Goal: Task Accomplishment & Management: Use online tool/utility

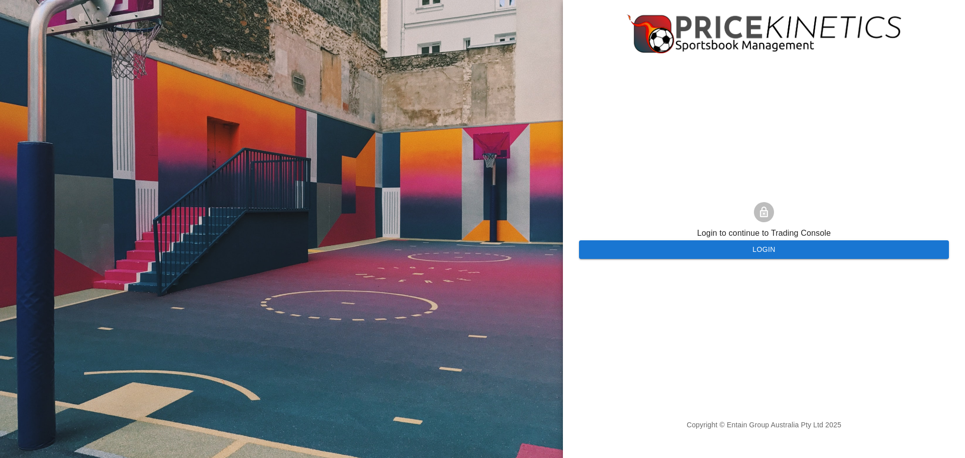
click at [648, 243] on button "Login" at bounding box center [764, 249] width 370 height 19
click at [710, 249] on button "Login" at bounding box center [764, 249] width 370 height 19
click at [803, 244] on button "Login" at bounding box center [764, 249] width 370 height 19
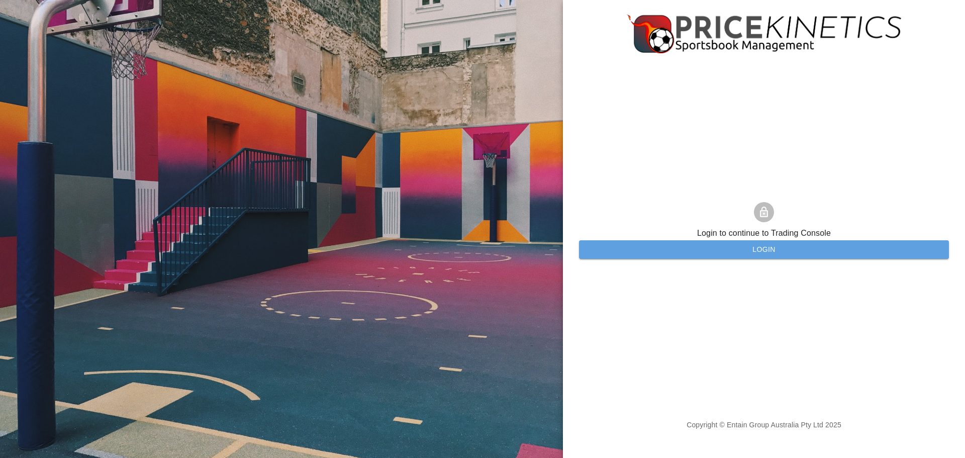
click at [764, 243] on button "Login" at bounding box center [764, 249] width 370 height 19
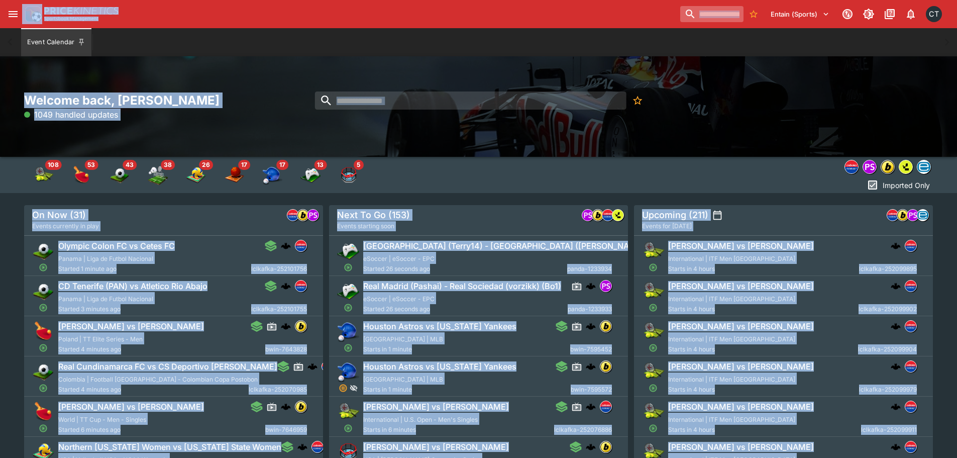
click at [724, 18] on input "search" at bounding box center [711, 14] width 63 height 16
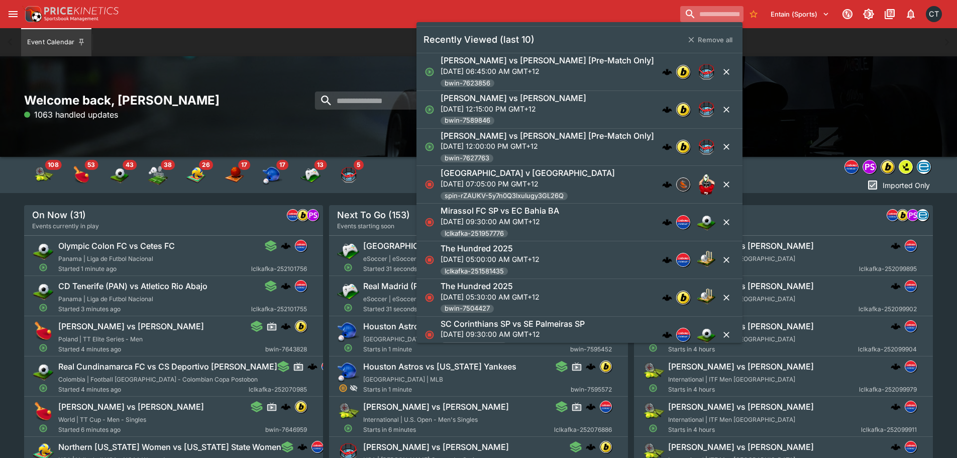
paste input "**********"
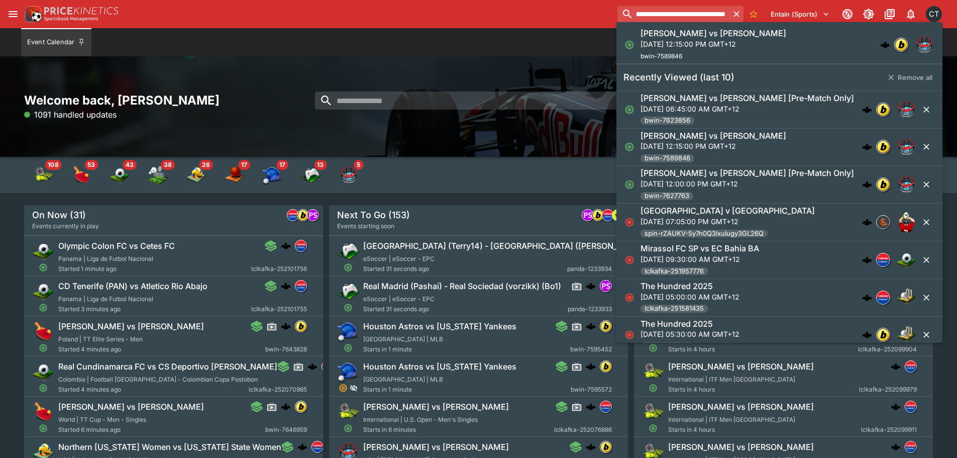
type input "**********"
click at [692, 37] on h6 "Tommy McMillen vs David Mgoyan" at bounding box center [714, 33] width 146 height 11
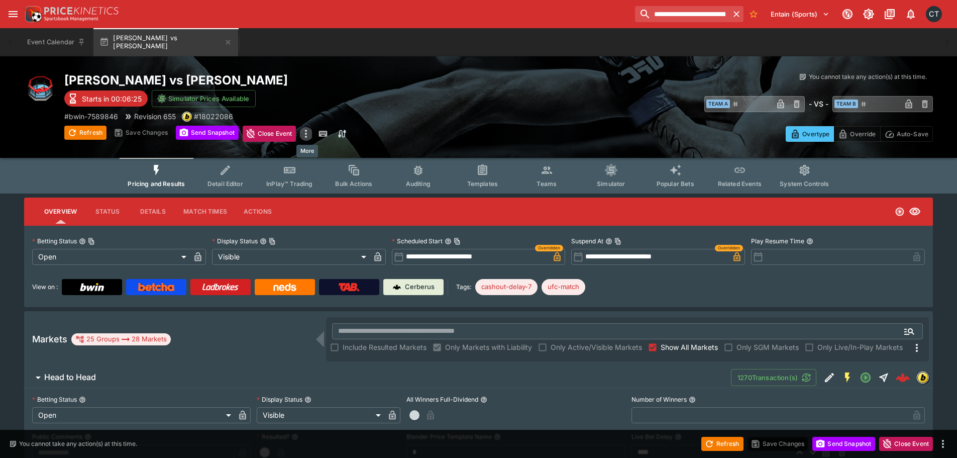
click at [310, 134] on icon "more" at bounding box center [306, 134] width 12 height 12
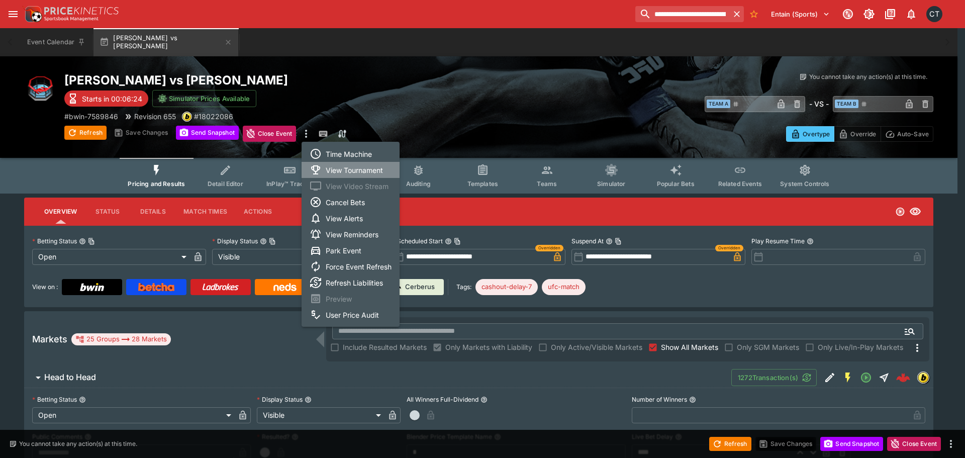
click at [363, 175] on li "View Tournament" at bounding box center [350, 170] width 98 height 16
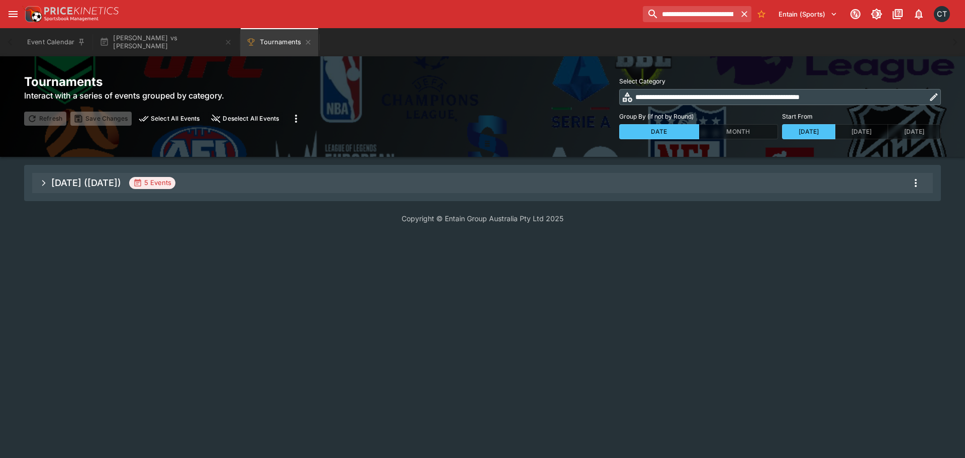
click at [924, 185] on button "Sep 2025 (2025-09-03) 5 Events" at bounding box center [482, 183] width 900 height 20
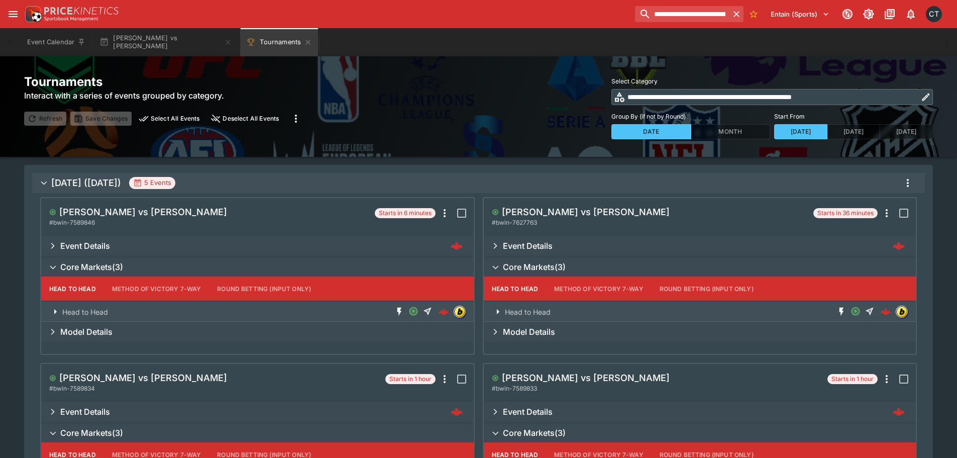
click at [917, 186] on button "Sep 2025 (2025-09-03) 5 Events" at bounding box center [478, 183] width 893 height 20
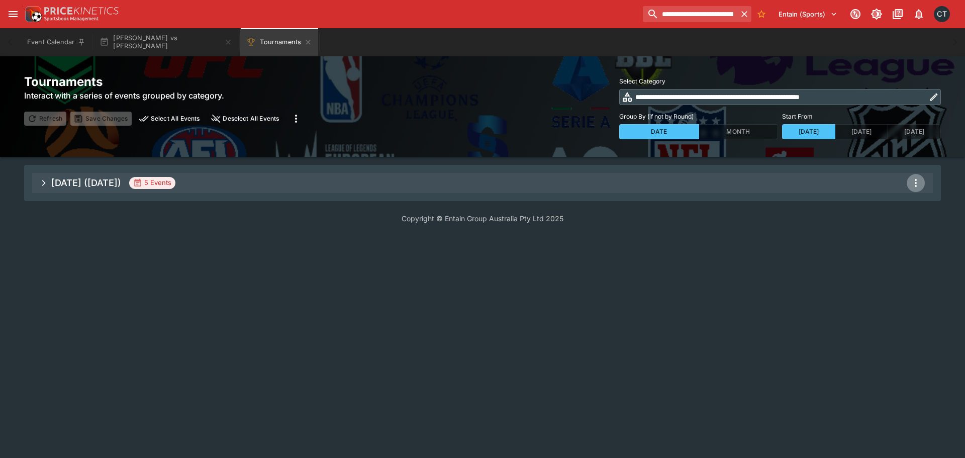
click at [913, 182] on icon "more" at bounding box center [915, 183] width 12 height 12
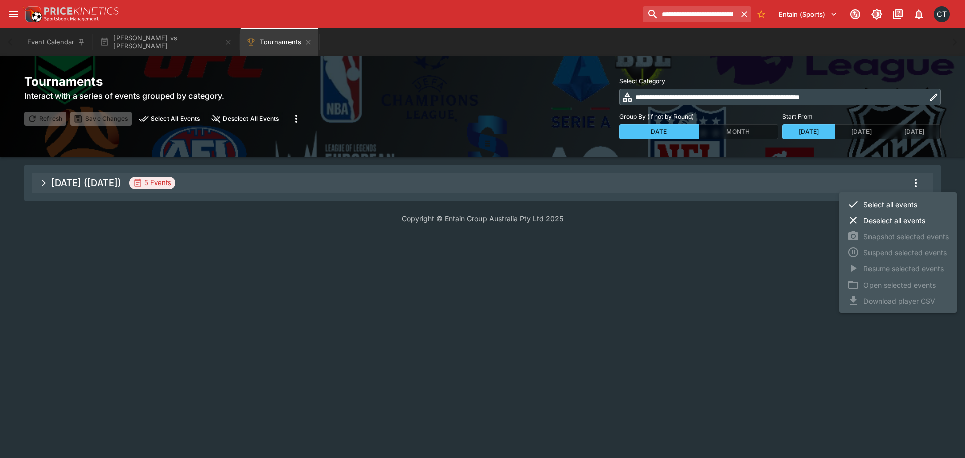
click at [896, 202] on li "Select all events" at bounding box center [898, 204] width 118 height 16
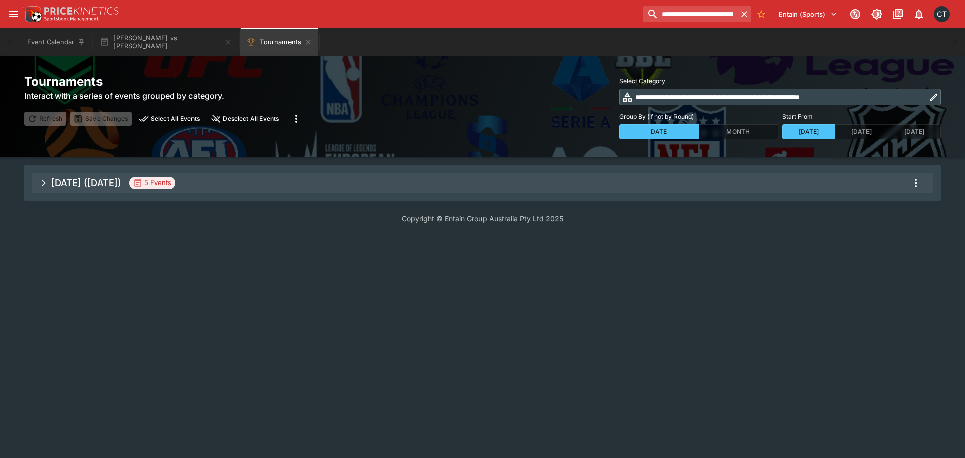
click at [916, 181] on icon "more" at bounding box center [915, 183] width 12 height 12
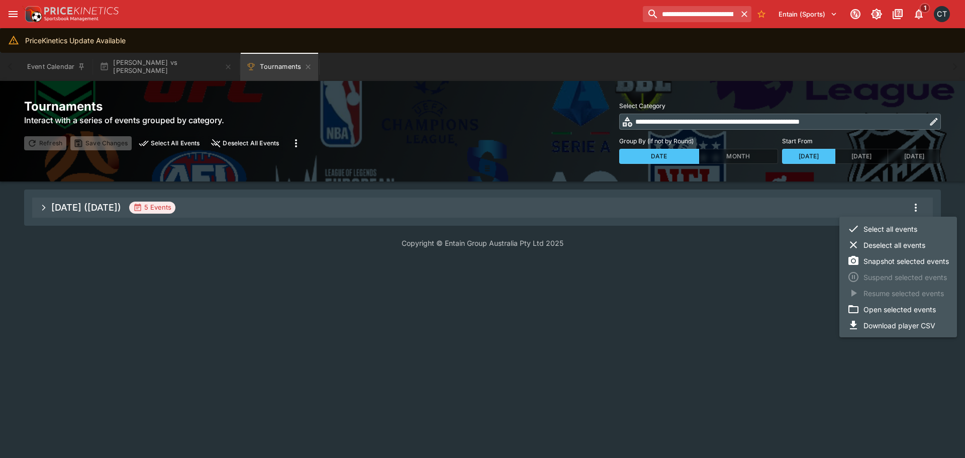
click at [864, 307] on li "Open selected events" at bounding box center [898, 309] width 118 height 16
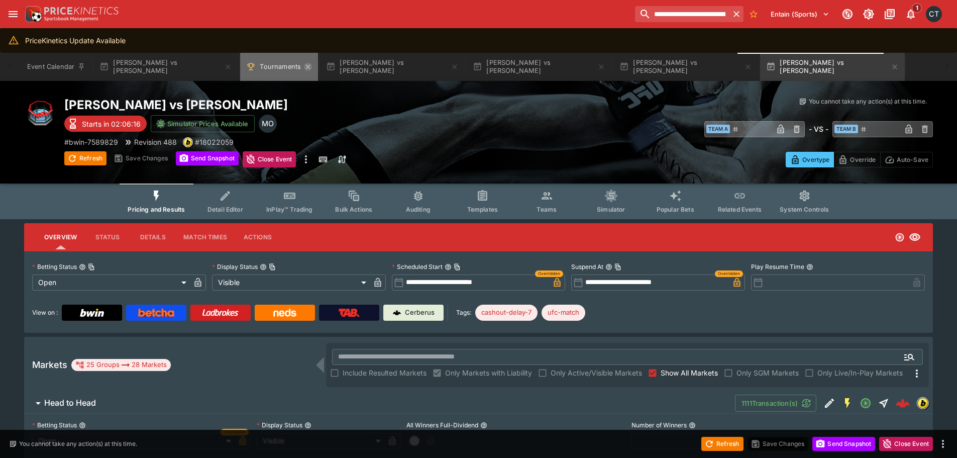
click at [307, 68] on icon "Tournaments" at bounding box center [308, 67] width 8 height 8
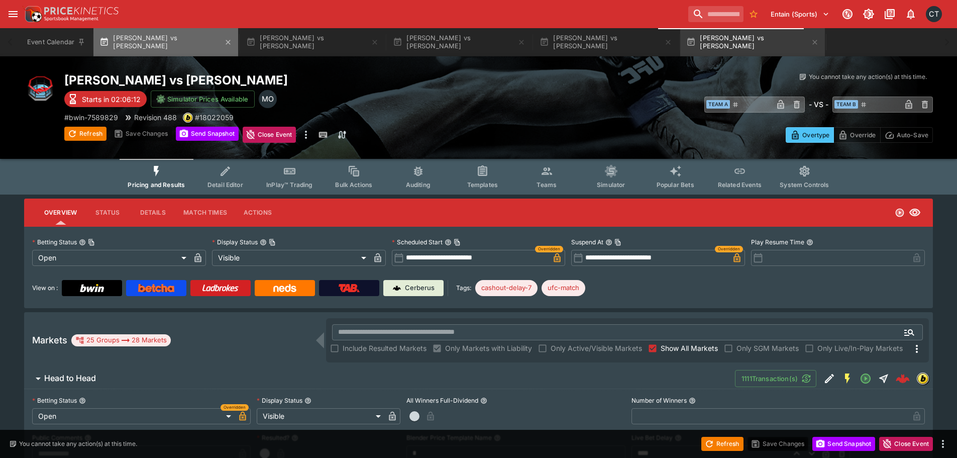
click at [139, 37] on button "Tommy McMillen vs David Mgoyan" at bounding box center [165, 42] width 145 height 28
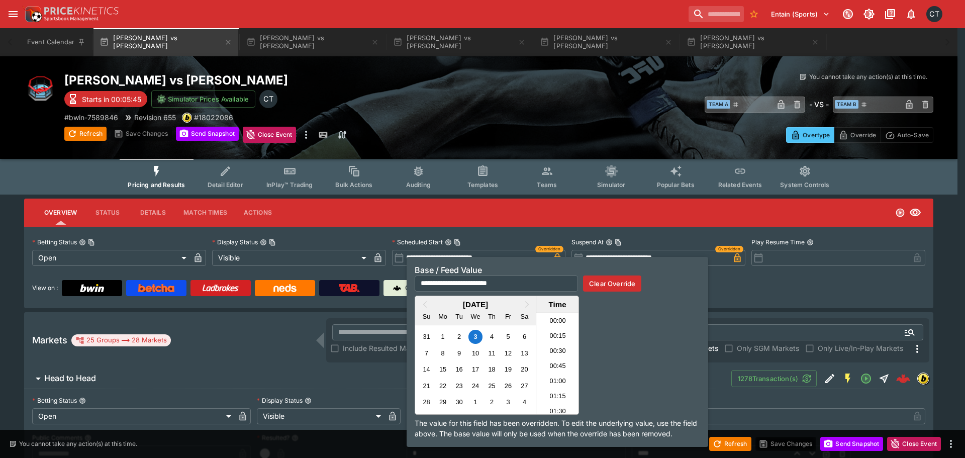
scroll to position [696, 0]
click at [559, 256] on icon "button" at bounding box center [557, 257] width 7 height 9
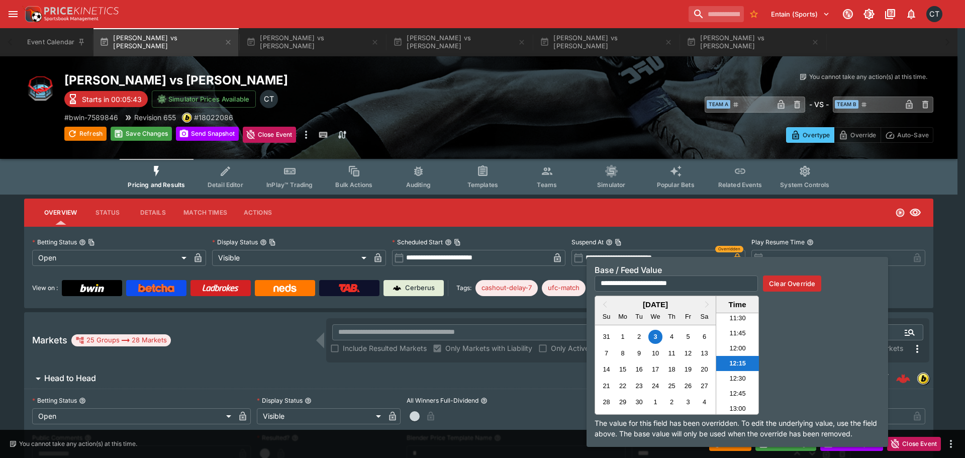
click at [737, 257] on div "**********" at bounding box center [736, 352] width 301 height 190
click at [735, 256] on icon "button" at bounding box center [737, 257] width 7 height 9
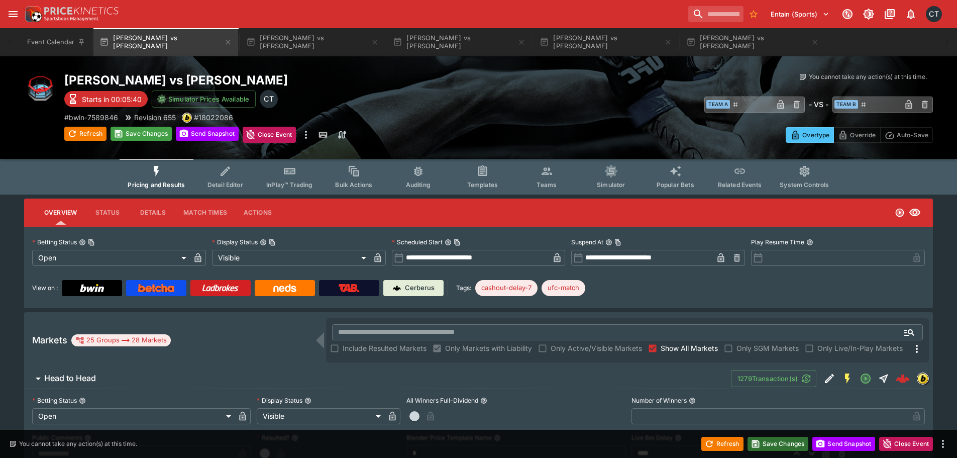
click at [767, 444] on button "Save Changes" at bounding box center [778, 444] width 61 height 14
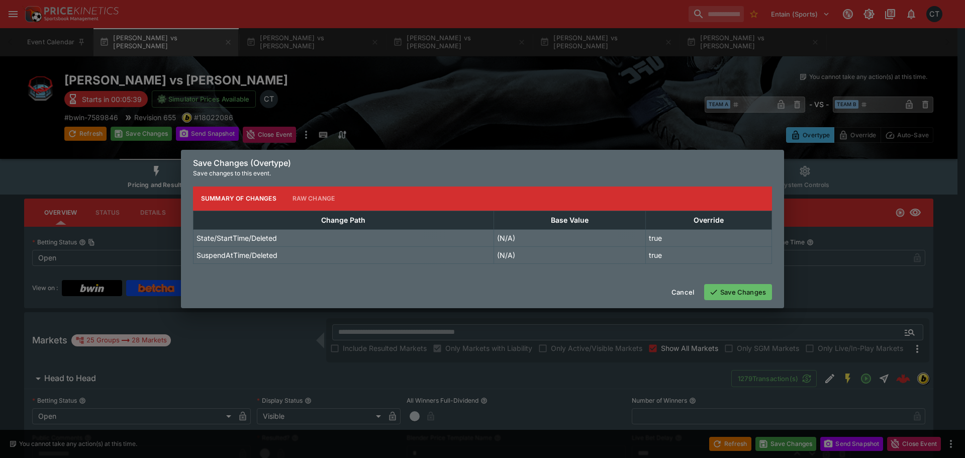
click at [724, 292] on button "Save Changes" at bounding box center [738, 292] width 68 height 16
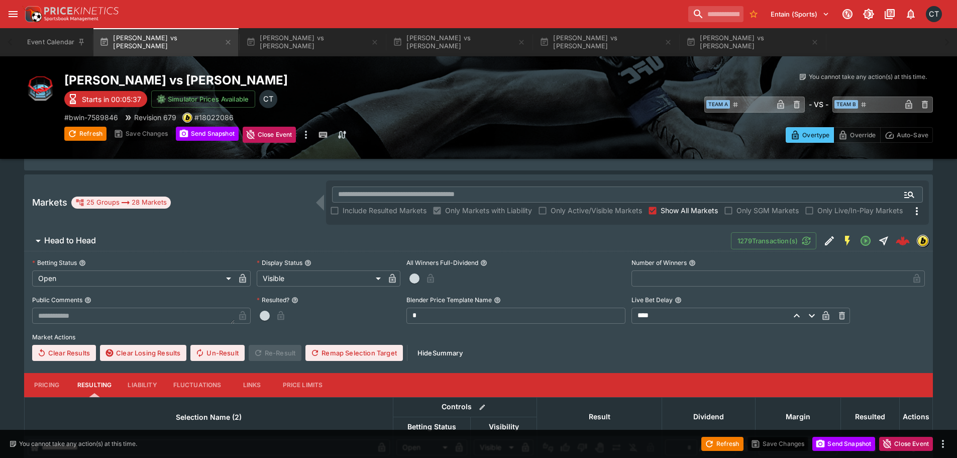
scroll to position [0, 0]
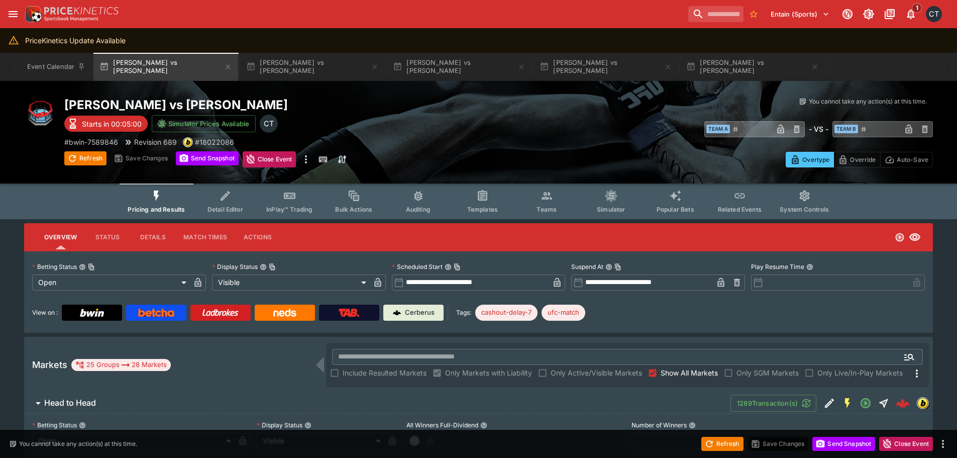
type input "**********"
click at [723, 443] on button "Refresh" at bounding box center [722, 444] width 42 height 14
type input "**********"
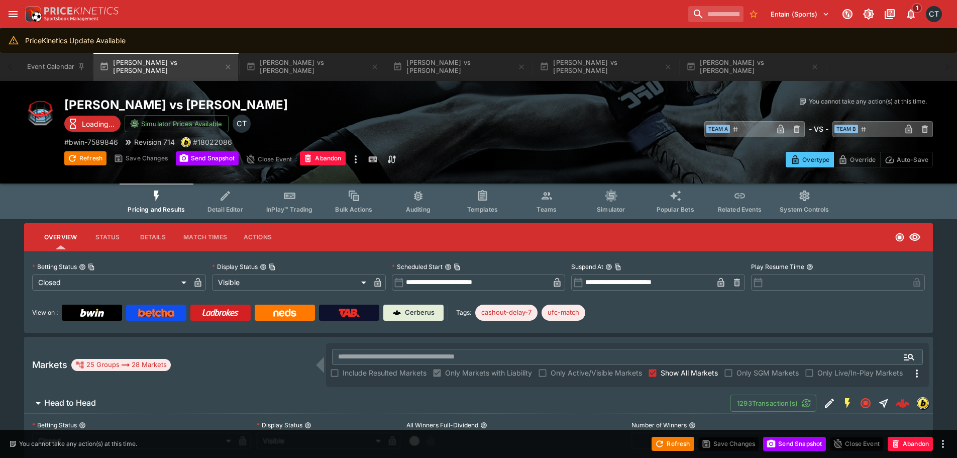
type input "******"
click at [543, 198] on icon "Event type filters" at bounding box center [545, 198] width 5 height 1
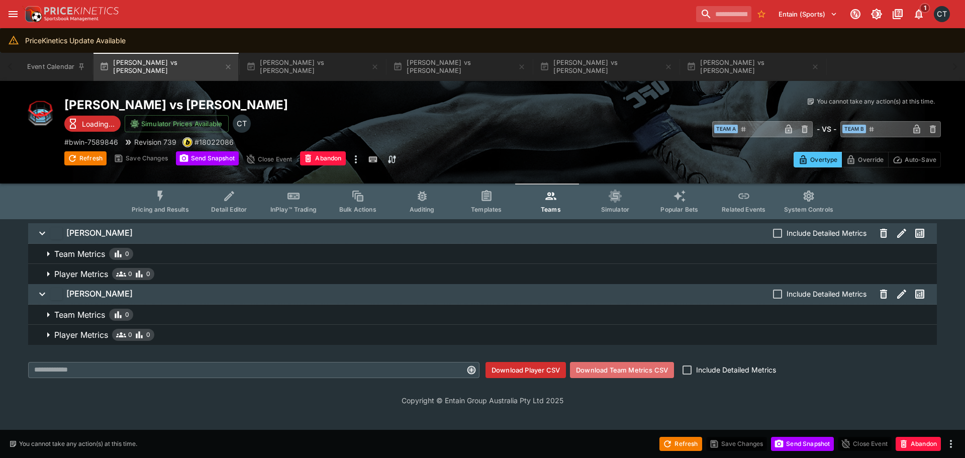
click at [612, 369] on button "Download Team Metrics CSV" at bounding box center [622, 370] width 104 height 16
click at [155, 191] on button "Pricing and Results" at bounding box center [160, 201] width 73 height 36
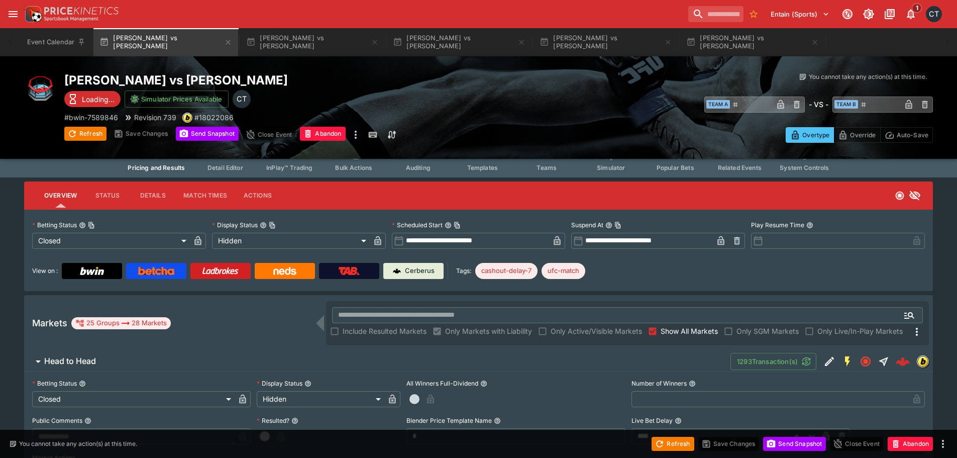
scroll to position [251, 0]
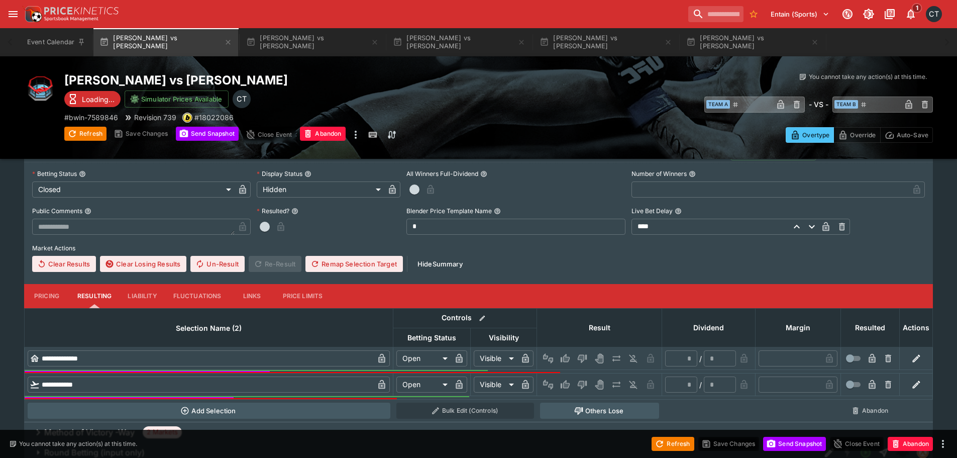
click at [51, 290] on button "Pricing" at bounding box center [46, 296] width 45 height 24
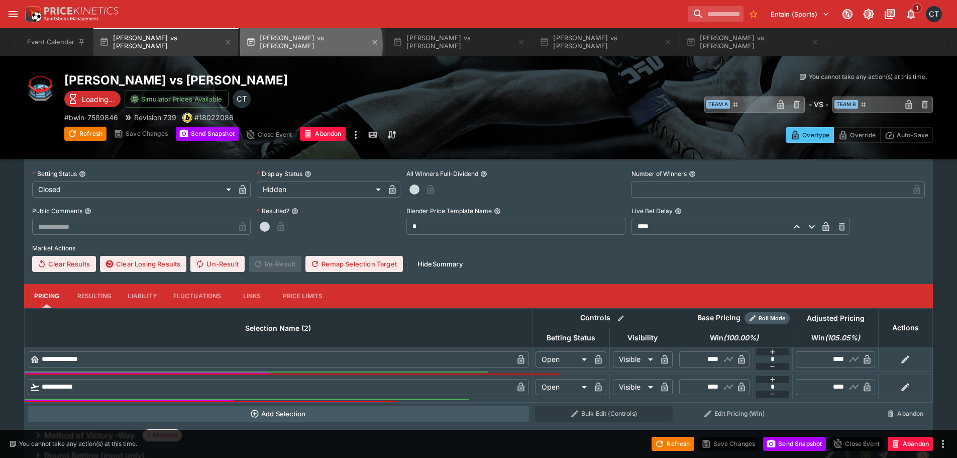
click at [308, 44] on button "[PERSON_NAME] vs [PERSON_NAME]" at bounding box center [312, 42] width 145 height 28
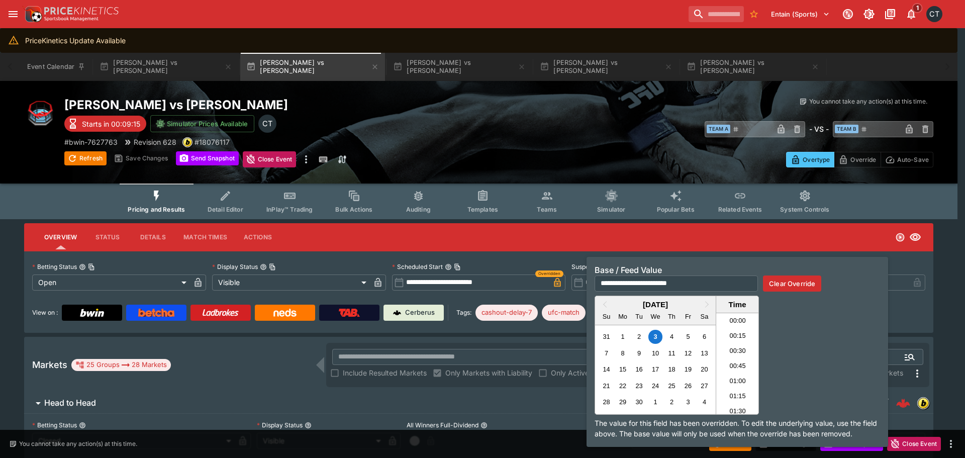
scroll to position [711, 0]
drag, startPoint x: 743, startPoint y: 286, endPoint x: 738, endPoint y: 283, distance: 5.9
click at [738, 283] on input "**********" at bounding box center [675, 283] width 163 height 16
click at [792, 284] on button "Clear Override" at bounding box center [792, 283] width 58 height 16
type input "**********"
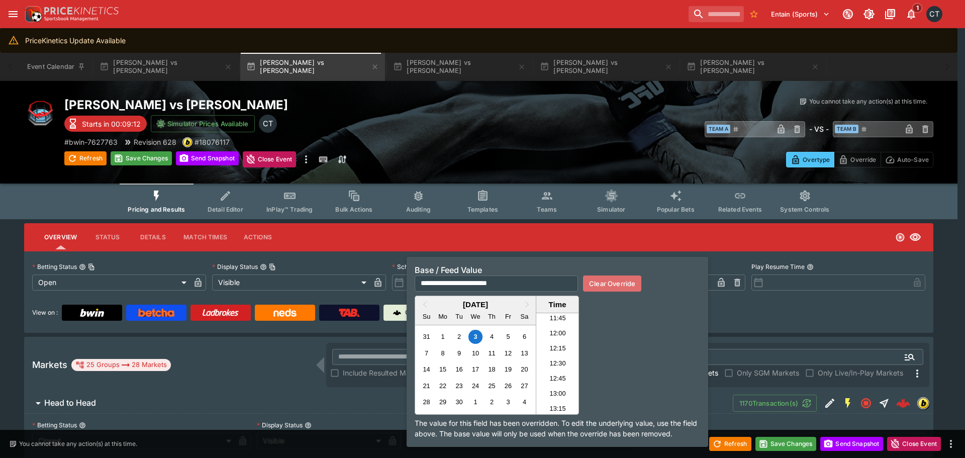
click at [632, 287] on button "Clear Override" at bounding box center [612, 283] width 58 height 16
type input "**********"
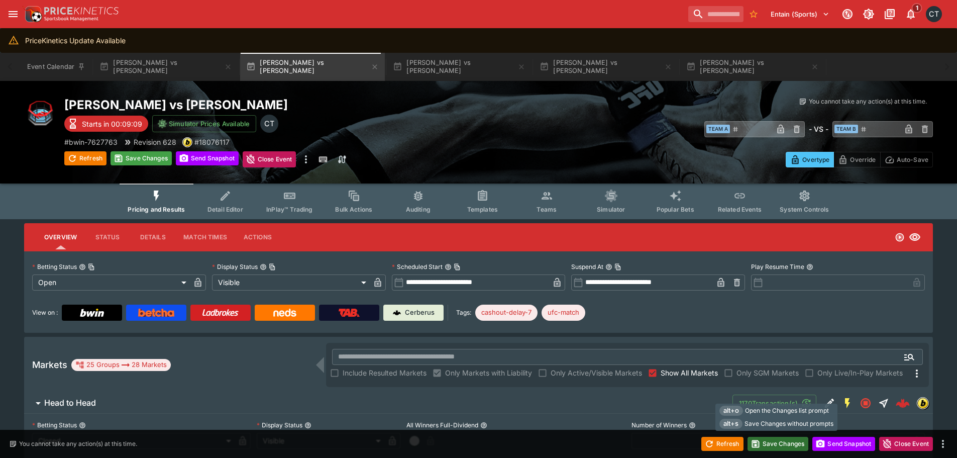
click at [776, 438] on button "Save Changes" at bounding box center [778, 444] width 61 height 14
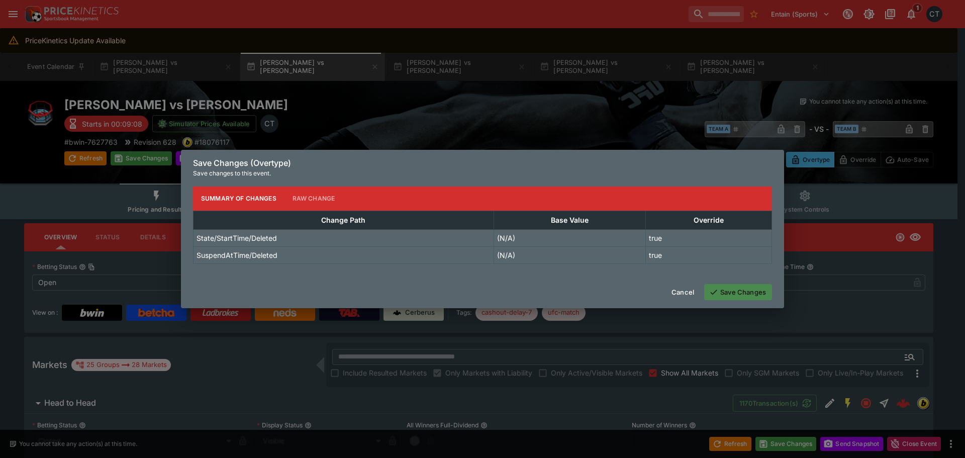
click at [742, 299] on button "Save Changes" at bounding box center [738, 292] width 68 height 16
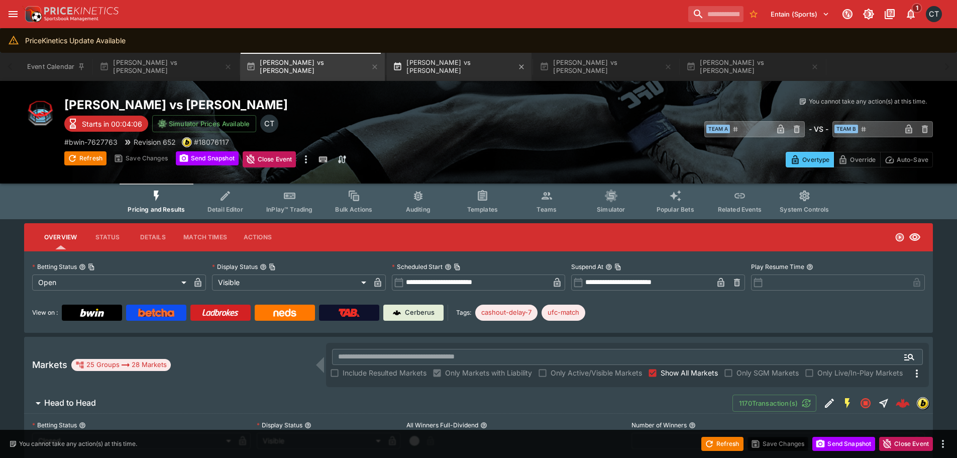
click at [417, 69] on button "[PERSON_NAME] vs [PERSON_NAME]" at bounding box center [459, 67] width 145 height 28
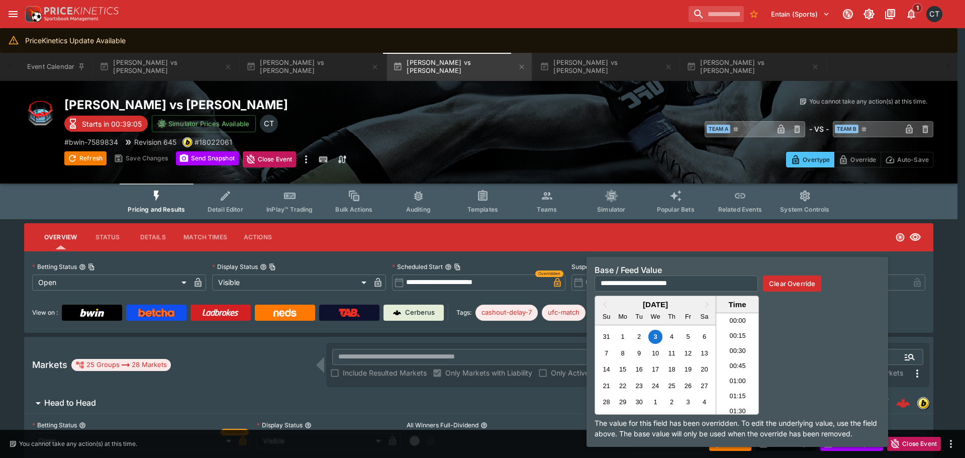
scroll to position [741, 0]
click at [772, 286] on button "Clear Override" at bounding box center [792, 283] width 58 height 16
type input "**********"
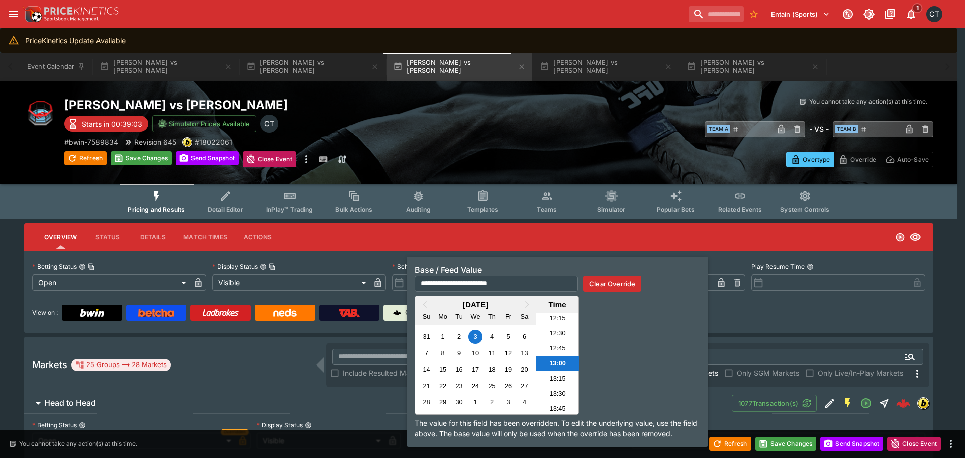
click at [605, 284] on button "Clear Override" at bounding box center [612, 283] width 58 height 16
type input "**********"
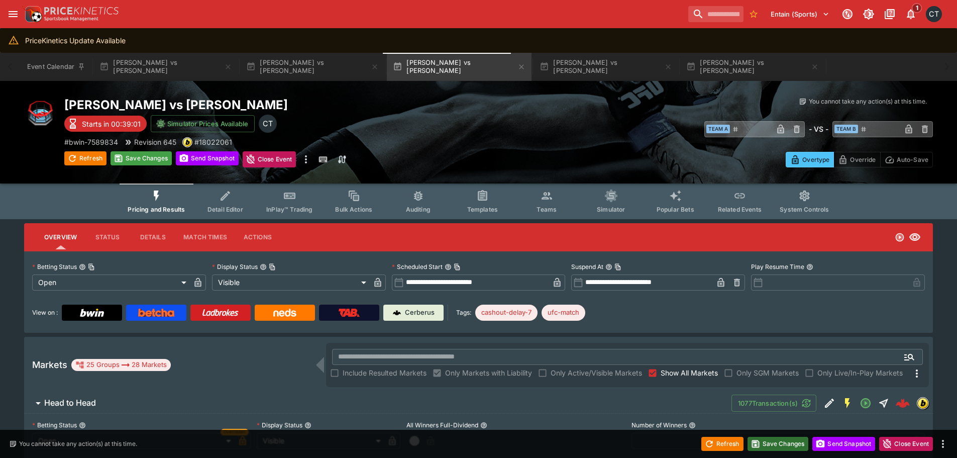
click at [770, 444] on button "Save Changes" at bounding box center [778, 444] width 61 height 14
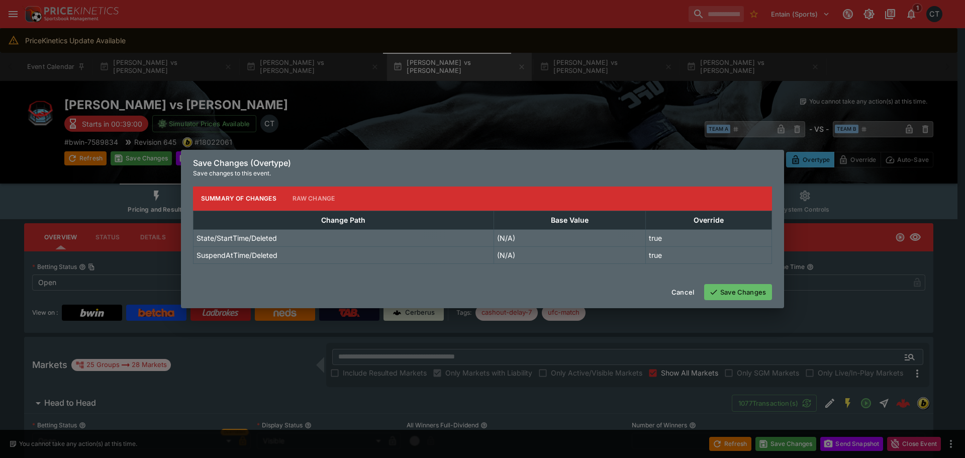
click at [726, 293] on button "Save Changes" at bounding box center [738, 292] width 68 height 16
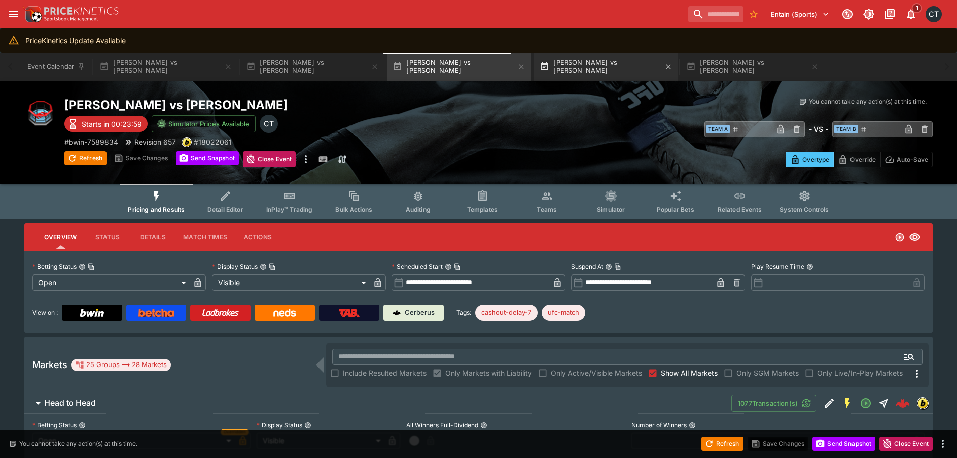
click at [570, 70] on button "[PERSON_NAME] vs [PERSON_NAME]" at bounding box center [606, 67] width 145 height 28
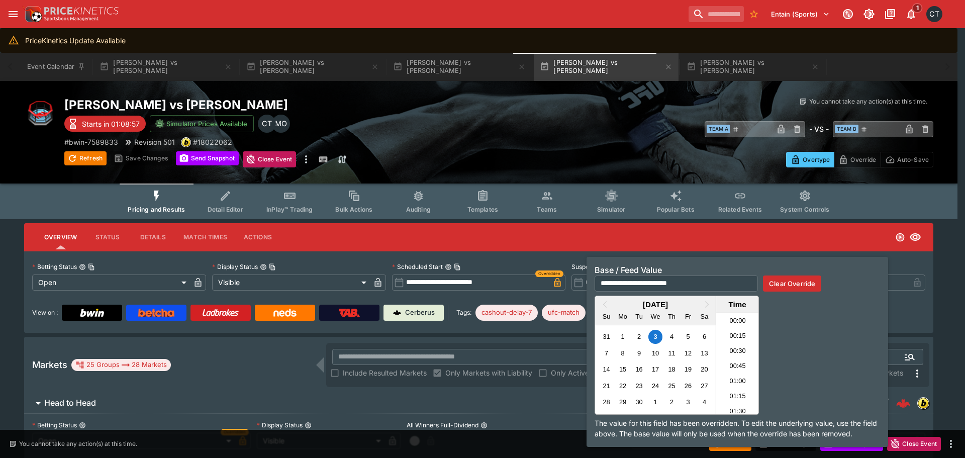
scroll to position [756, 0]
click at [780, 282] on button "Clear Override" at bounding box center [792, 283] width 58 height 16
type input "**********"
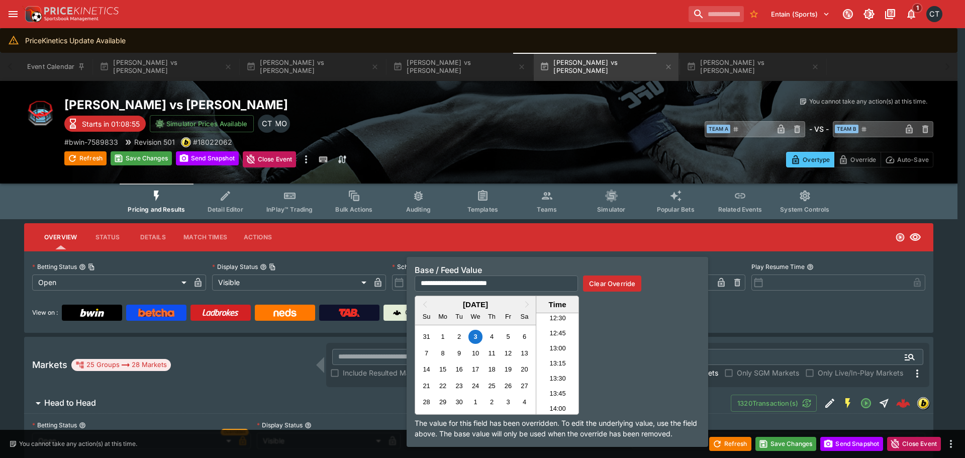
click at [596, 284] on button "Clear Override" at bounding box center [612, 283] width 58 height 16
type input "**********"
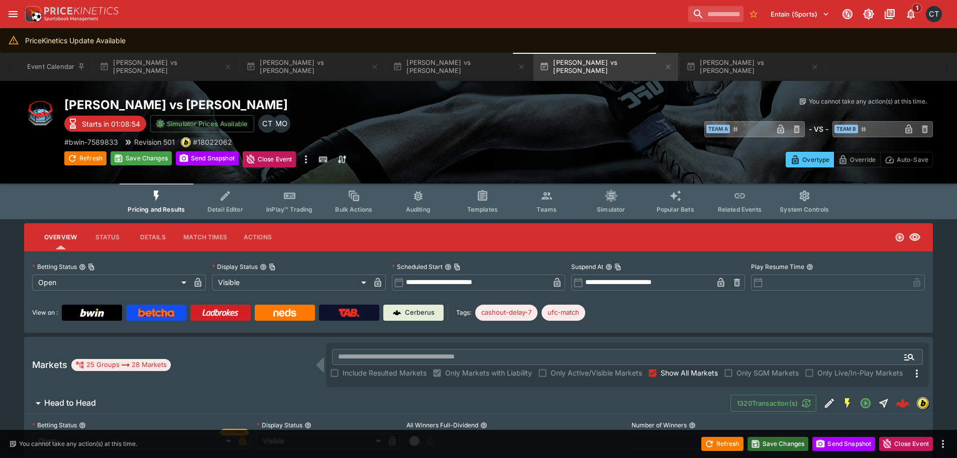
click at [778, 446] on button "Save Changes" at bounding box center [778, 444] width 61 height 14
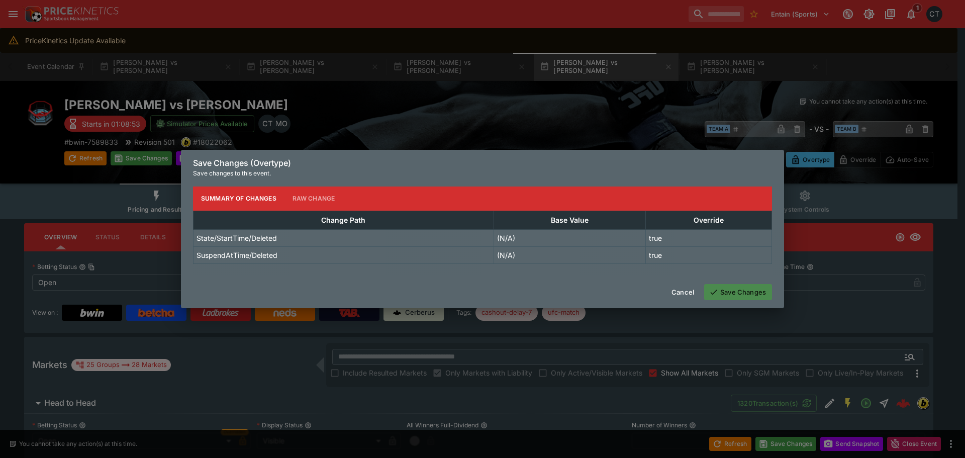
drag, startPoint x: 751, startPoint y: 288, endPoint x: 751, endPoint y: 277, distance: 11.1
click at [751, 288] on button "Save Changes" at bounding box center [738, 292] width 68 height 16
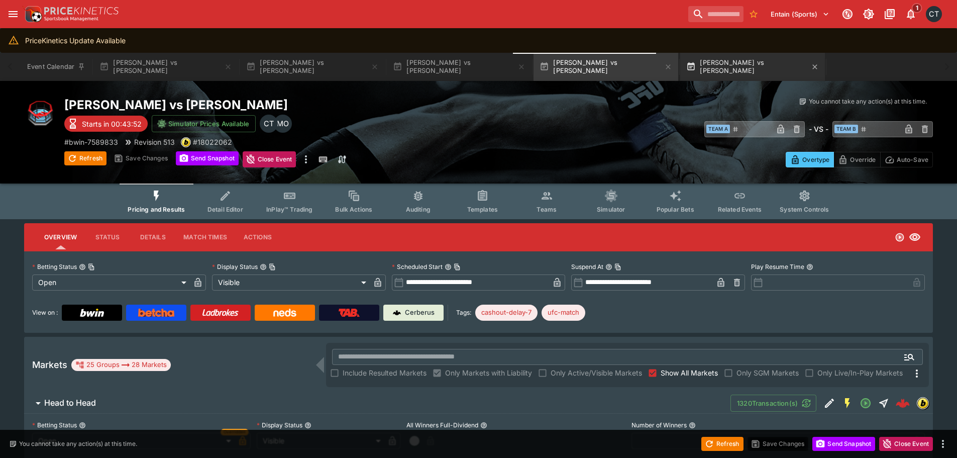
click at [705, 73] on button "[PERSON_NAME] vs [PERSON_NAME]" at bounding box center [752, 67] width 145 height 28
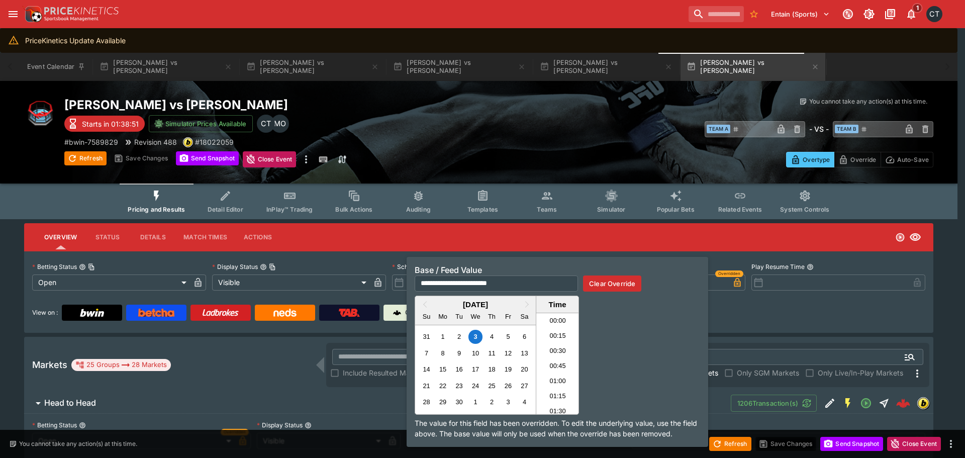
scroll to position [786, 0]
click at [608, 282] on button "Clear Override" at bounding box center [612, 283] width 58 height 16
type input "**********"
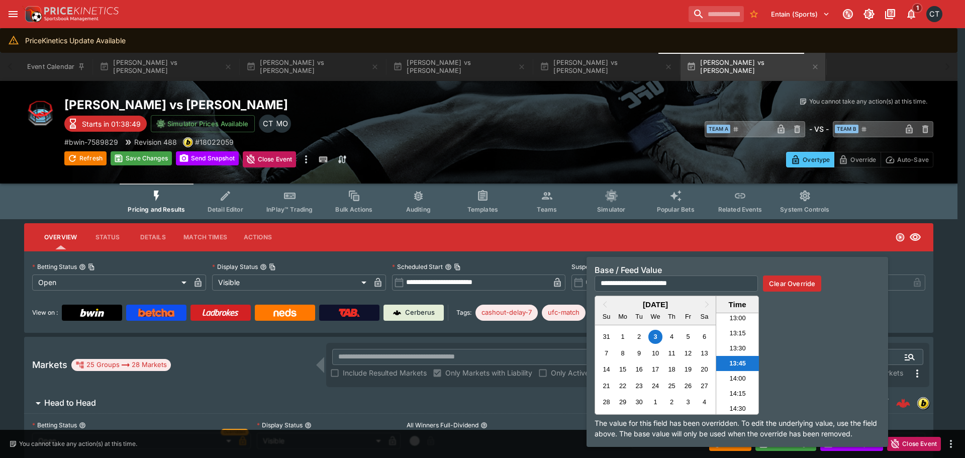
click at [735, 283] on input "**********" at bounding box center [675, 283] width 163 height 16
click at [773, 281] on button "Clear Override" at bounding box center [792, 283] width 58 height 16
type input "**********"
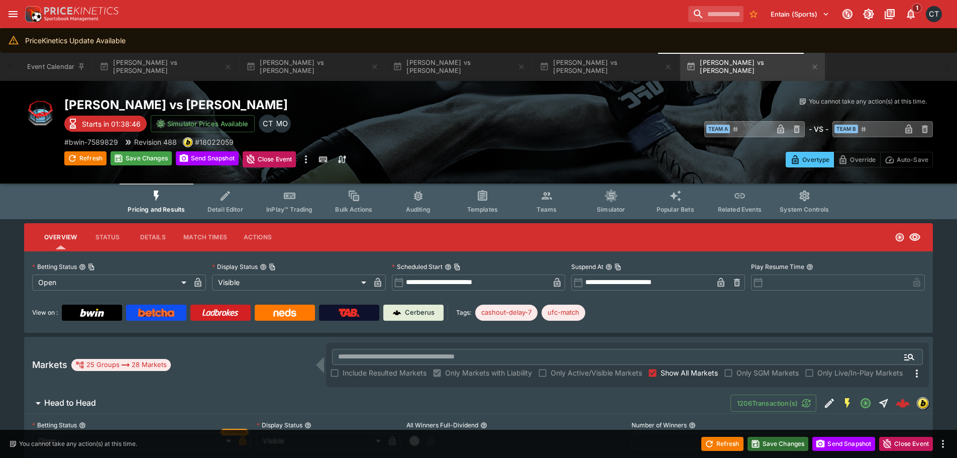
click at [776, 442] on button "Save Changes" at bounding box center [778, 444] width 61 height 14
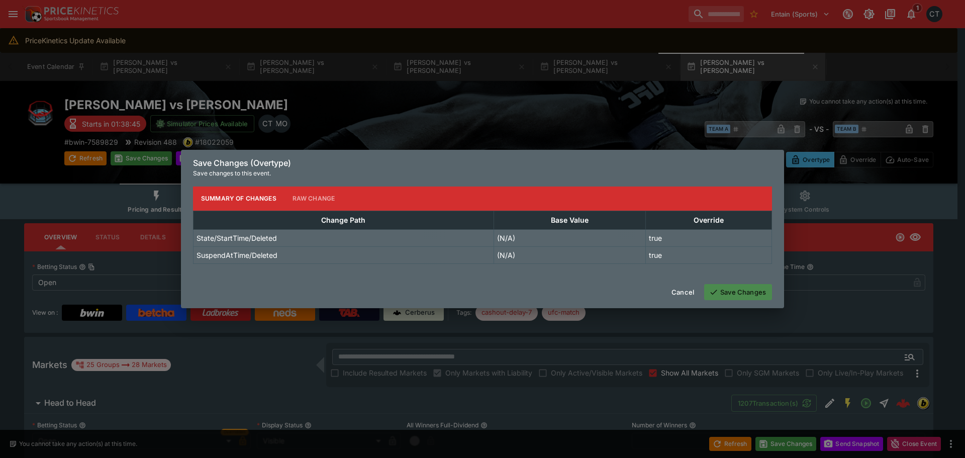
click at [738, 292] on button "Save Changes" at bounding box center [738, 292] width 68 height 16
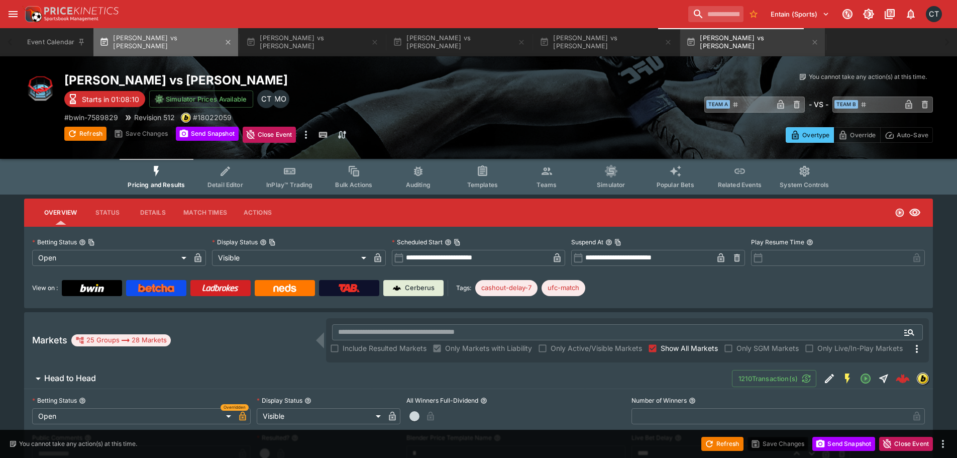
click at [173, 32] on button "Tommy McMillen vs David Mgoyan" at bounding box center [165, 42] width 145 height 28
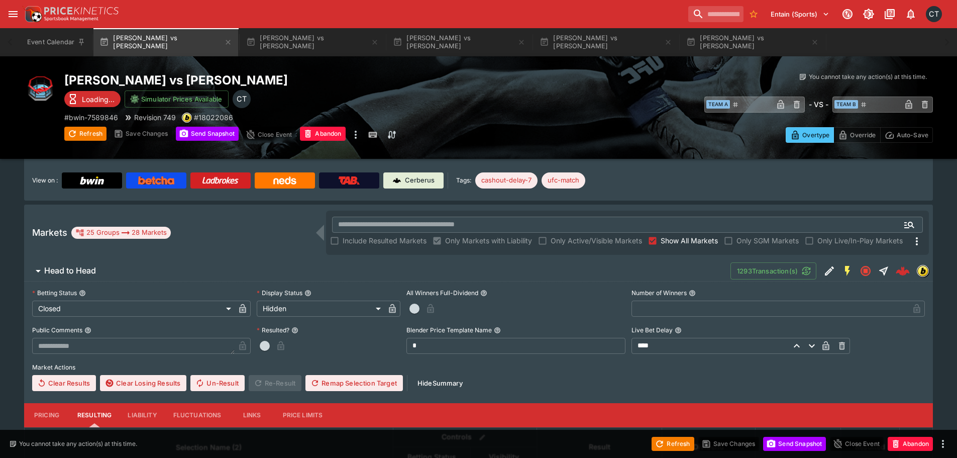
scroll to position [201, 0]
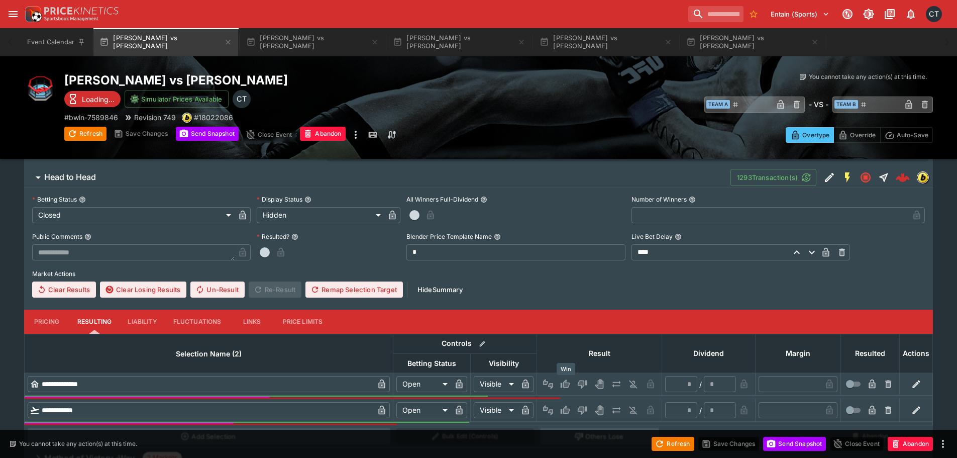
click at [562, 382] on icon "Win" at bounding box center [565, 384] width 10 height 10
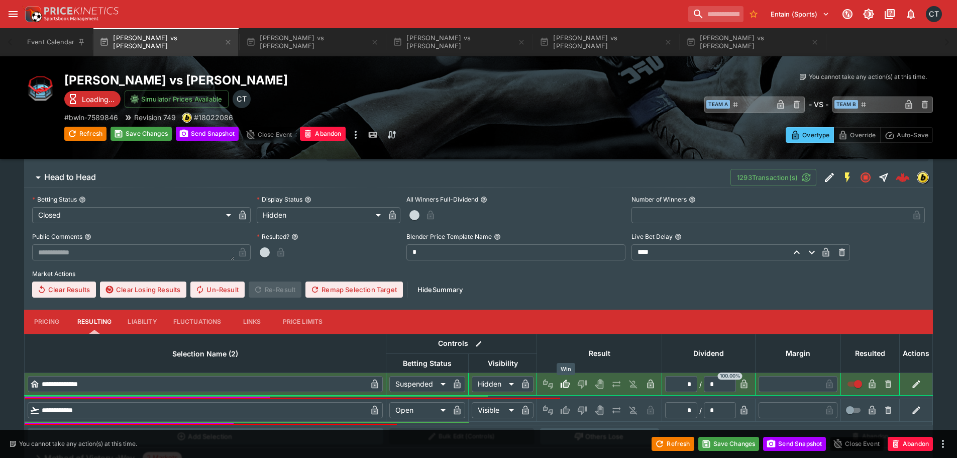
type input "*********"
type input "******"
type input "*"
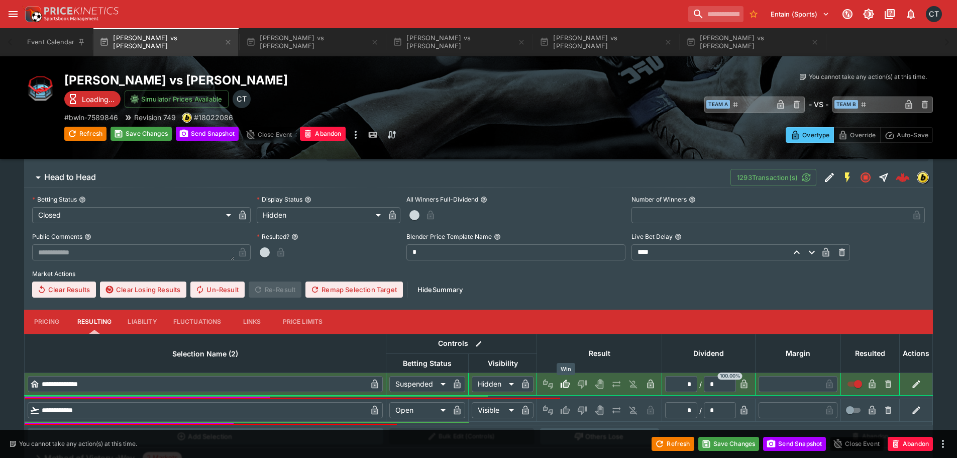
type input "*"
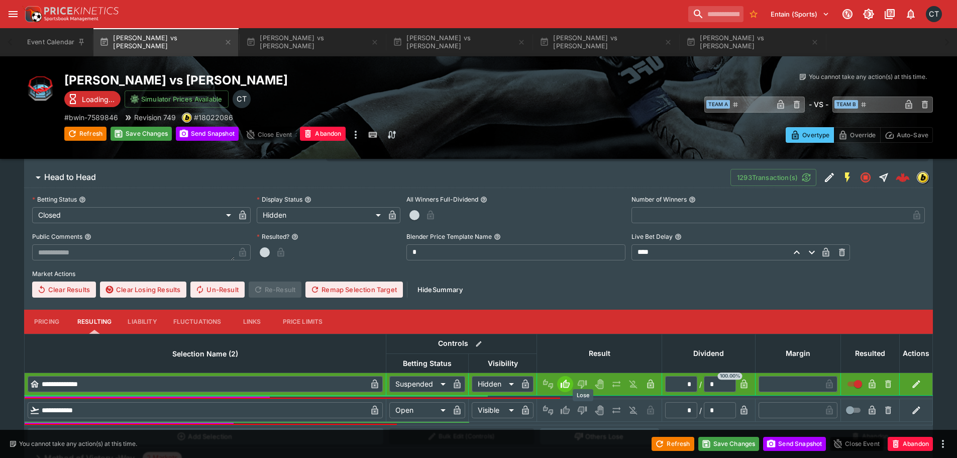
click at [579, 408] on icon "Lose" at bounding box center [582, 410] width 9 height 9
type input "*********"
type input "******"
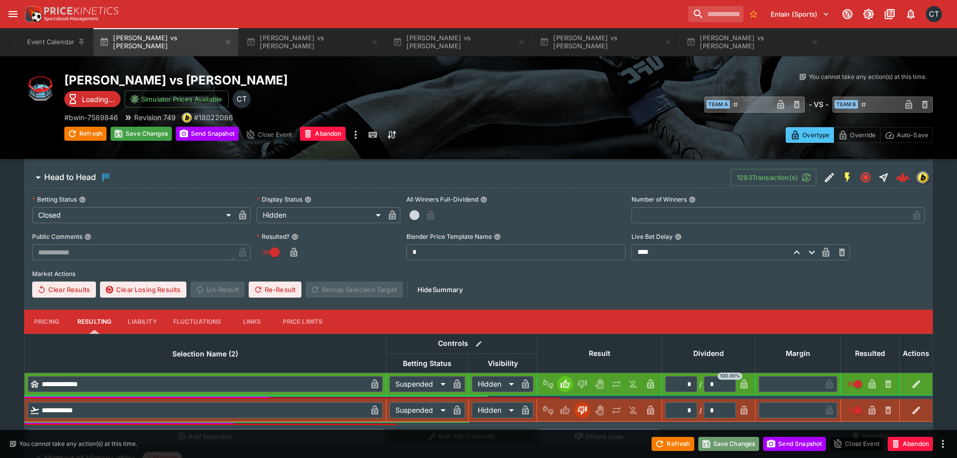
click at [714, 446] on button "Save Changes" at bounding box center [728, 444] width 61 height 14
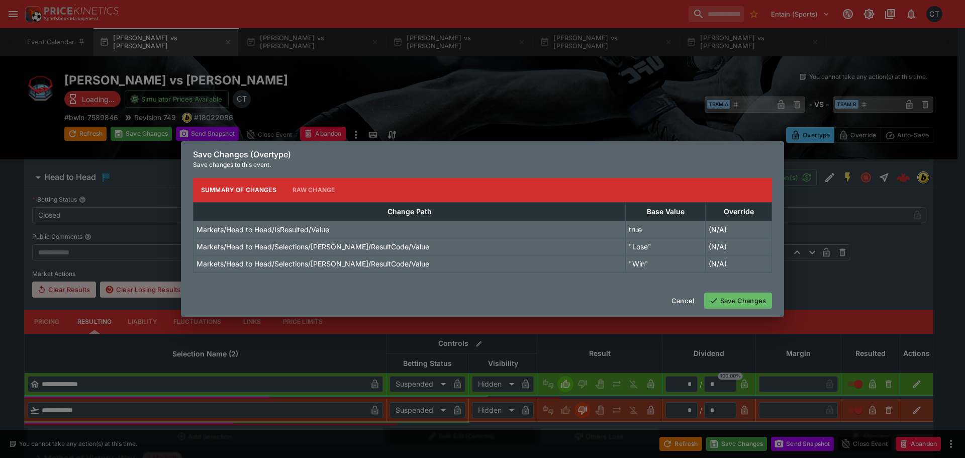
click at [708, 302] on button "Save Changes" at bounding box center [738, 300] width 68 height 16
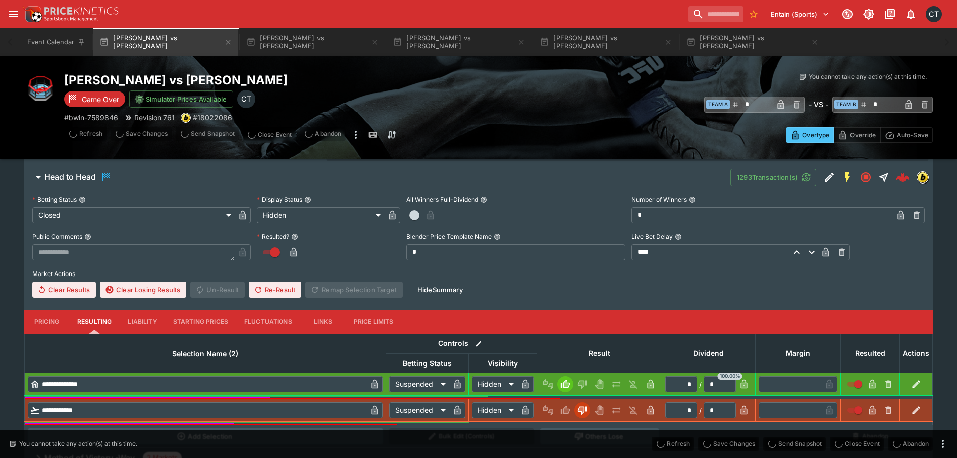
type input "*"
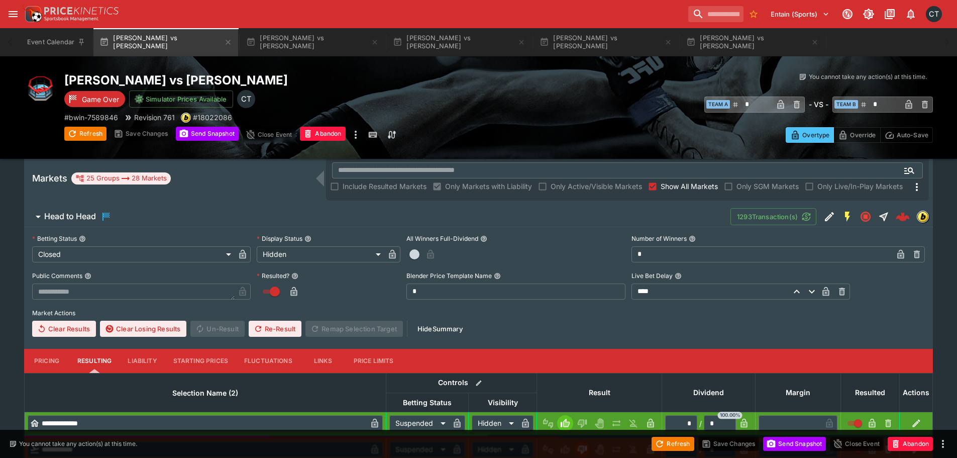
scroll to position [100, 0]
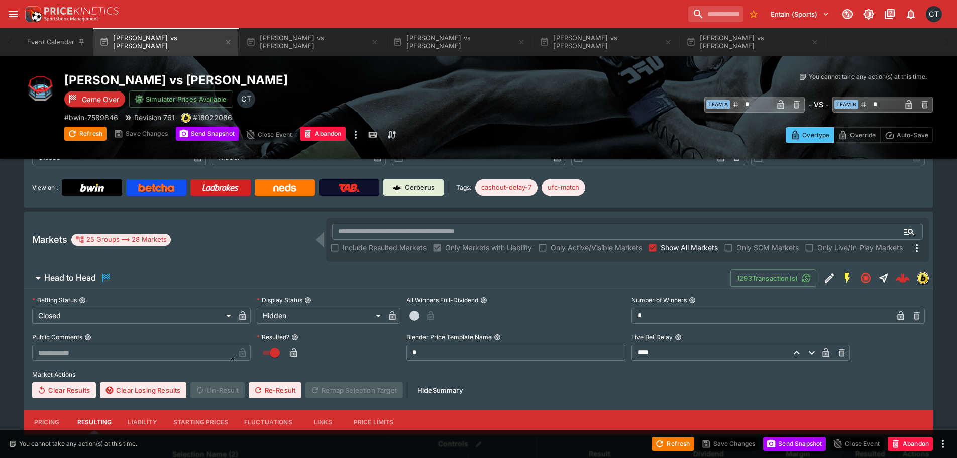
click at [667, 252] on span "Show All Markets" at bounding box center [689, 247] width 57 height 11
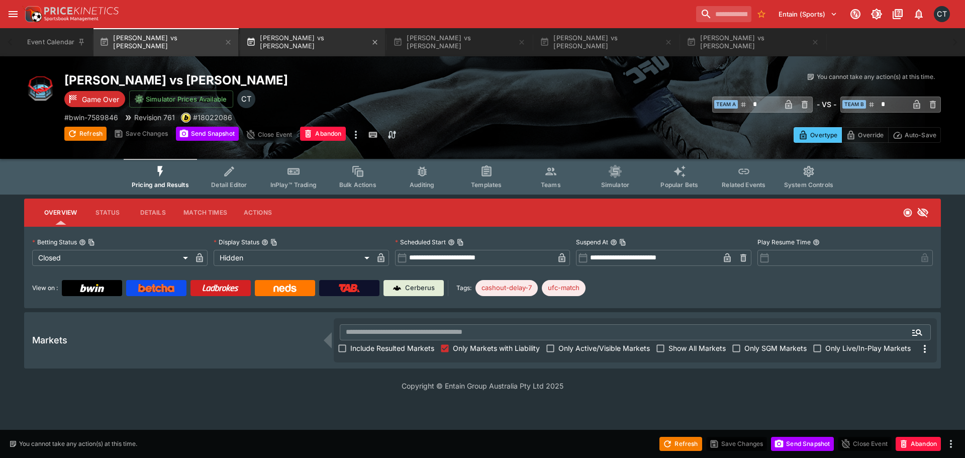
click at [279, 35] on button "[PERSON_NAME] vs [PERSON_NAME]" at bounding box center [312, 42] width 145 height 28
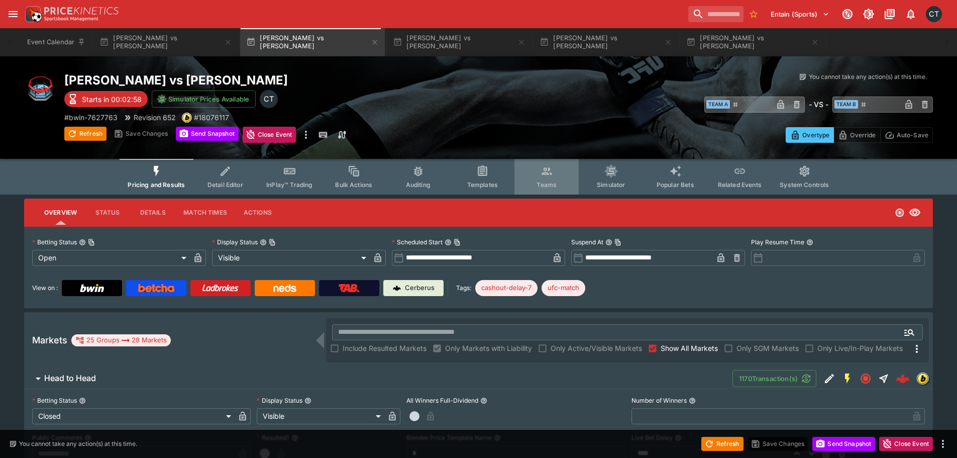
click at [560, 173] on button "Teams" at bounding box center [546, 177] width 64 height 36
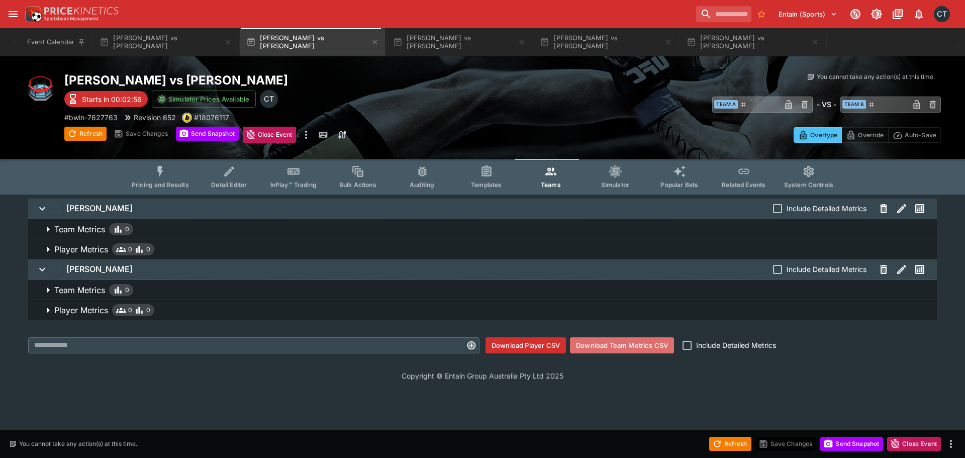
click at [594, 340] on button "Download Team Metrics CSV" at bounding box center [622, 345] width 104 height 16
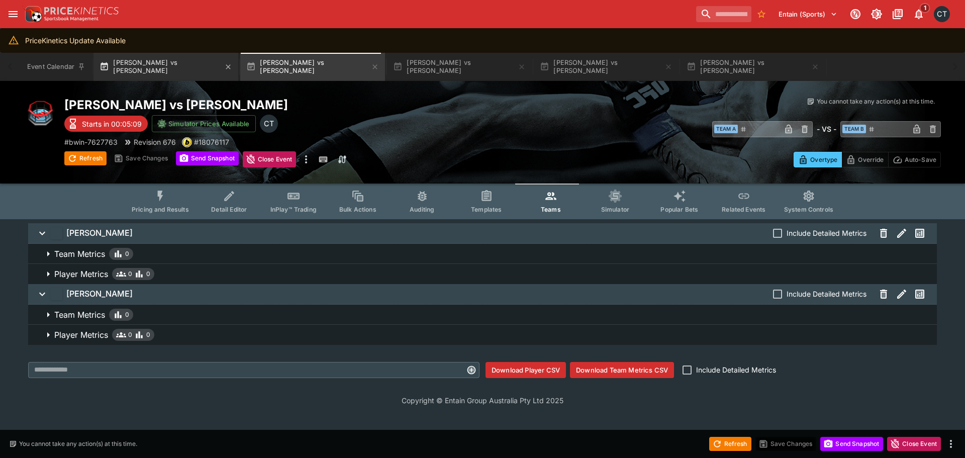
click at [194, 57] on button "Tommy McMillen vs David Mgoyan" at bounding box center [165, 67] width 145 height 28
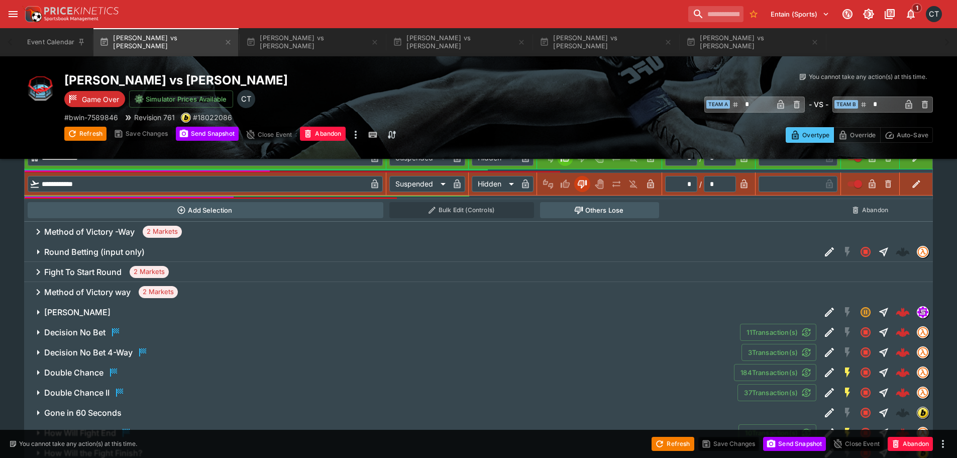
scroll to position [452, 0]
click at [114, 226] on h6 "Method of Victory -Way" at bounding box center [89, 231] width 90 height 11
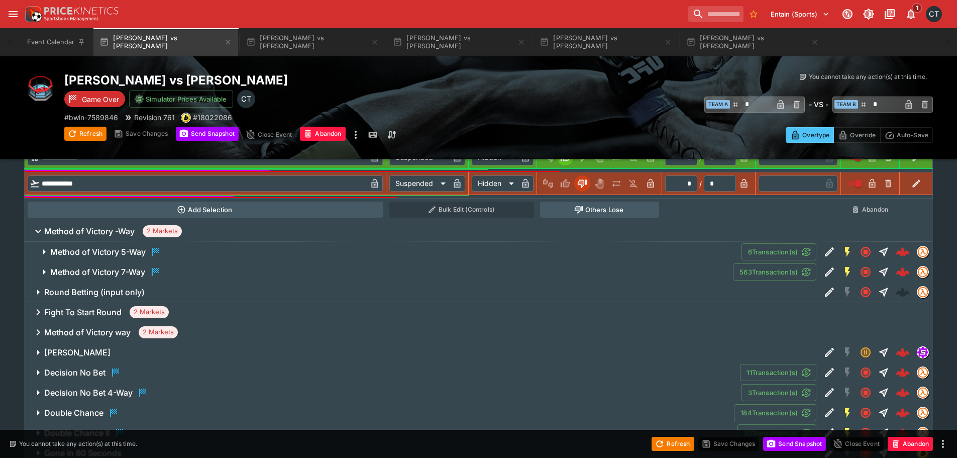
click at [127, 270] on h6 "Method of Victory 7-Way" at bounding box center [97, 272] width 95 height 11
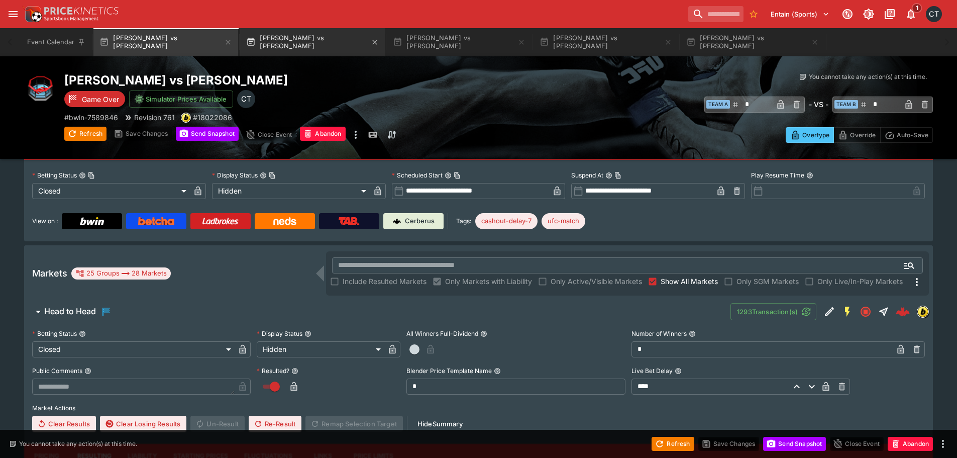
scroll to position [0, 0]
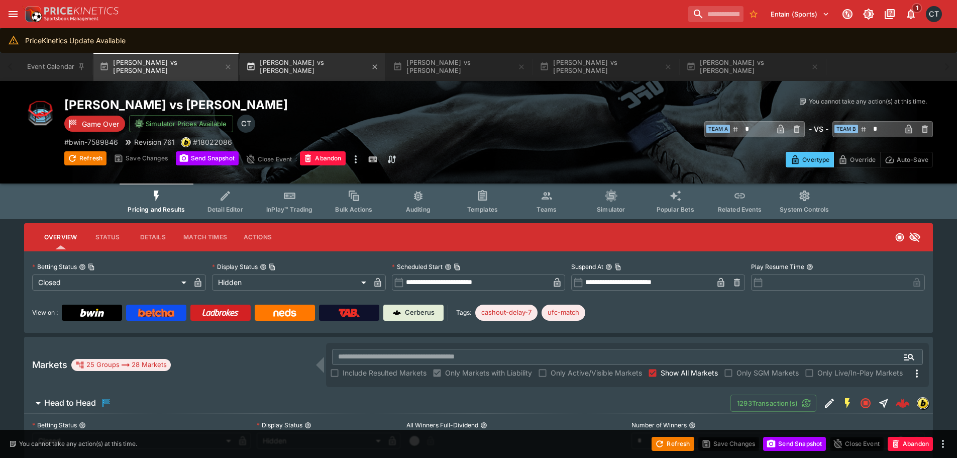
click at [328, 70] on button "[PERSON_NAME] vs [PERSON_NAME]" at bounding box center [312, 67] width 145 height 28
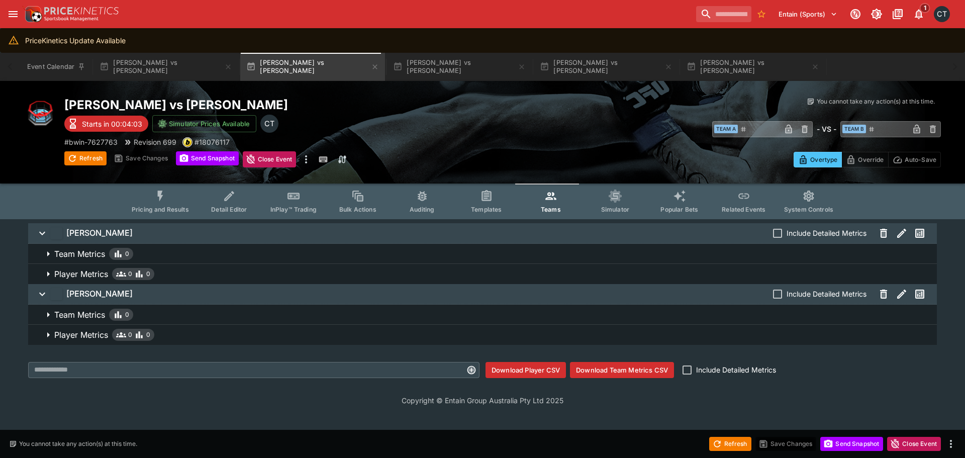
click at [162, 199] on icon "Event type filters" at bounding box center [160, 195] width 13 height 13
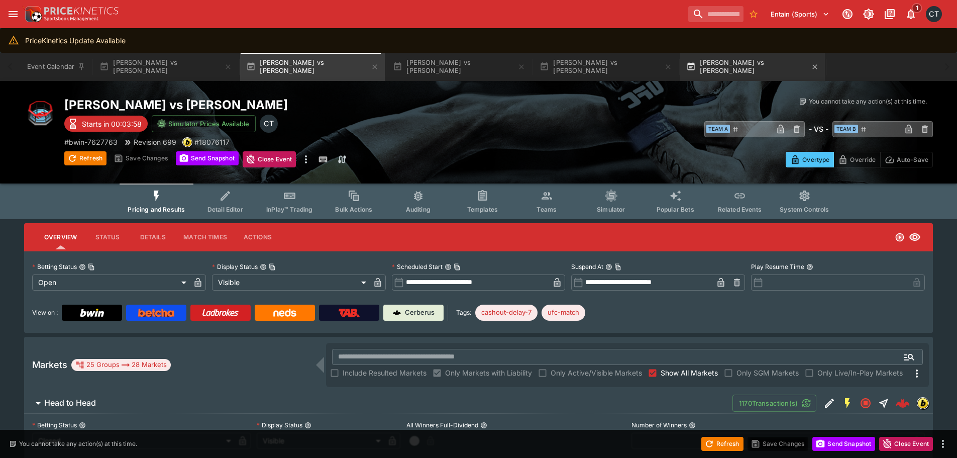
click at [710, 58] on button "[PERSON_NAME] vs [PERSON_NAME]" at bounding box center [752, 67] width 145 height 28
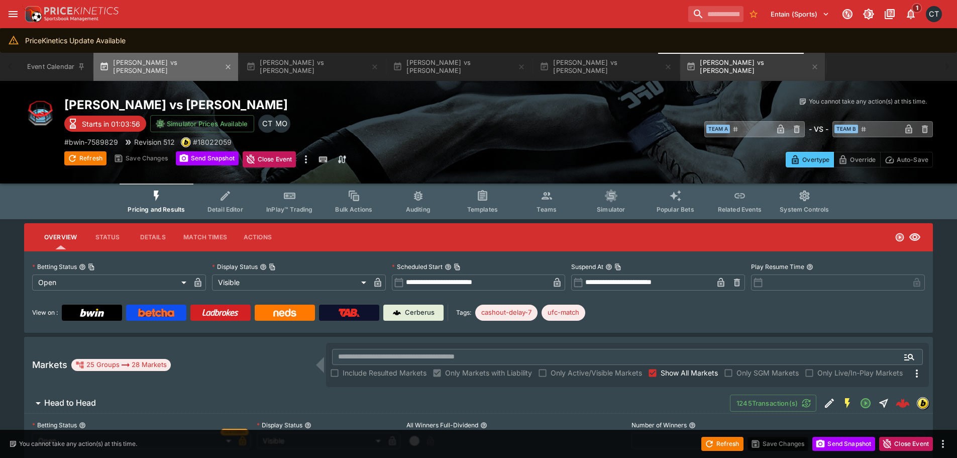
click at [195, 73] on button "Tommy McMillen vs David Mgoyan" at bounding box center [165, 67] width 145 height 28
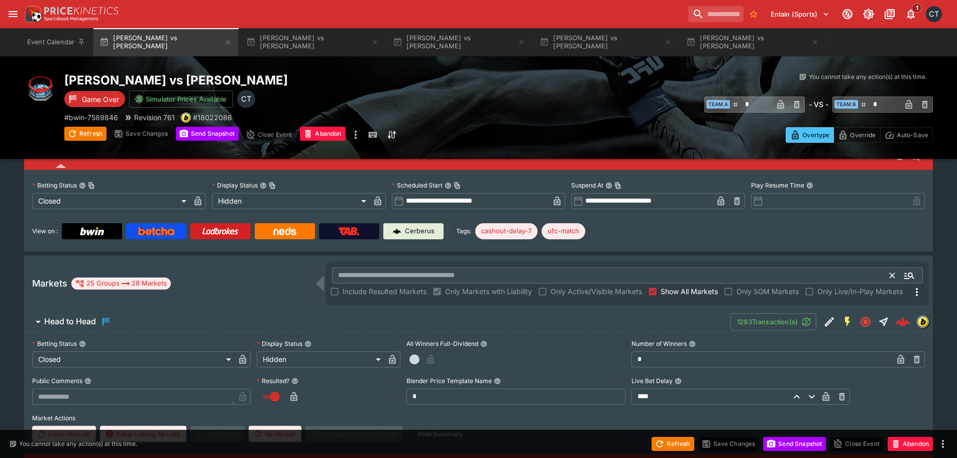
scroll to position [201, 0]
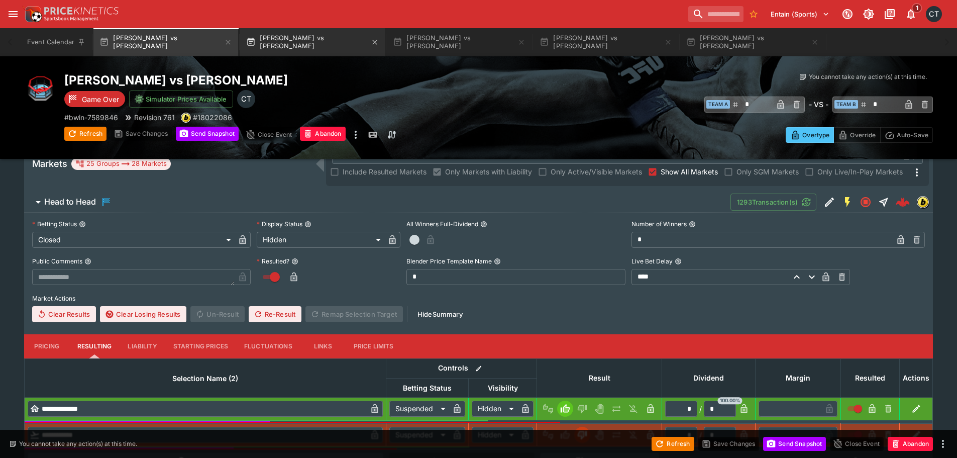
click at [285, 42] on button "[PERSON_NAME] vs [PERSON_NAME]" at bounding box center [312, 42] width 145 height 28
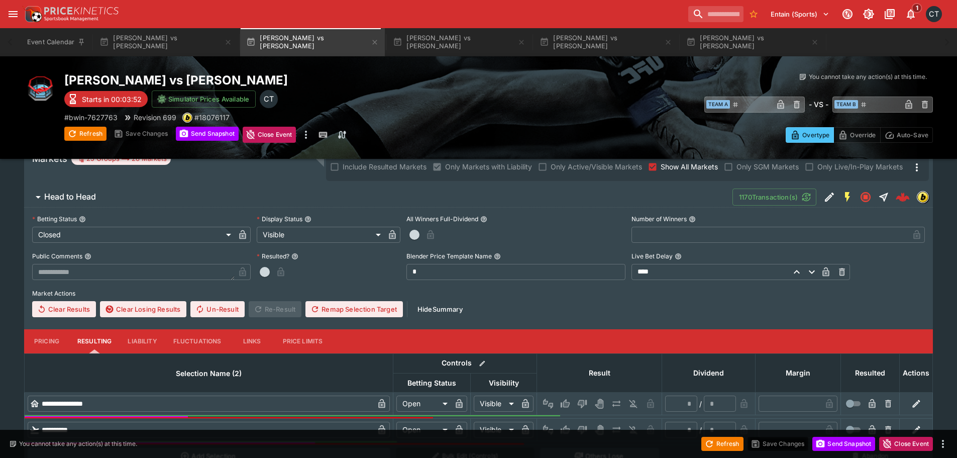
scroll to position [251, 0]
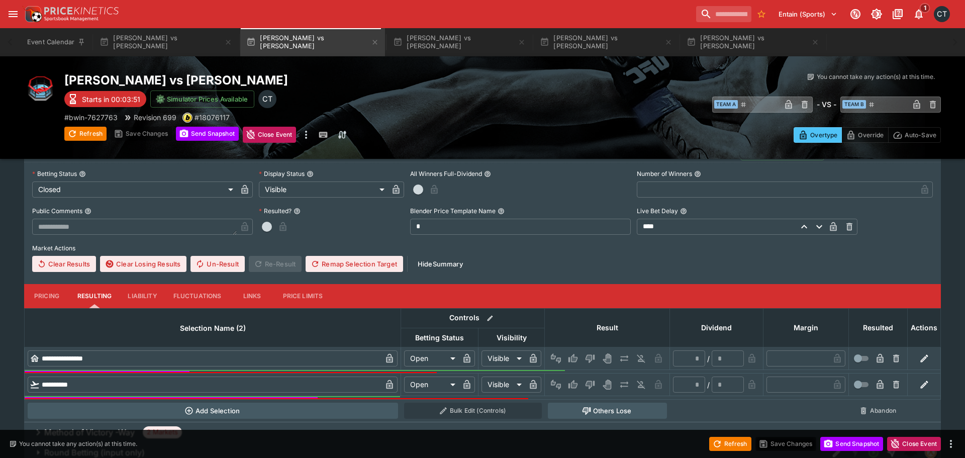
click at [164, 194] on body "**********" at bounding box center [482, 344] width 965 height 1190
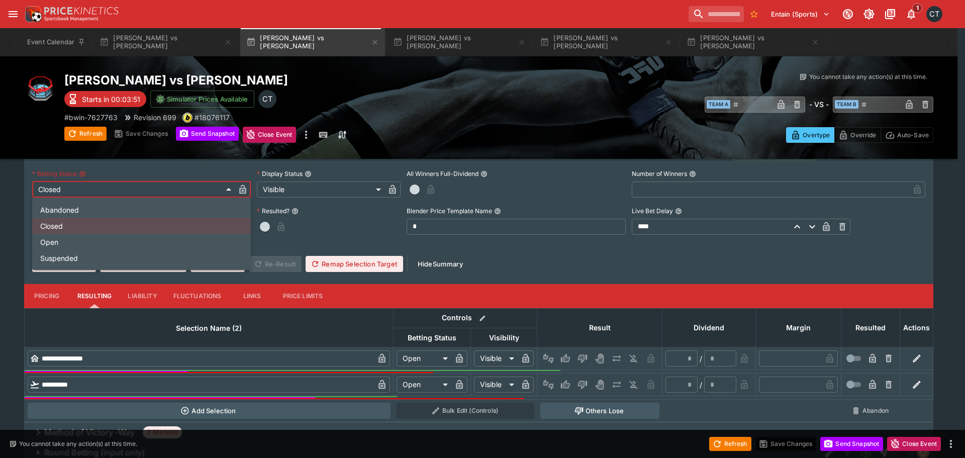
click at [94, 240] on li "Open" at bounding box center [141, 242] width 219 height 16
type input "**********"
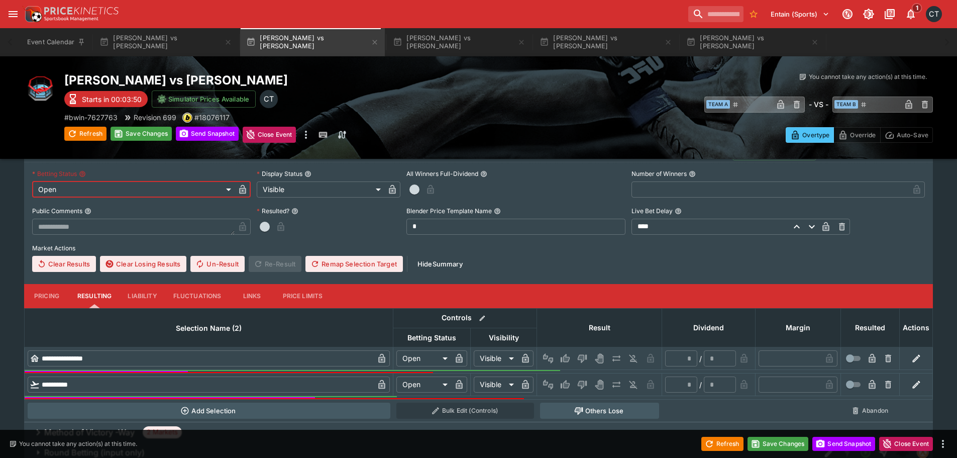
click at [239, 190] on icon "button" at bounding box center [243, 189] width 10 height 10
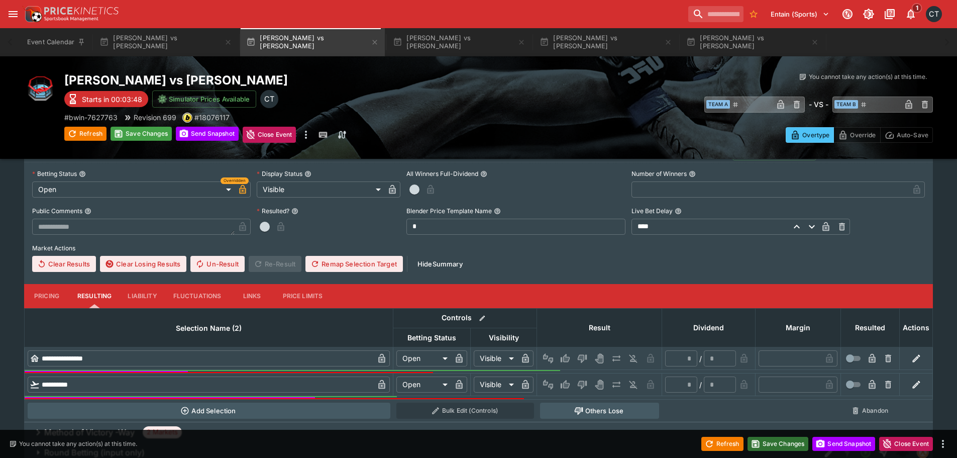
click at [770, 441] on button "Save Changes" at bounding box center [778, 444] width 61 height 14
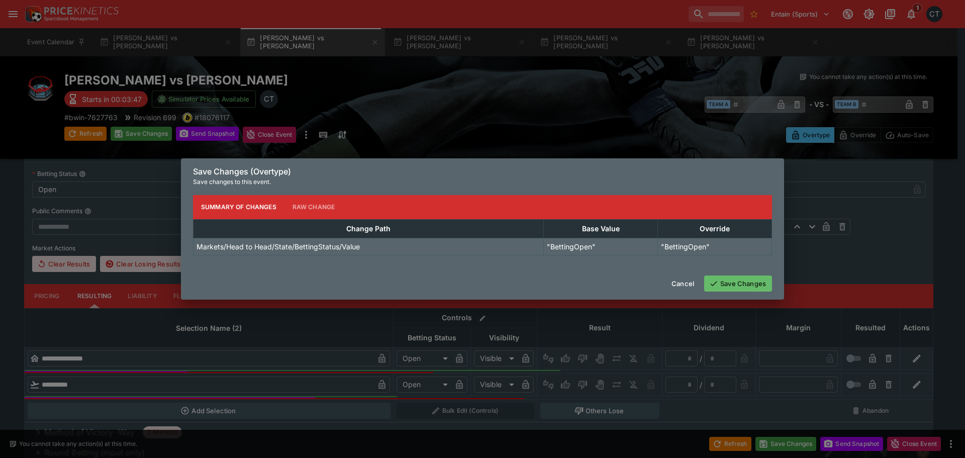
click at [729, 285] on button "Save Changes" at bounding box center [738, 283] width 68 height 16
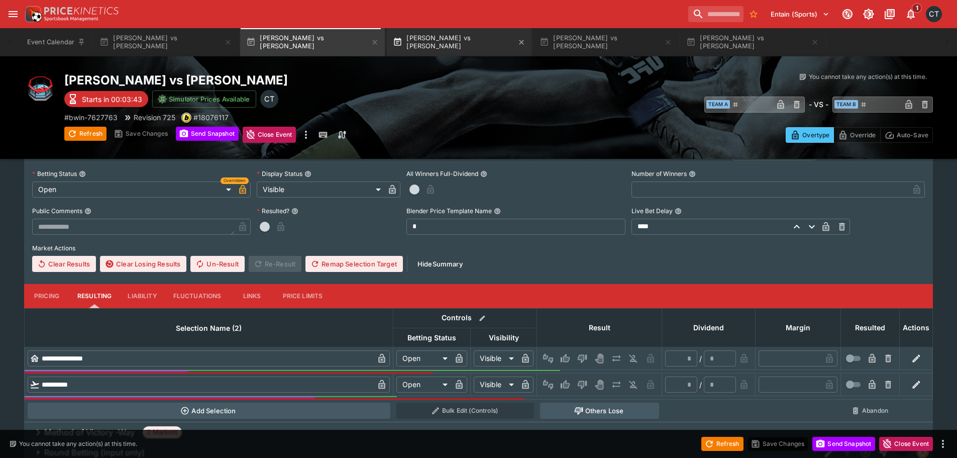
click at [448, 46] on button "[PERSON_NAME] vs [PERSON_NAME]" at bounding box center [459, 42] width 145 height 28
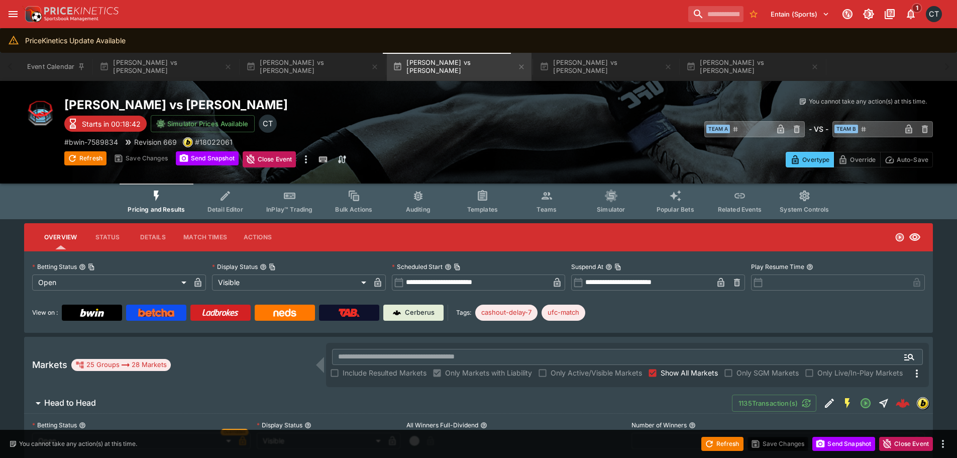
scroll to position [201, 0]
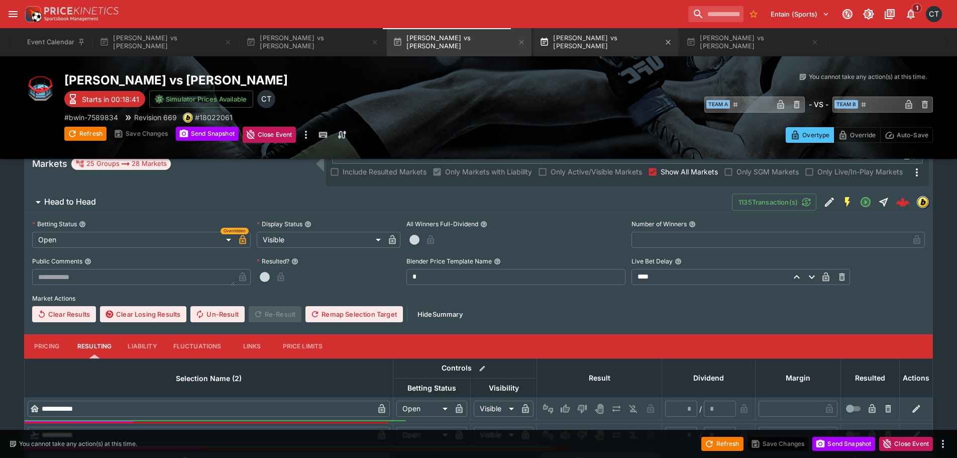
click at [535, 38] on button "[PERSON_NAME] vs [PERSON_NAME]" at bounding box center [606, 42] width 145 height 28
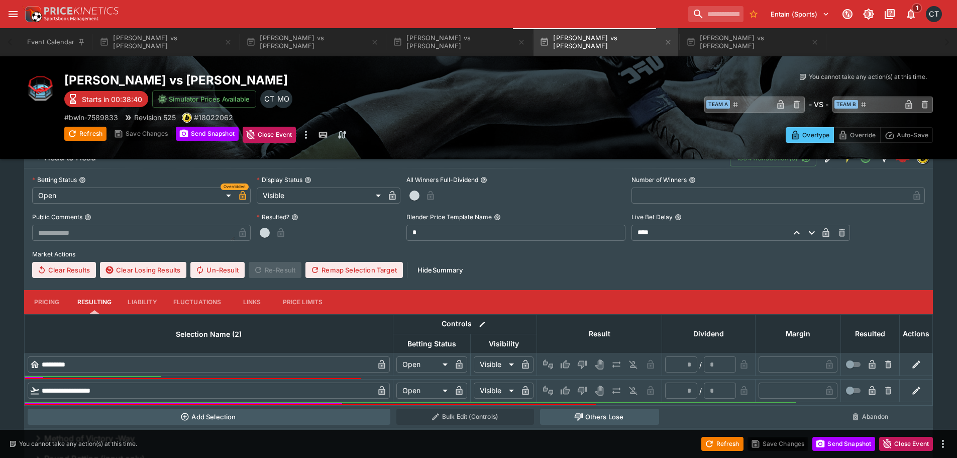
scroll to position [251, 0]
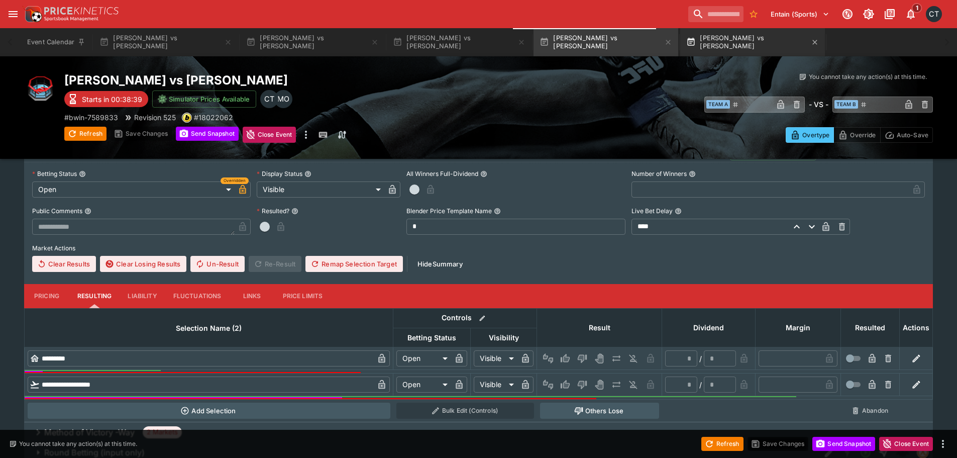
click at [746, 44] on button "[PERSON_NAME] vs [PERSON_NAME]" at bounding box center [752, 42] width 145 height 28
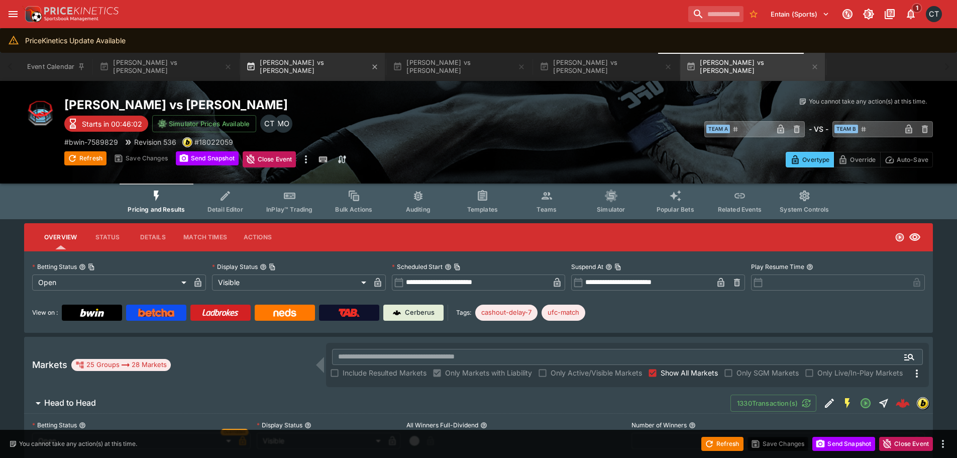
click at [313, 65] on button "[PERSON_NAME] vs [PERSON_NAME]" at bounding box center [312, 67] width 145 height 28
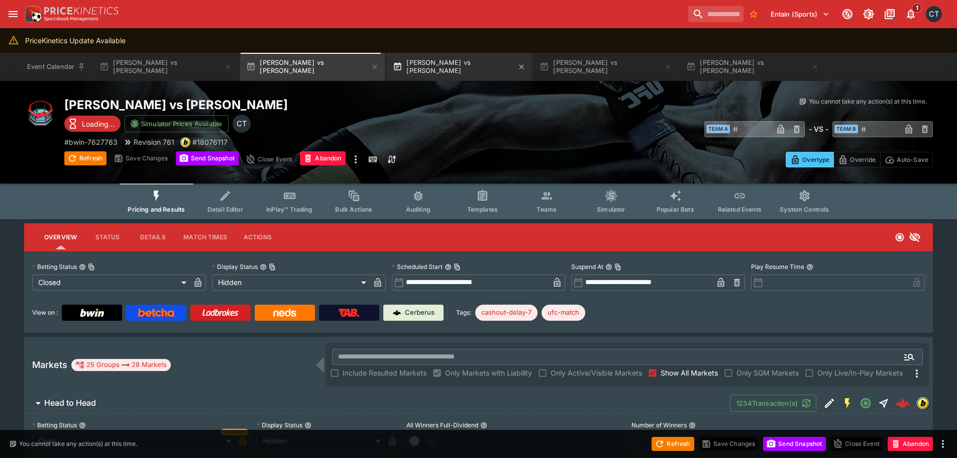
click at [415, 67] on button "[PERSON_NAME] vs [PERSON_NAME]" at bounding box center [459, 67] width 145 height 28
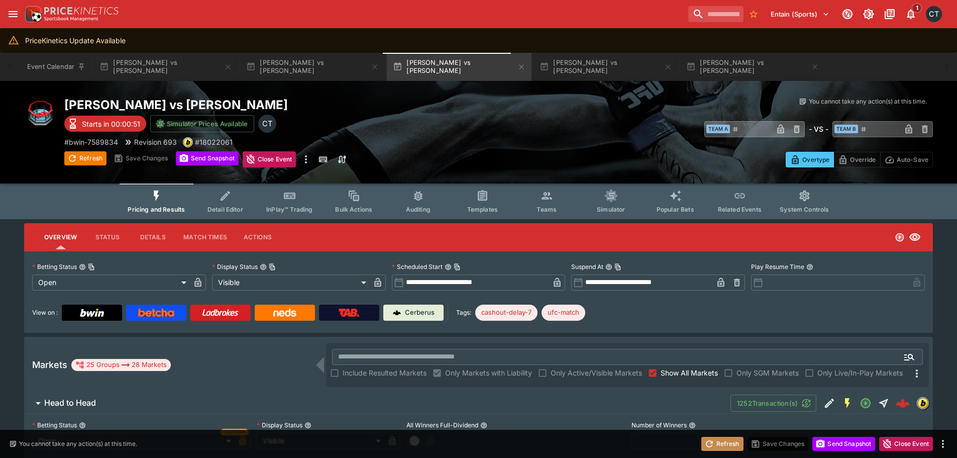
click at [706, 440] on icon "button" at bounding box center [709, 444] width 10 height 10
click at [471, 283] on input "**********" at bounding box center [477, 282] width 146 height 16
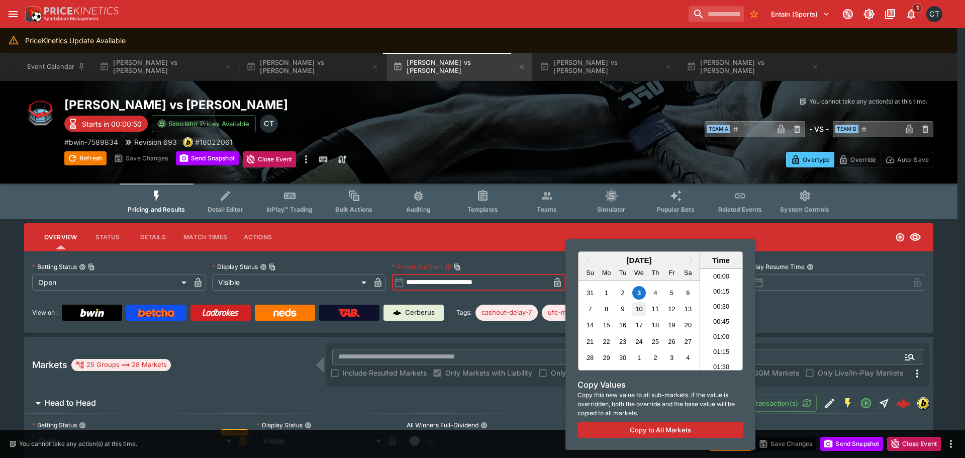
scroll to position [741, 0]
click at [722, 338] on li "13:15" at bounding box center [721, 334] width 43 height 15
type input "**********"
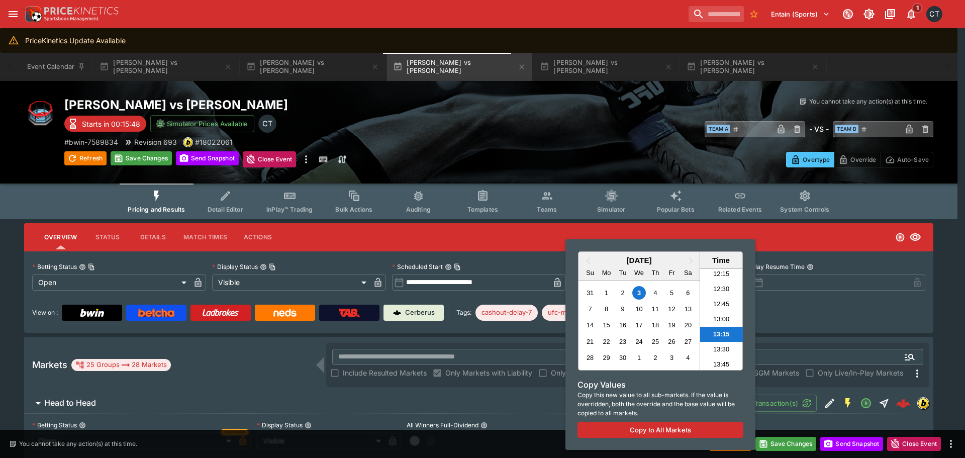
click at [787, 317] on div at bounding box center [482, 229] width 965 height 458
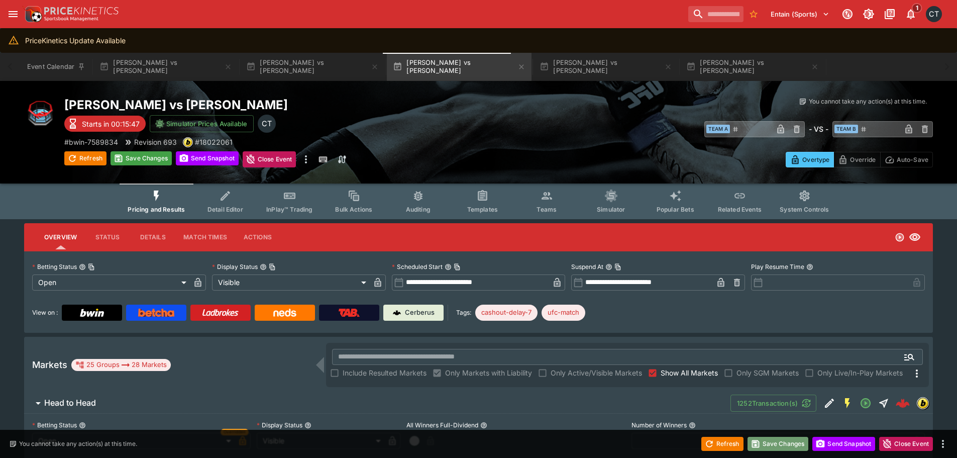
click at [782, 445] on button "Save Changes" at bounding box center [778, 444] width 61 height 14
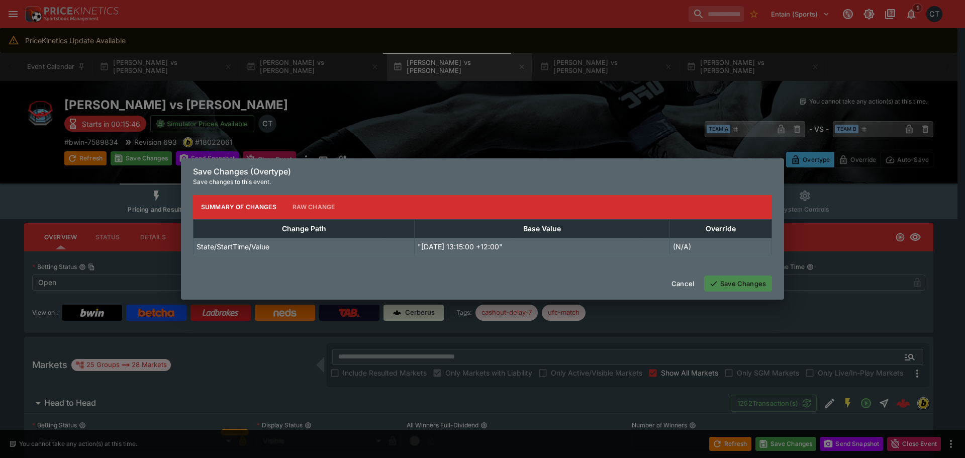
click at [735, 282] on button "Save Changes" at bounding box center [738, 283] width 68 height 16
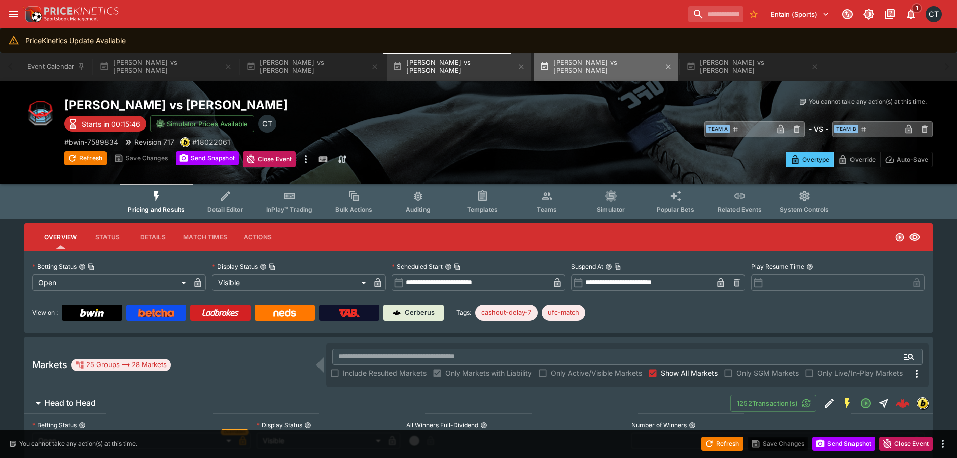
click at [592, 76] on button "[PERSON_NAME] vs [PERSON_NAME]" at bounding box center [606, 67] width 145 height 28
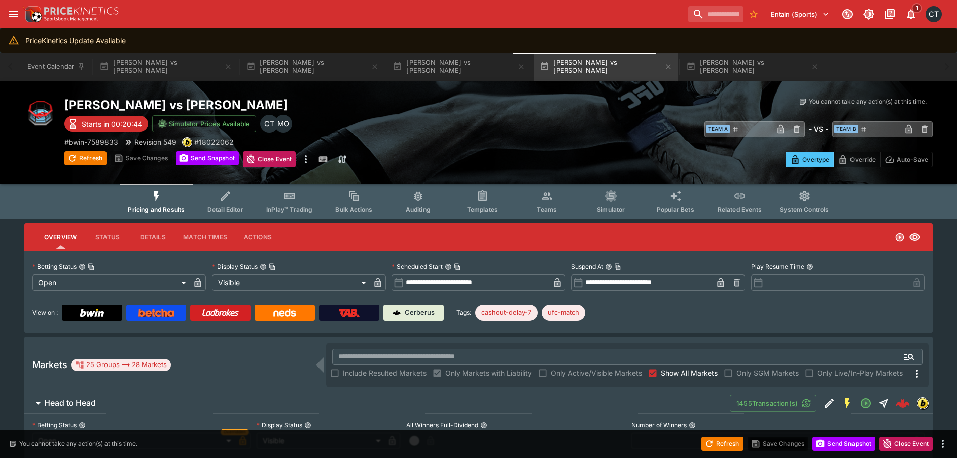
click at [473, 279] on input "**********" at bounding box center [477, 282] width 146 height 16
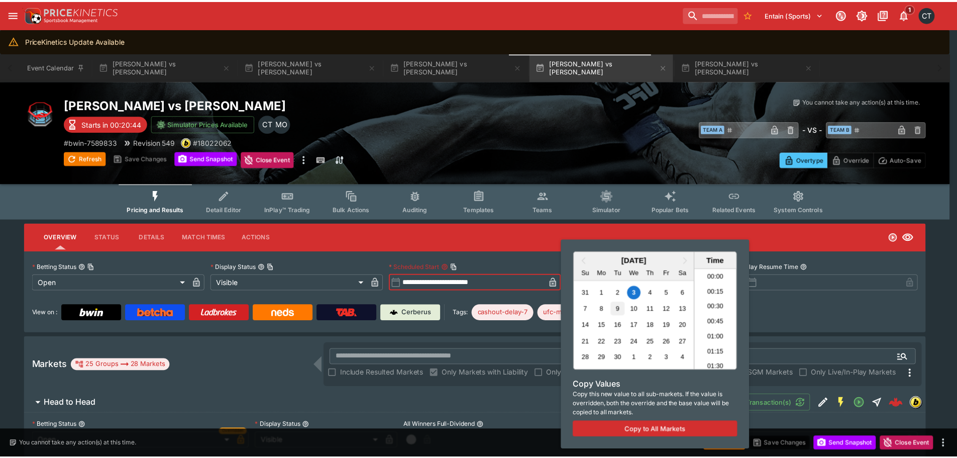
scroll to position [756, 0]
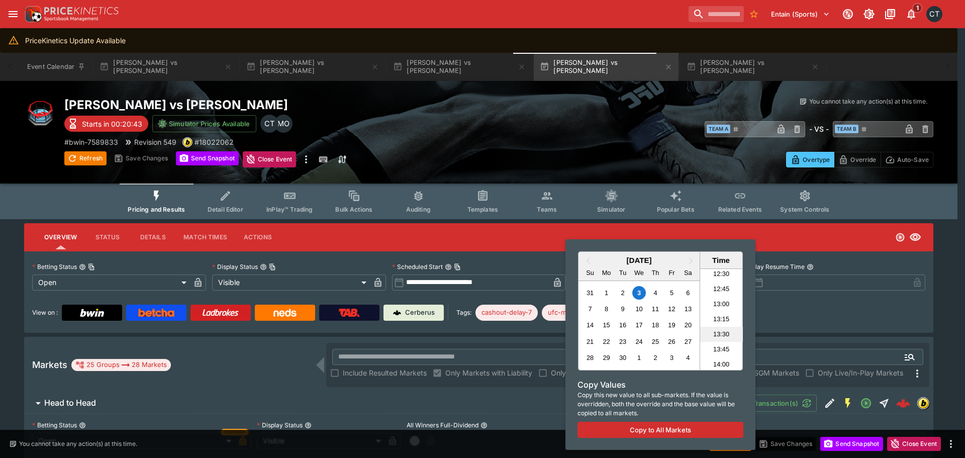
click at [720, 335] on li "13:30" at bounding box center [721, 334] width 43 height 15
type input "**********"
click at [803, 314] on div at bounding box center [482, 229] width 965 height 458
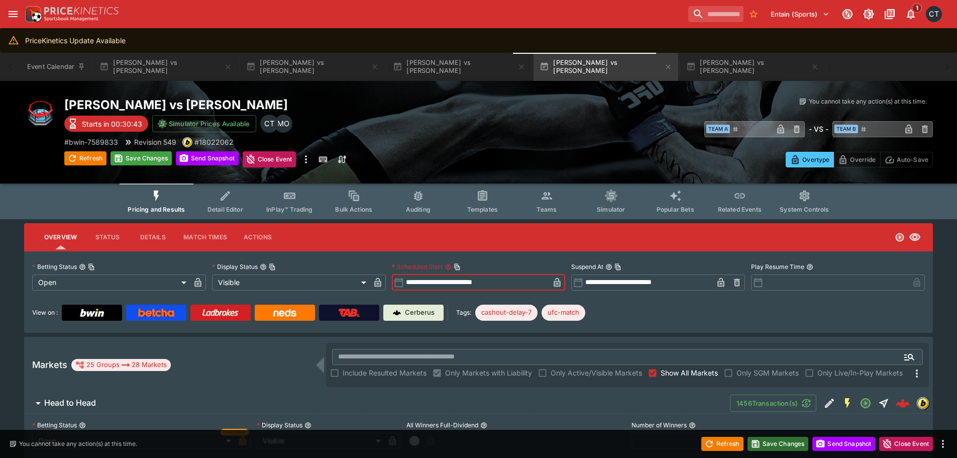
click at [779, 444] on button "Save Changes" at bounding box center [778, 444] width 61 height 14
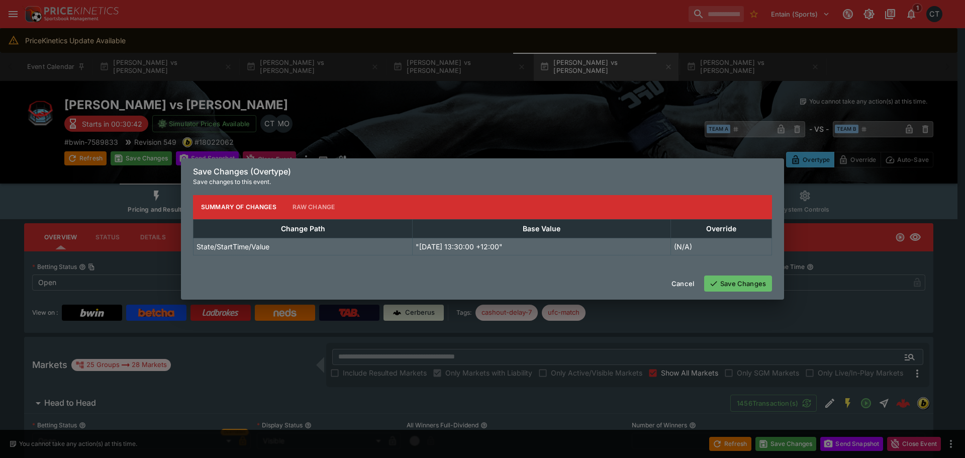
click at [730, 283] on button "Save Changes" at bounding box center [738, 283] width 68 height 16
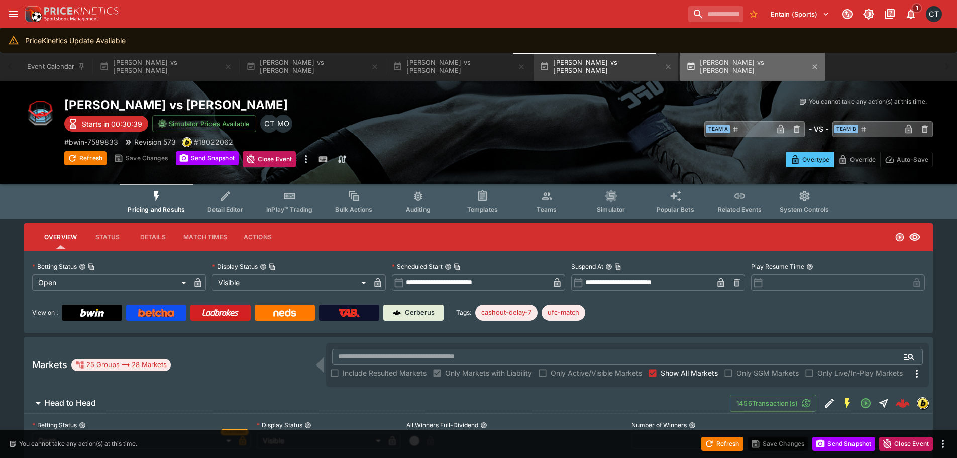
click at [702, 70] on button "[PERSON_NAME] vs [PERSON_NAME]" at bounding box center [752, 67] width 145 height 28
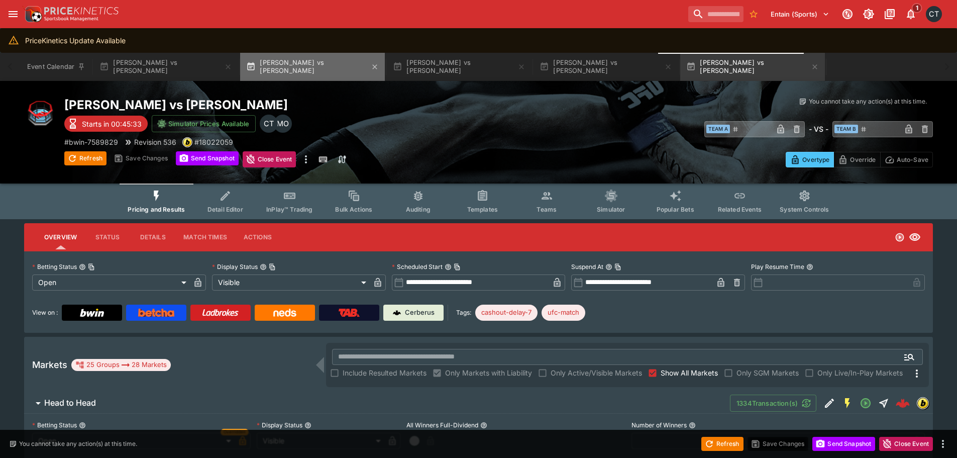
click at [330, 70] on button "[PERSON_NAME] vs [PERSON_NAME]" at bounding box center [312, 67] width 145 height 28
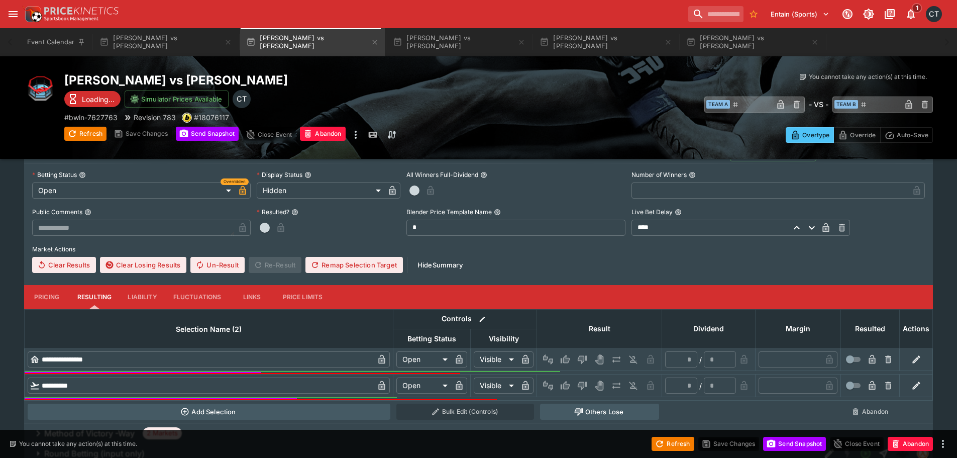
scroll to position [251, 0]
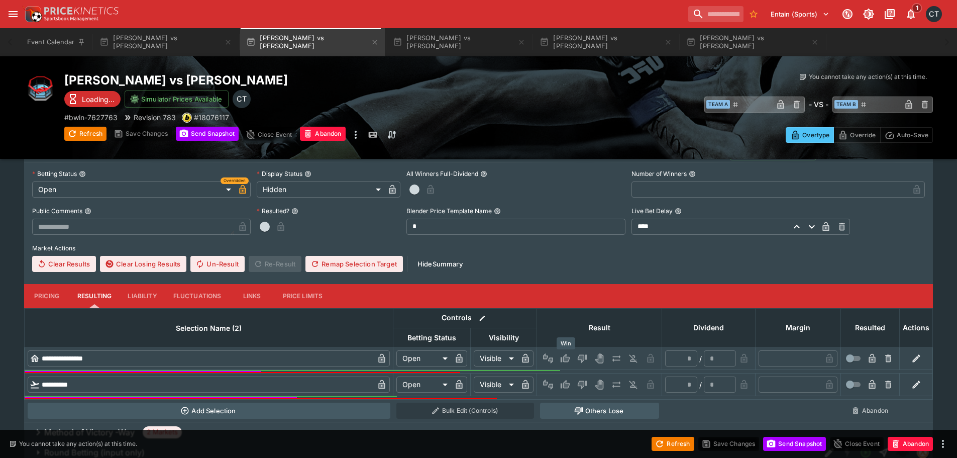
click at [567, 361] on icon "Win" at bounding box center [566, 358] width 5 height 6
type input "*********"
type input "******"
type input "*"
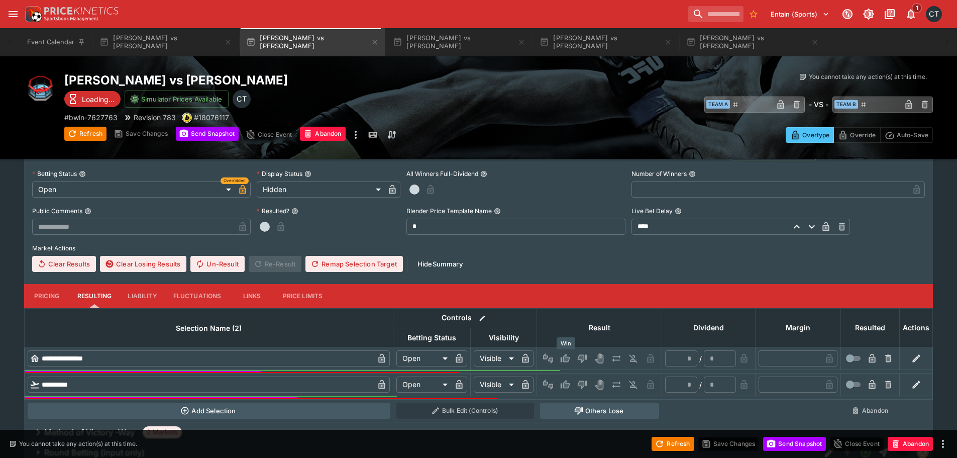
type input "*"
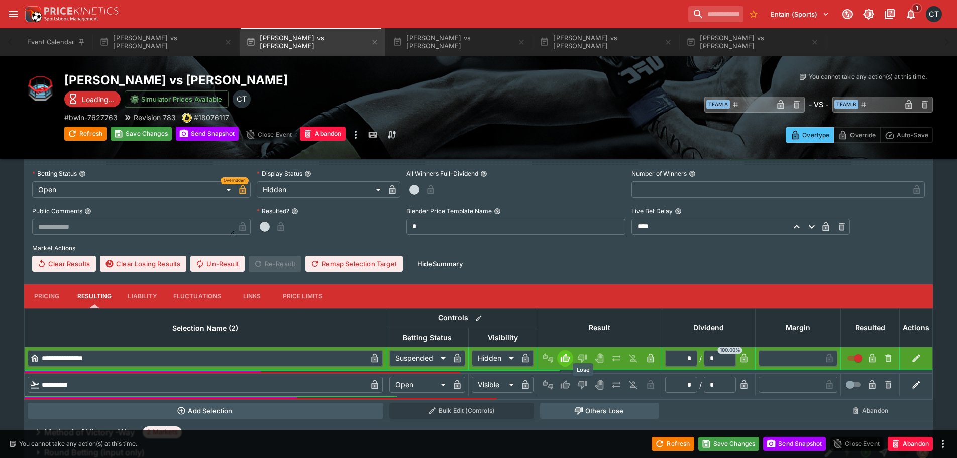
click at [577, 383] on button "Lose" at bounding box center [582, 384] width 16 height 16
type input "*********"
type input "******"
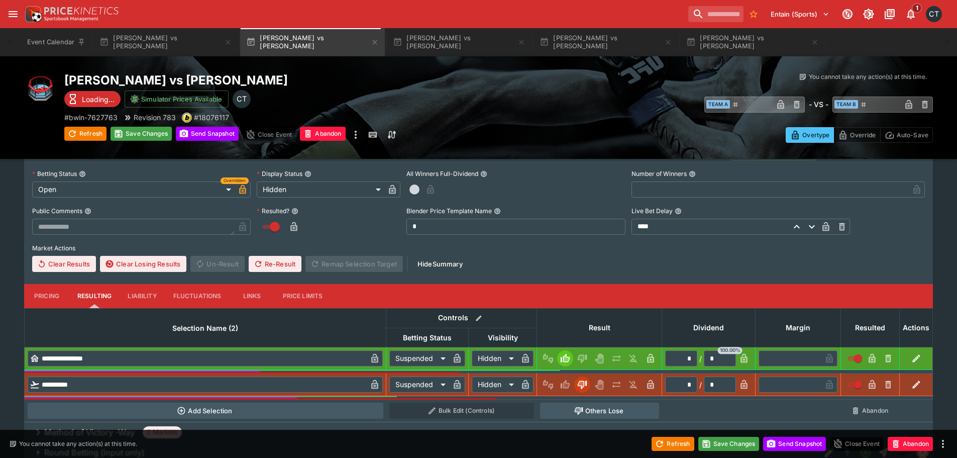
click at [749, 452] on div "Refresh Save Changes Send Snapshot Close Event Abandon" at bounding box center [478, 444] width 957 height 28
click at [739, 447] on button "Save Changes" at bounding box center [728, 444] width 61 height 14
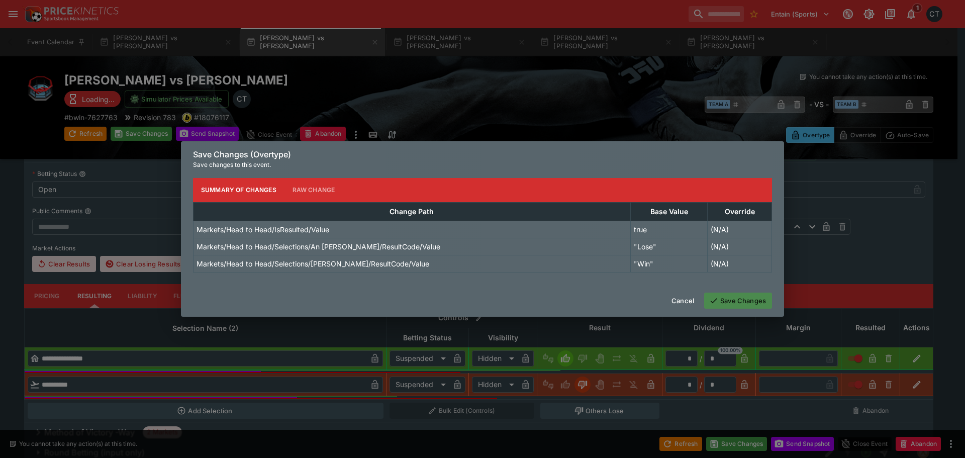
click at [731, 301] on button "Save Changes" at bounding box center [738, 300] width 68 height 16
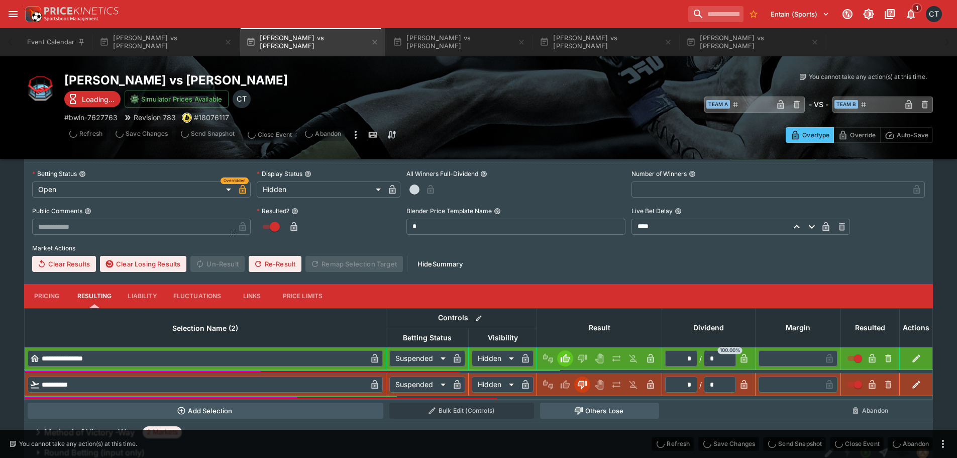
type input "*"
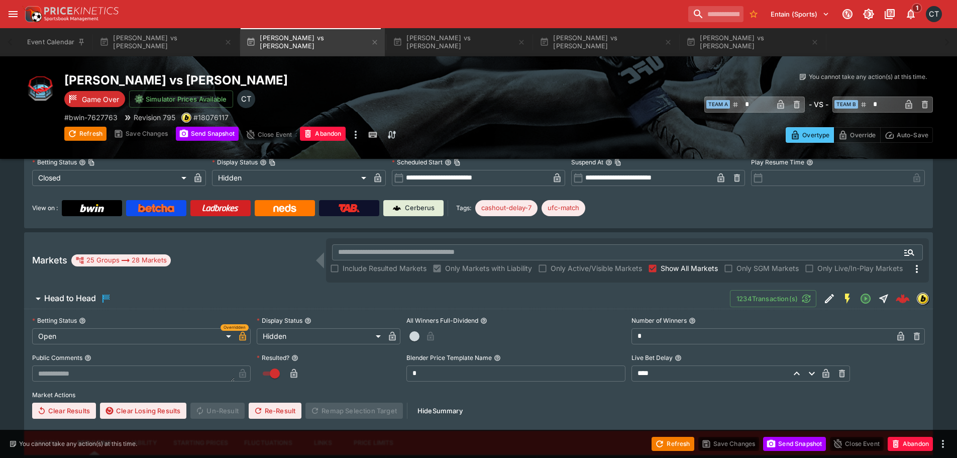
scroll to position [0, 0]
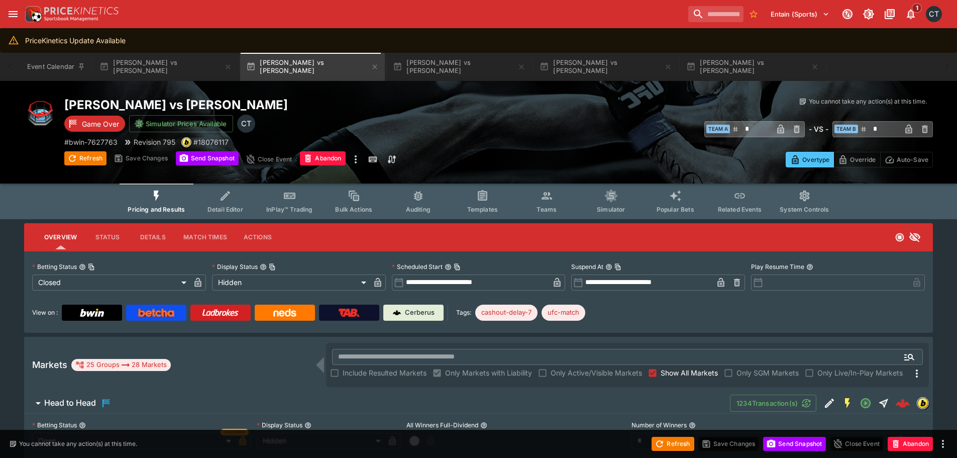
click at [665, 380] on label "Show All Markets" at bounding box center [681, 373] width 73 height 16
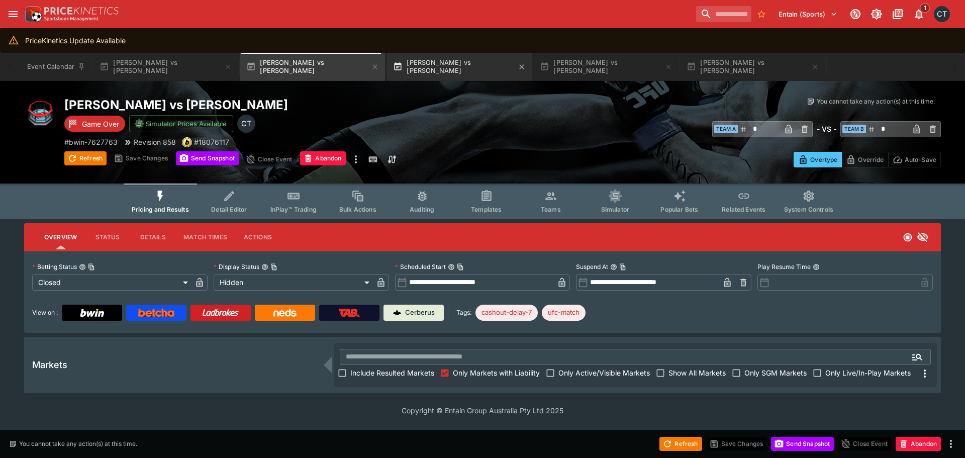
click at [455, 69] on button "[PERSON_NAME] vs [PERSON_NAME]" at bounding box center [459, 67] width 145 height 28
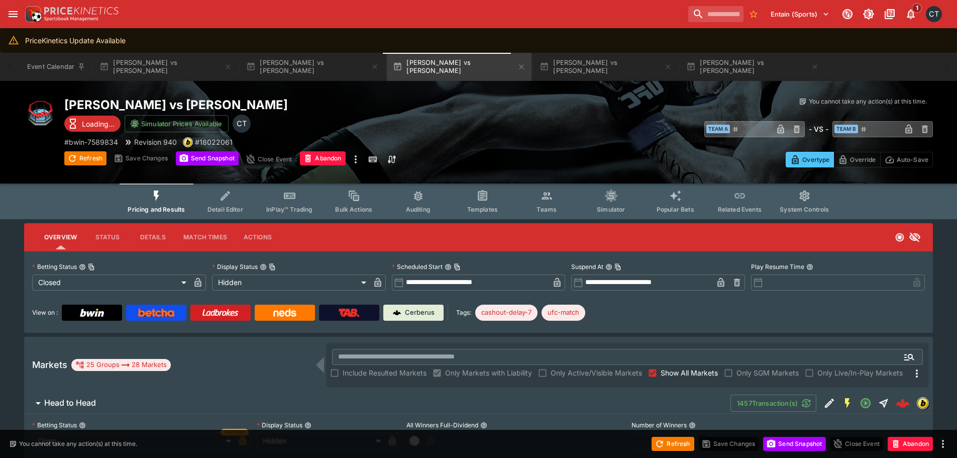
click at [536, 208] on button "Teams" at bounding box center [546, 201] width 64 height 36
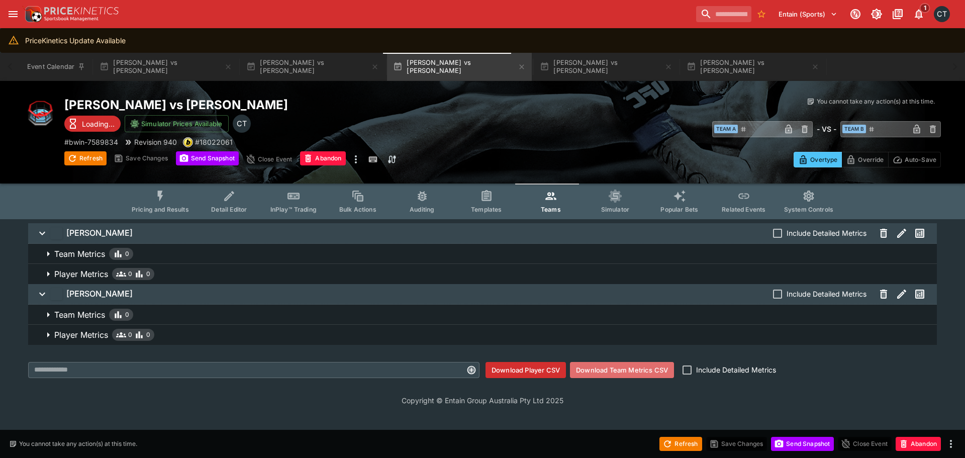
click at [601, 371] on button "Download Team Metrics CSV" at bounding box center [622, 370] width 104 height 16
click at [153, 205] on span "Pricing and Results" at bounding box center [160, 209] width 57 height 8
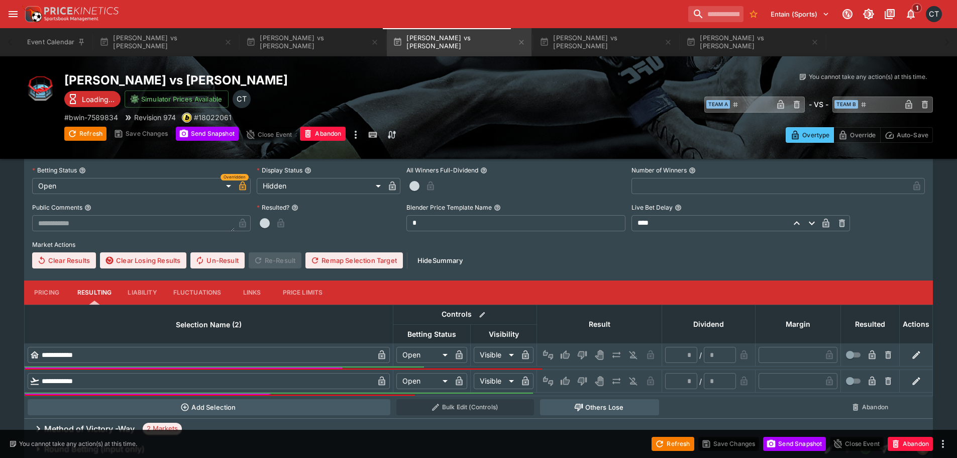
scroll to position [301, 0]
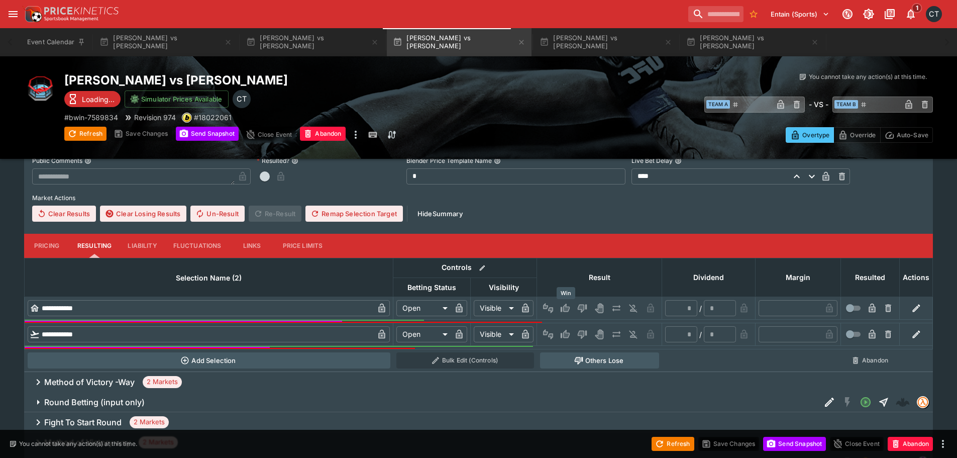
drag, startPoint x: 565, startPoint y: 304, endPoint x: 570, endPoint y: 311, distance: 8.2
click at [565, 304] on icon "Win" at bounding box center [565, 308] width 10 height 10
type input "*********"
type input "******"
type input "*"
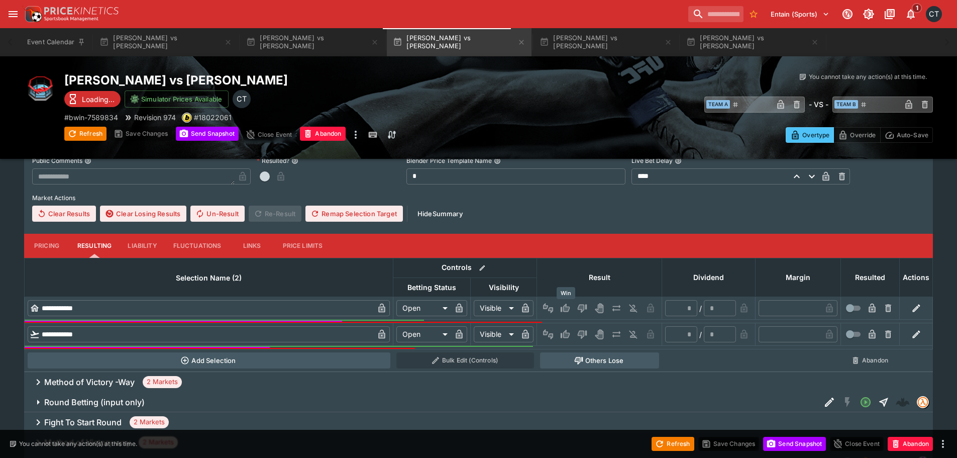
type input "*"
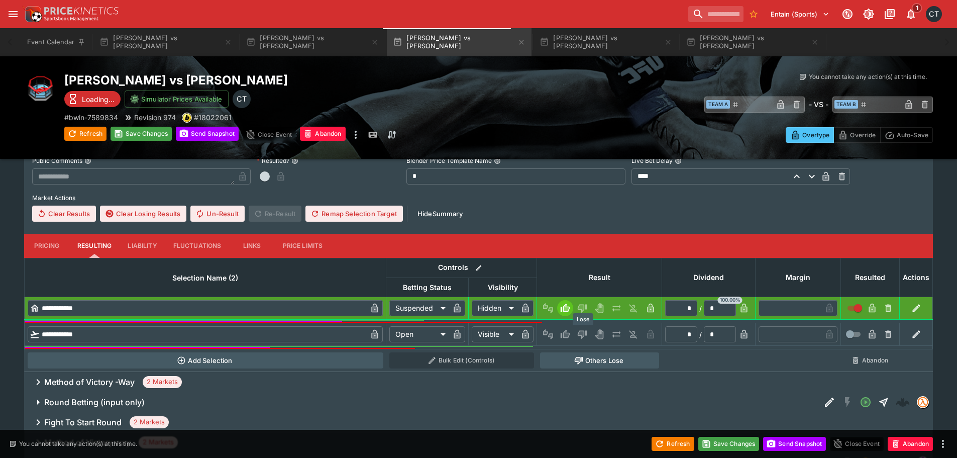
click at [586, 339] on icon "Lose" at bounding box center [582, 334] width 10 height 10
type input "*********"
type input "******"
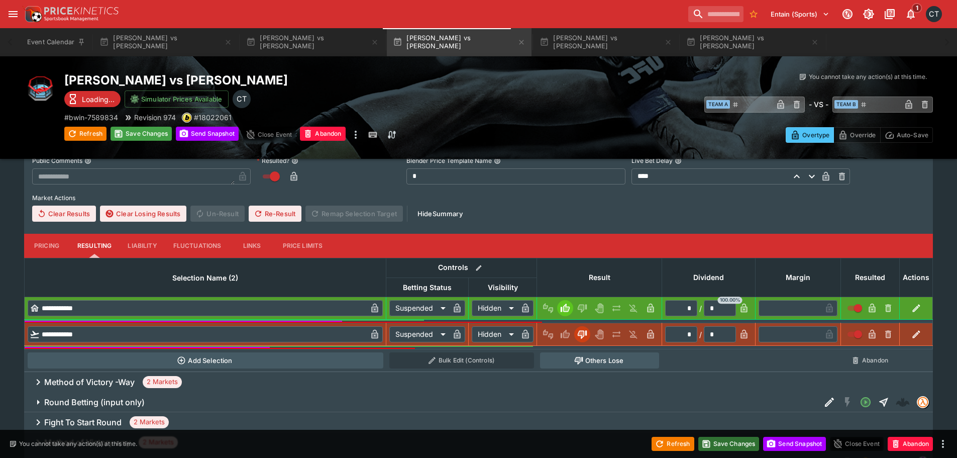
click at [730, 437] on button "Save Changes" at bounding box center [728, 444] width 61 height 14
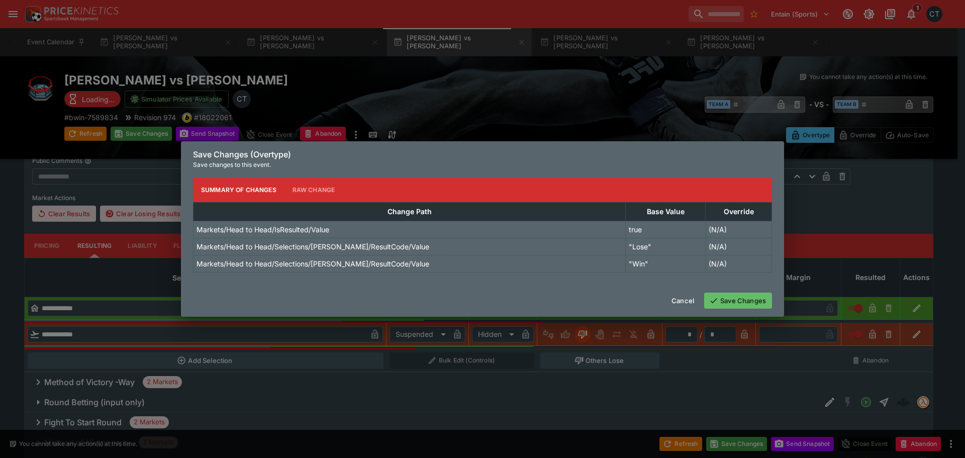
click at [734, 303] on button "Save Changes" at bounding box center [738, 300] width 68 height 16
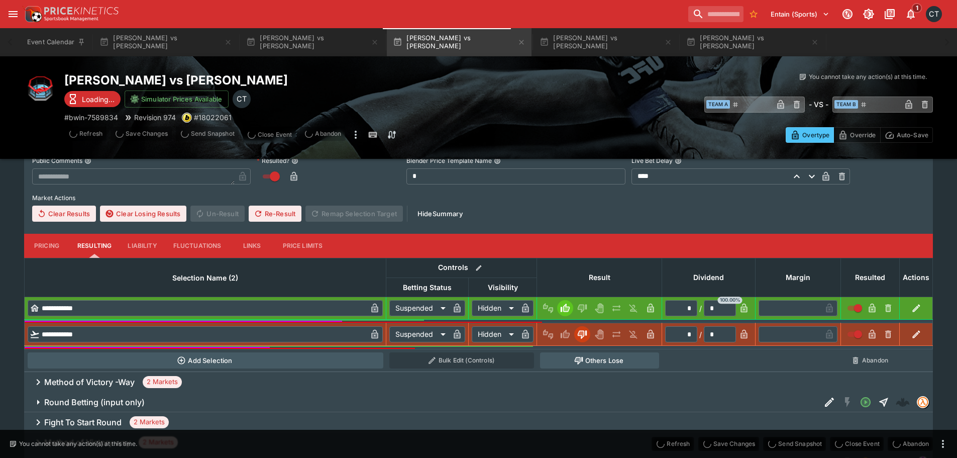
type input "*"
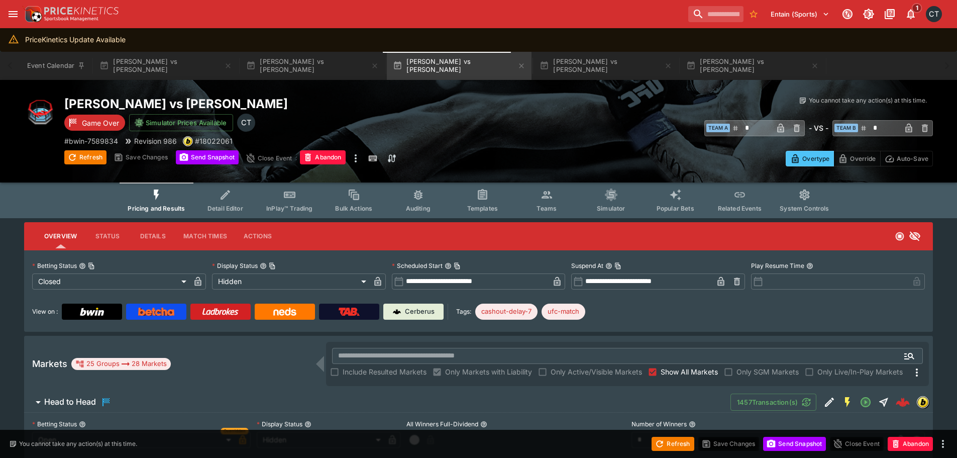
scroll to position [0, 0]
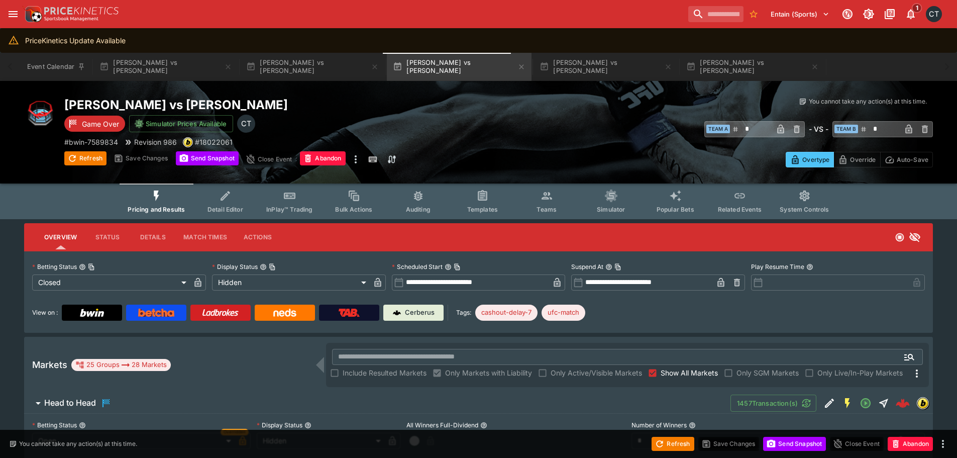
click at [671, 370] on span "Show All Markets" at bounding box center [689, 372] width 57 height 11
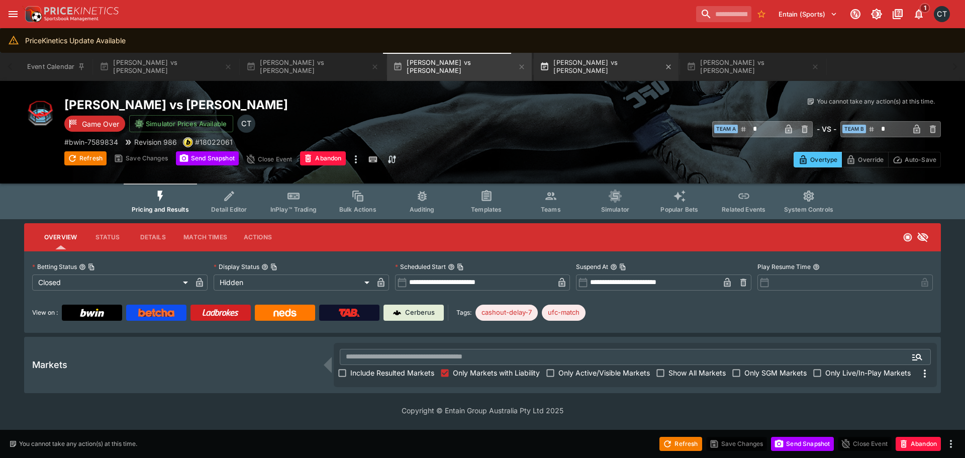
click at [545, 78] on button "[PERSON_NAME] vs [PERSON_NAME]" at bounding box center [606, 67] width 145 height 28
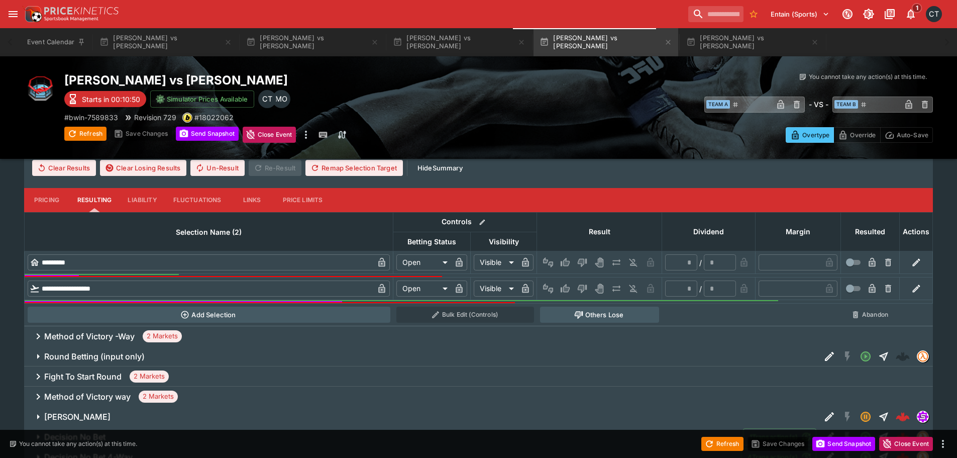
scroll to position [452, 0]
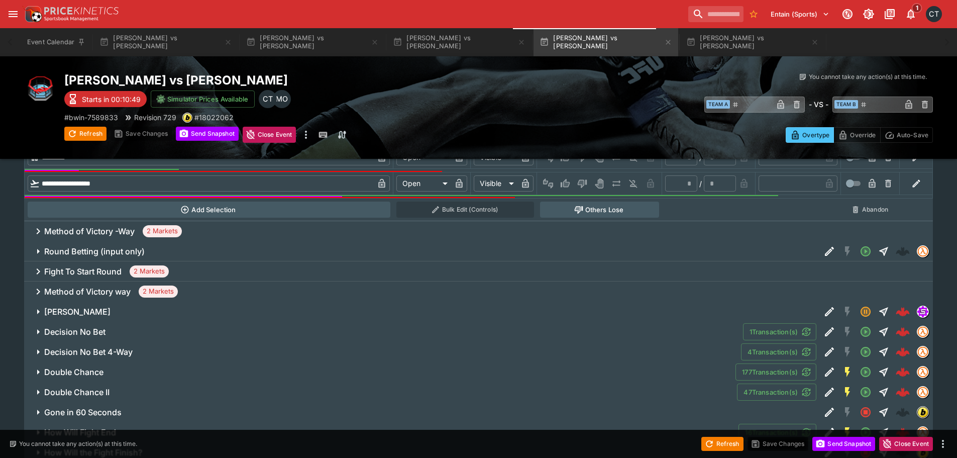
click at [137, 233] on div "Method of Victory -Way 2 Markets" at bounding box center [478, 231] width 909 height 20
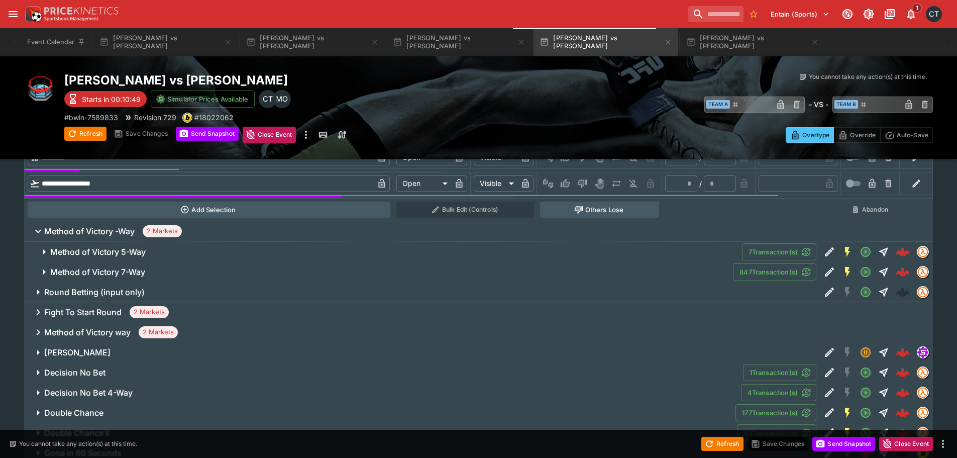
click at [162, 269] on span "Method of Victory 7-Way" at bounding box center [387, 272] width 675 height 11
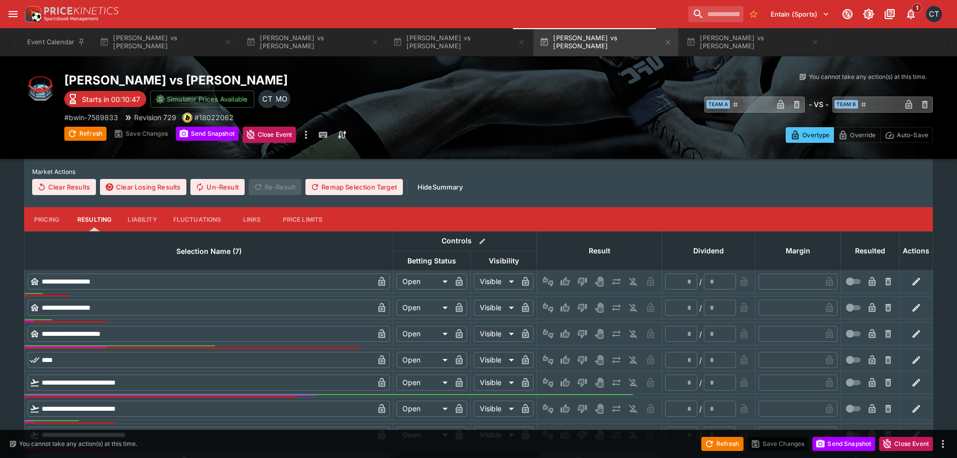
scroll to position [703, 0]
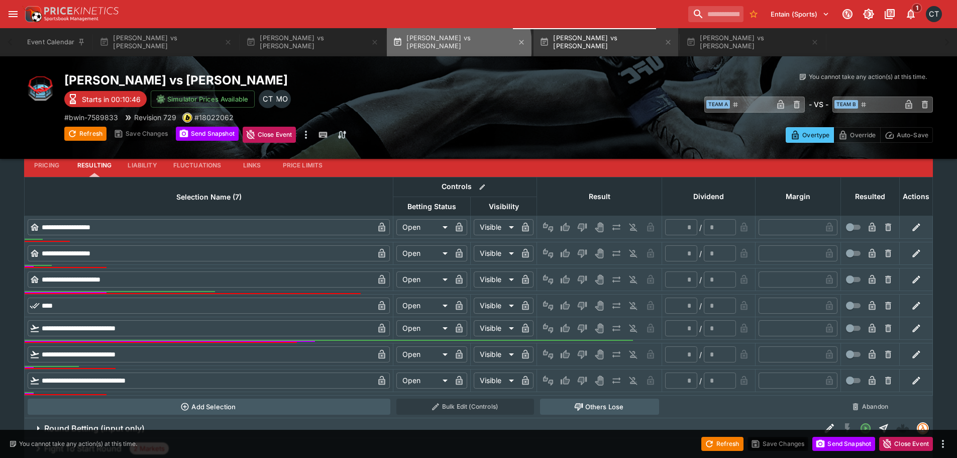
click at [454, 45] on button "[PERSON_NAME] vs [PERSON_NAME]" at bounding box center [459, 42] width 145 height 28
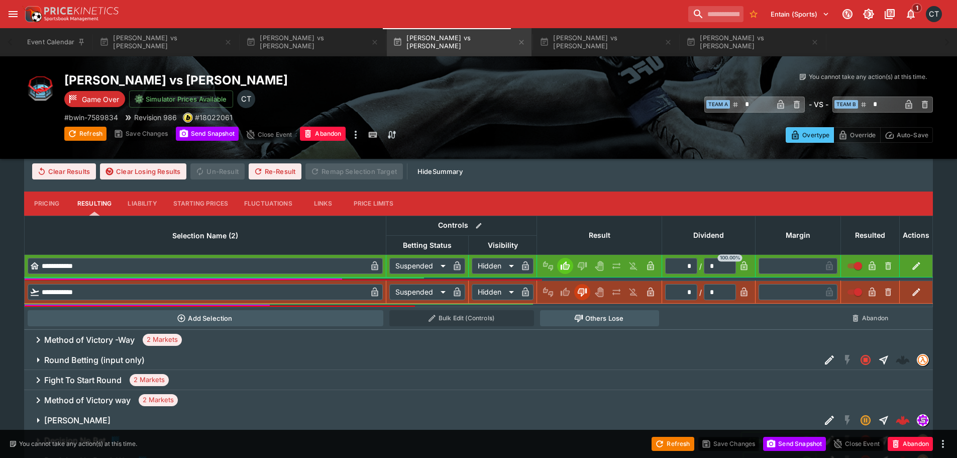
scroll to position [452, 0]
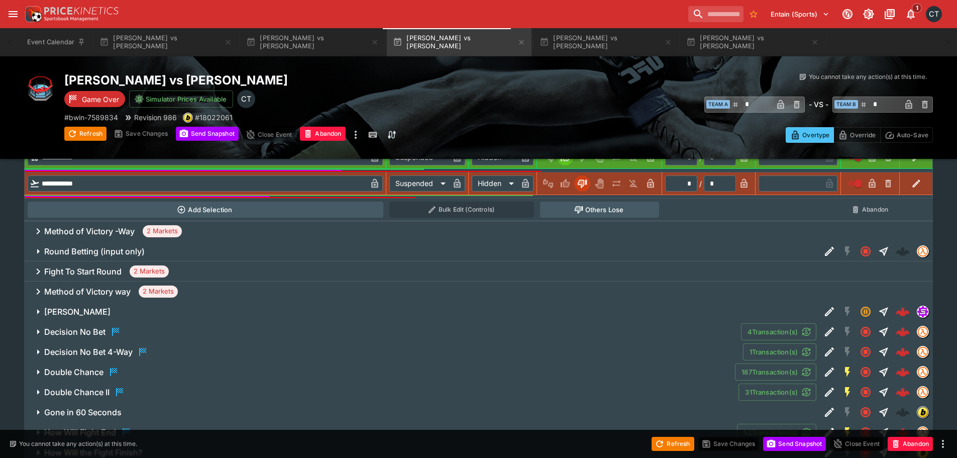
click at [127, 236] on h6 "Method of Victory -Way" at bounding box center [89, 231] width 90 height 11
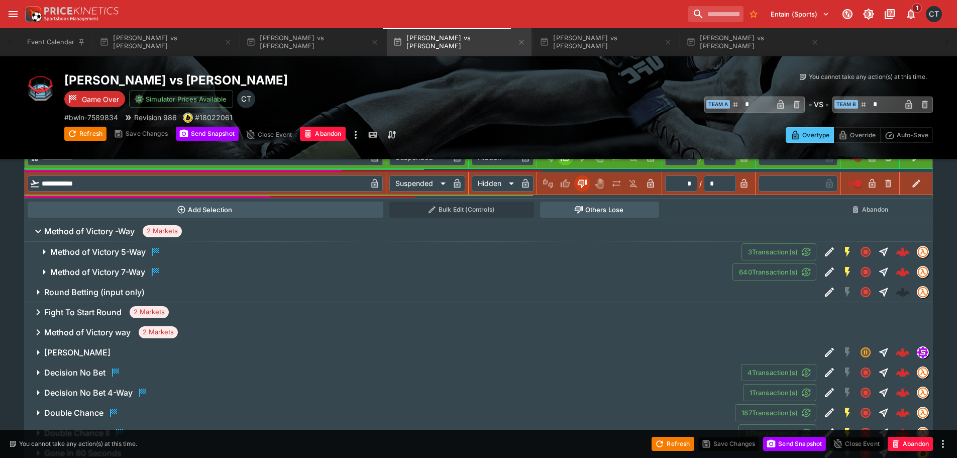
click at [138, 274] on h6 "Method of Victory 7-Way" at bounding box center [97, 272] width 95 height 11
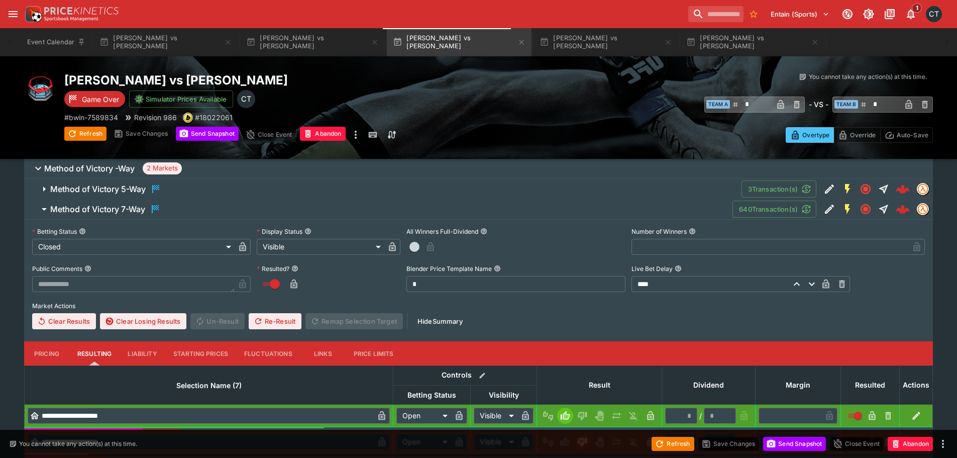
scroll to position [603, 0]
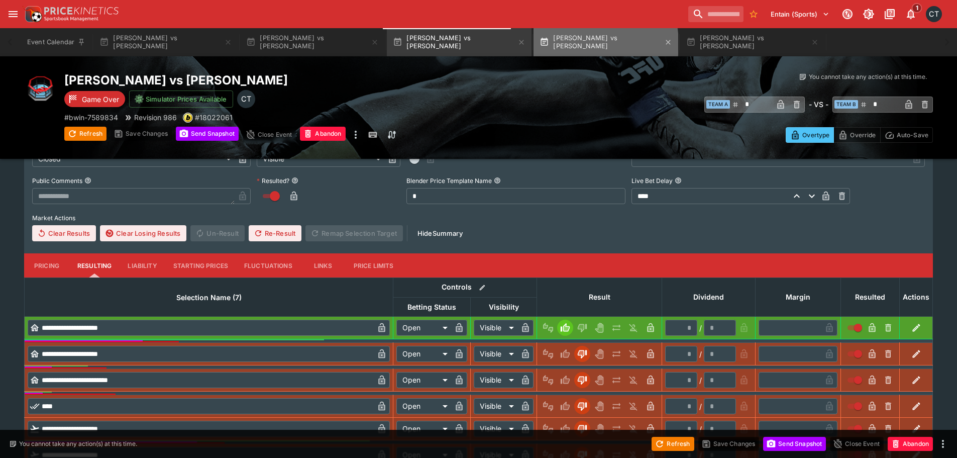
click at [547, 44] on button "[PERSON_NAME] vs [PERSON_NAME]" at bounding box center [606, 42] width 145 height 28
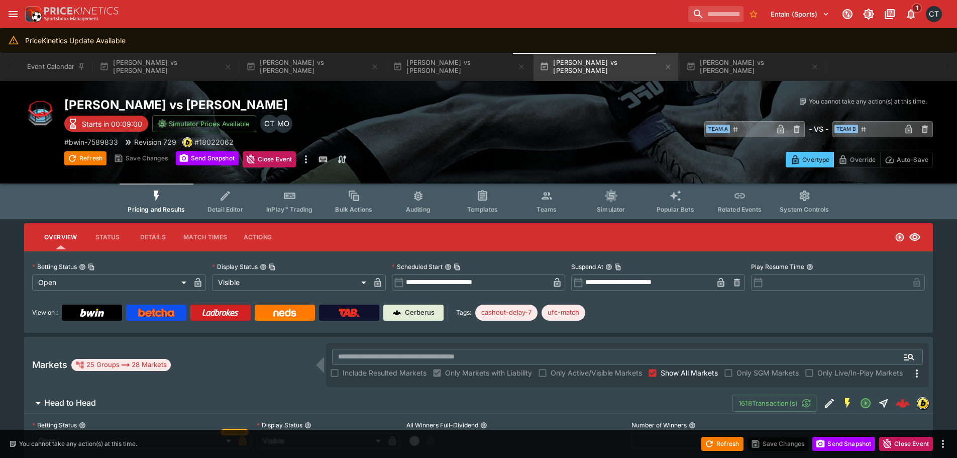
click at [545, 208] on span "Teams" at bounding box center [547, 209] width 20 height 8
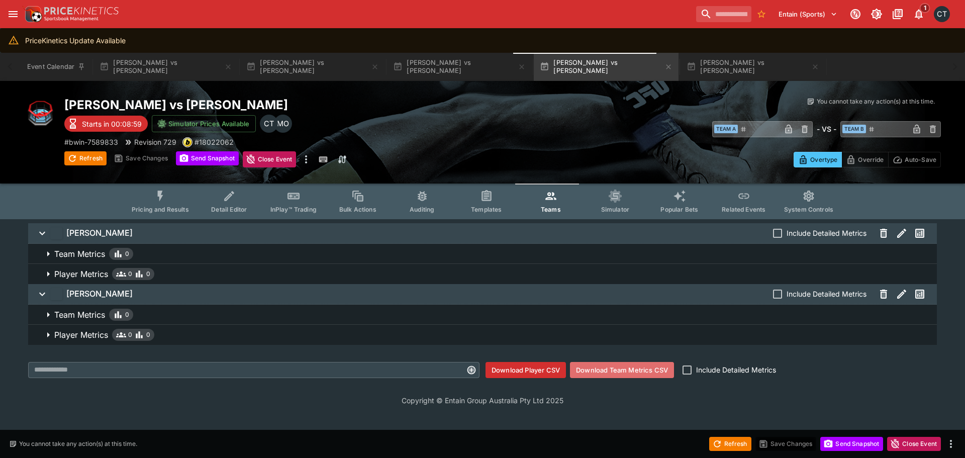
click at [609, 367] on button "Download Team Metrics CSV" at bounding box center [622, 370] width 104 height 16
click at [162, 197] on icon "Event type filters" at bounding box center [161, 195] width 6 height 11
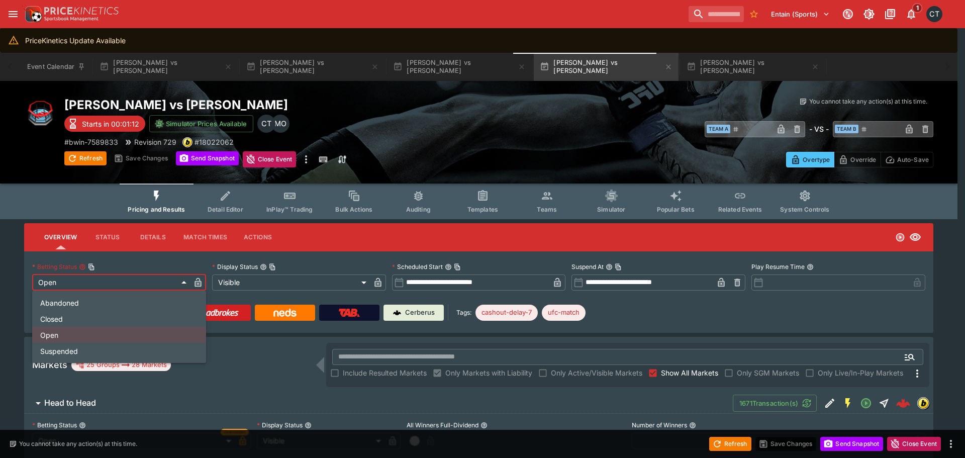
click at [54, 319] on li "Closed" at bounding box center [119, 319] width 174 height 16
type input "**********"
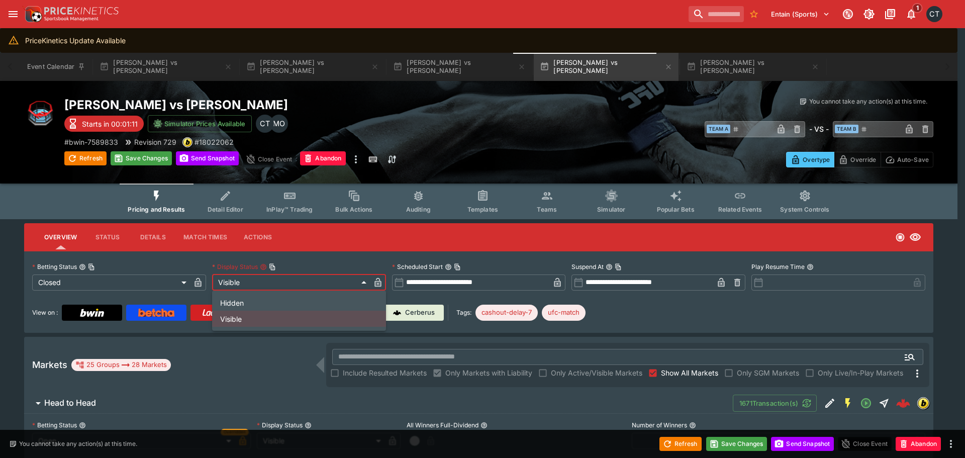
click at [224, 299] on li "Hidden" at bounding box center [299, 302] width 174 height 16
type input "******"
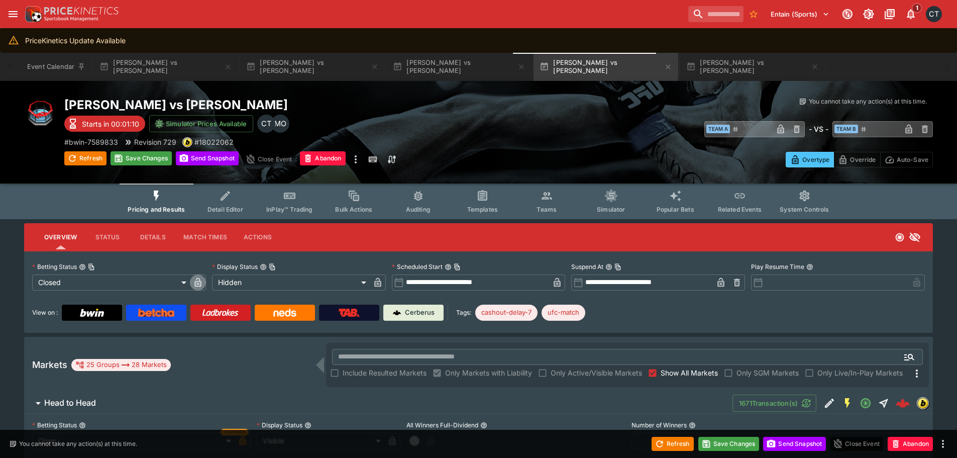
click at [200, 282] on icon "button" at bounding box center [197, 283] width 5 height 4
click at [377, 280] on icon "button" at bounding box center [378, 282] width 10 height 10
click at [743, 448] on button "Save Changes" at bounding box center [728, 444] width 61 height 14
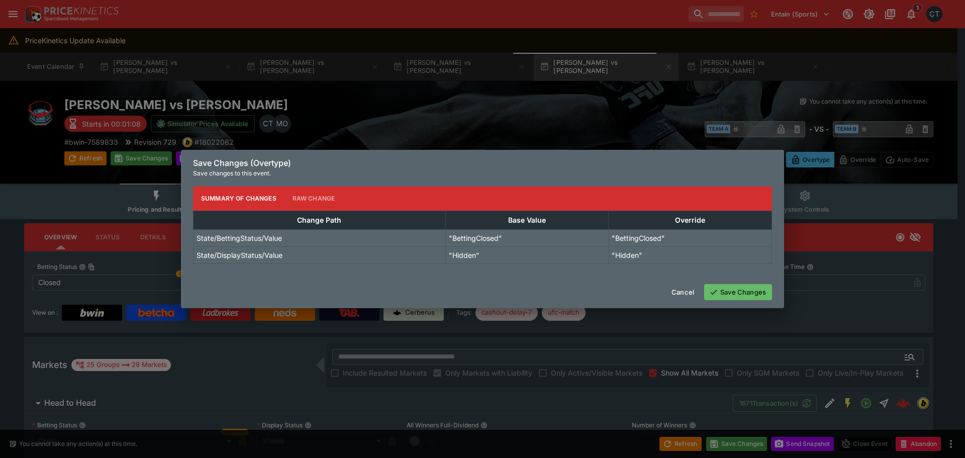
click at [752, 300] on div "Cancel Save Changes" at bounding box center [482, 292] width 603 height 32
click at [752, 295] on button "Save Changes" at bounding box center [738, 292] width 68 height 16
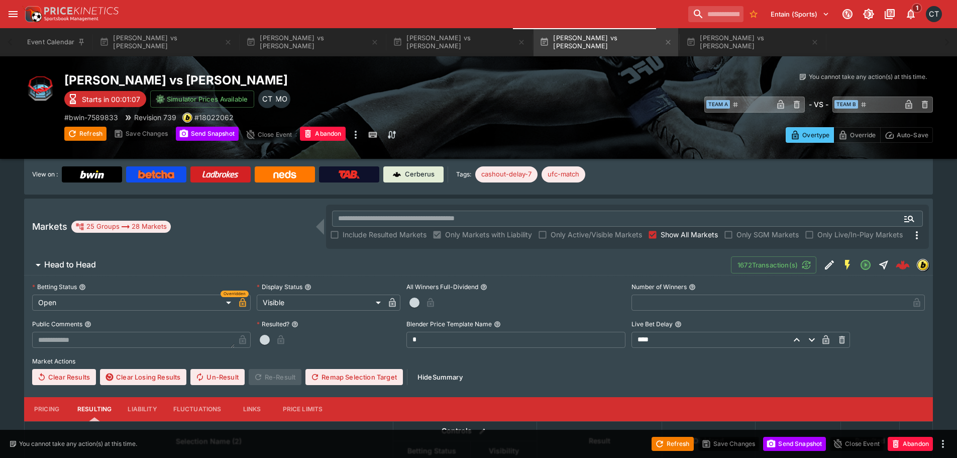
scroll to position [151, 0]
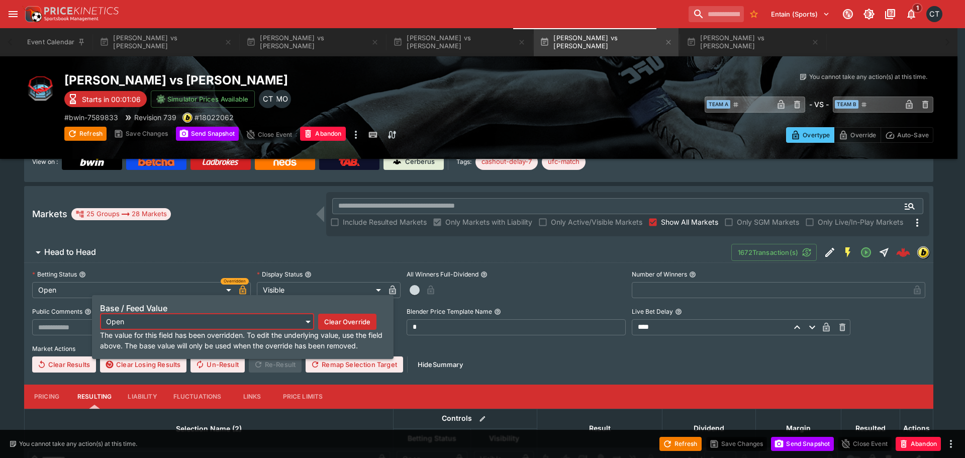
click at [248, 293] on button "button" at bounding box center [243, 290] width 16 height 16
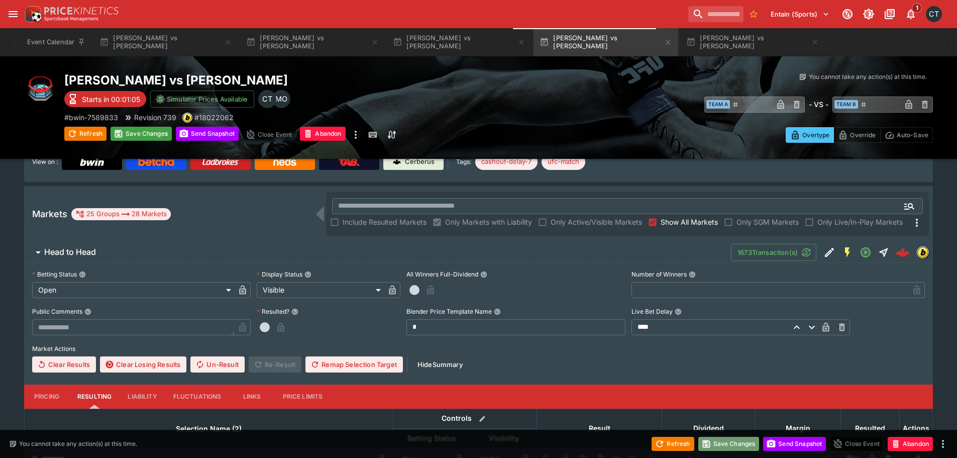
click at [725, 444] on button "Save Changes" at bounding box center [728, 444] width 61 height 14
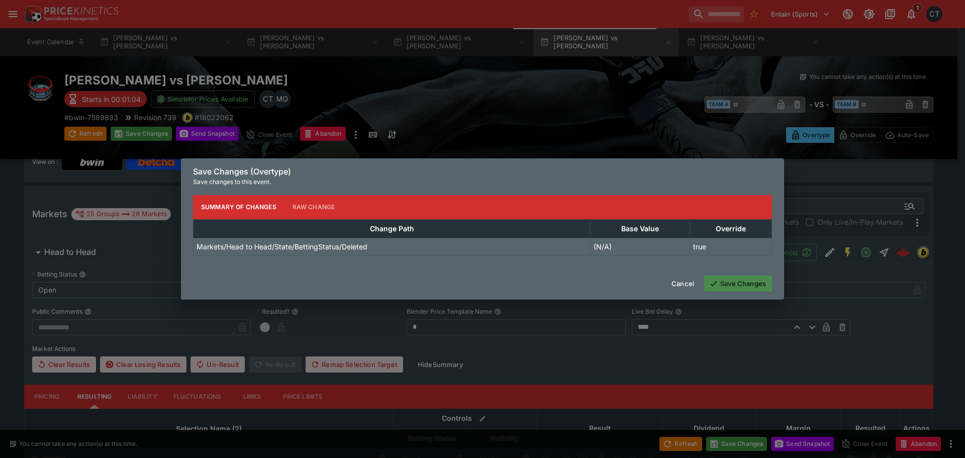
click at [747, 286] on button "Save Changes" at bounding box center [738, 283] width 68 height 16
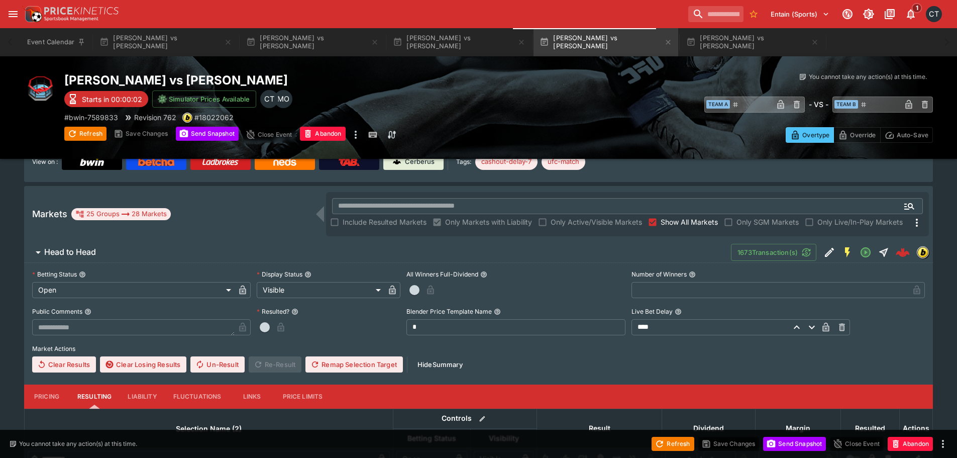
type input "**********"
type input "******"
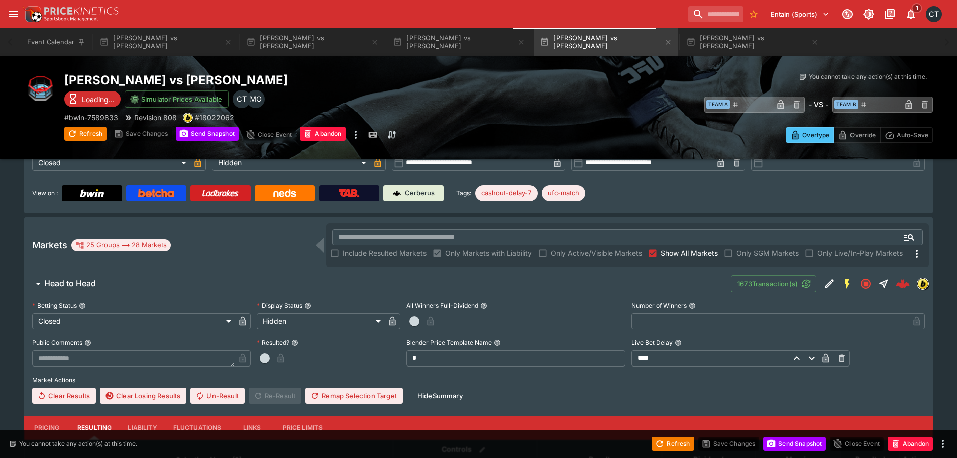
scroll to position [251, 0]
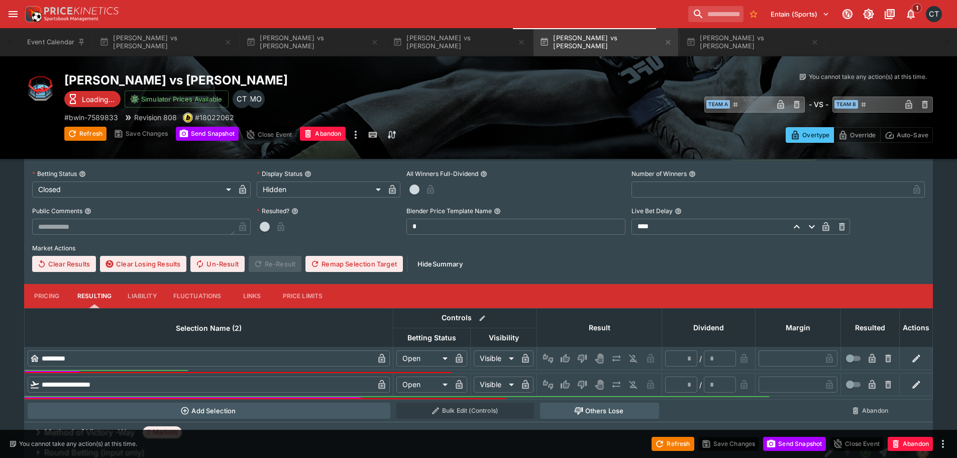
click at [565, 384] on icon "Win" at bounding box center [566, 384] width 5 height 6
type input "*"
type input "*********"
type input "******"
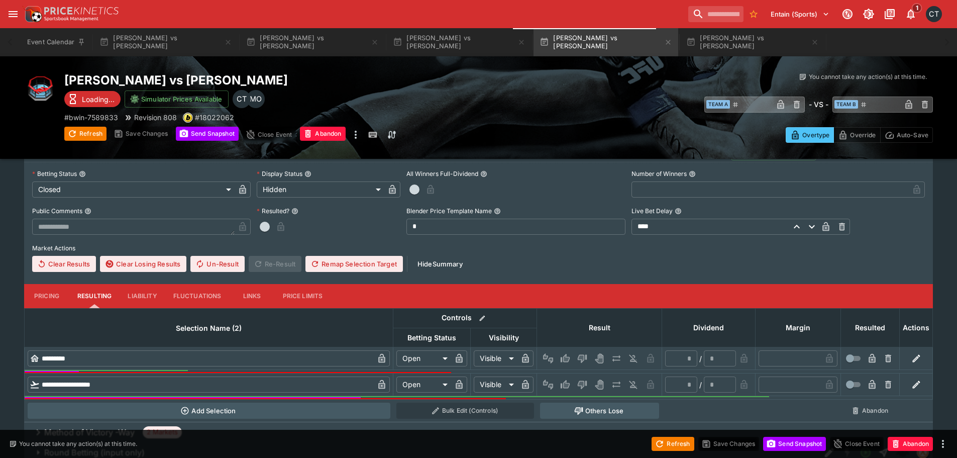
type input "*"
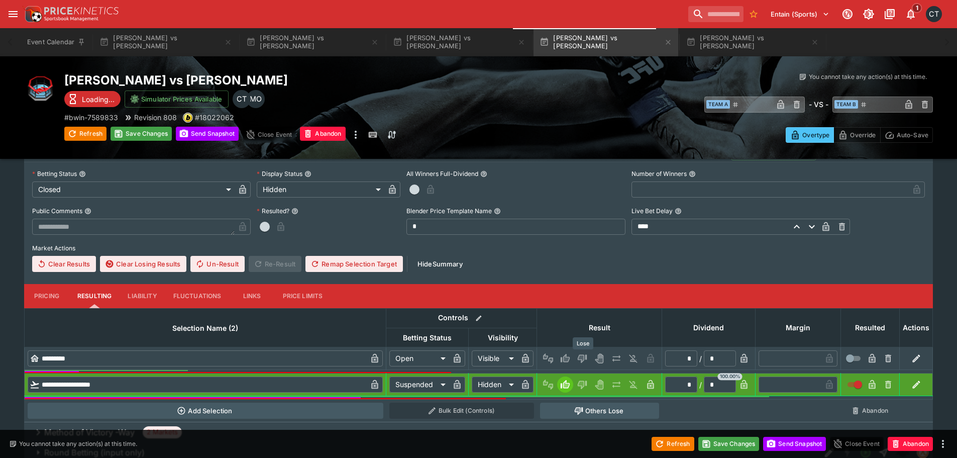
click at [585, 351] on button "Lose" at bounding box center [582, 358] width 16 height 16
type input "*********"
type input "******"
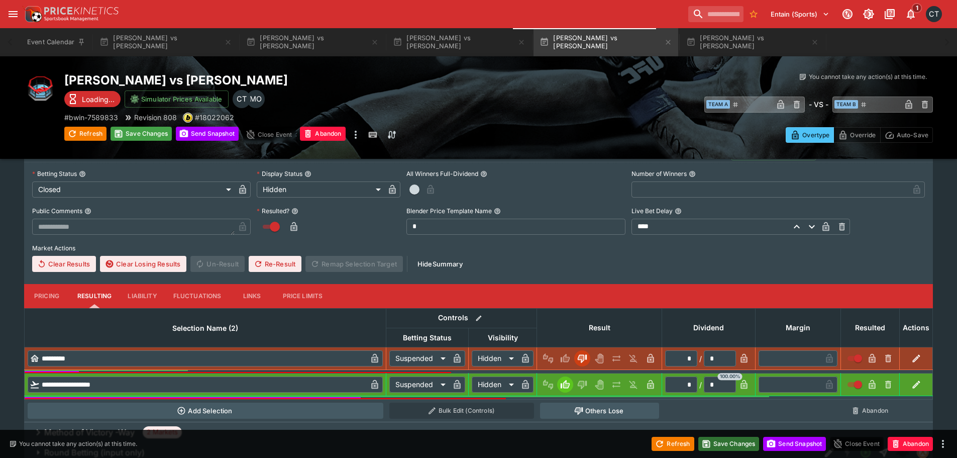
click at [722, 444] on button "Save Changes" at bounding box center [728, 444] width 61 height 14
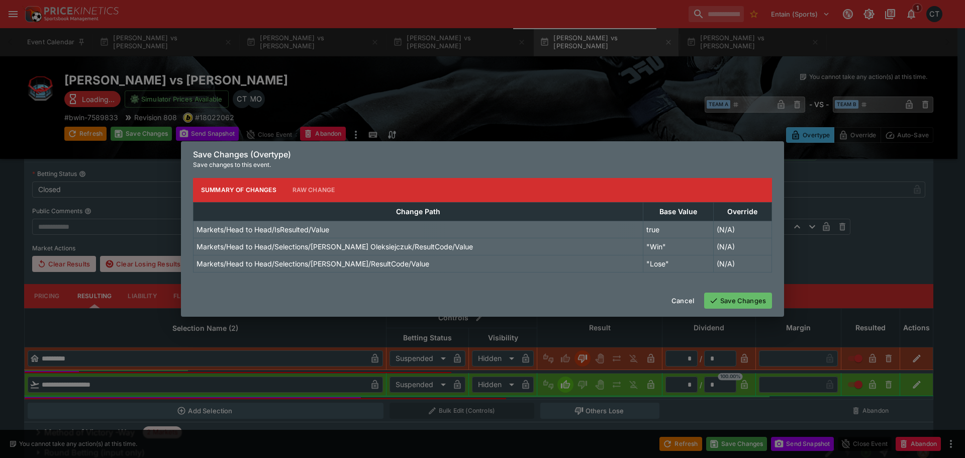
click at [730, 299] on button "Save Changes" at bounding box center [738, 300] width 68 height 16
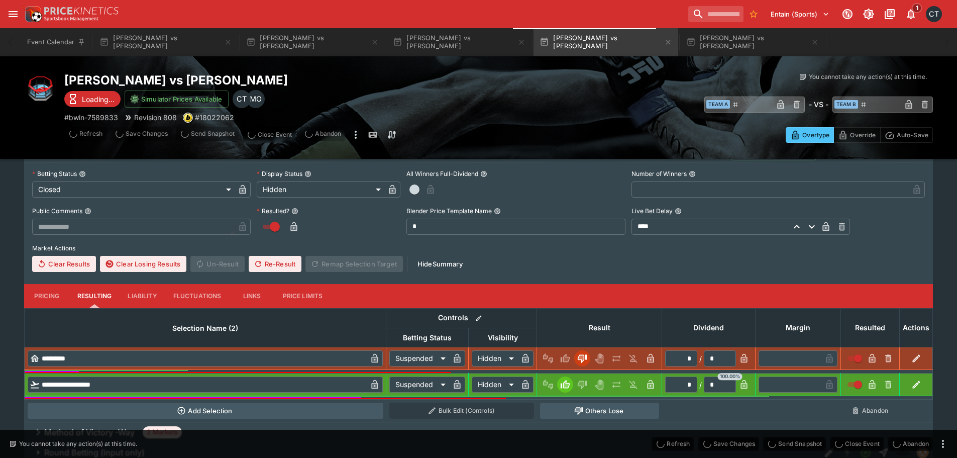
type input "*"
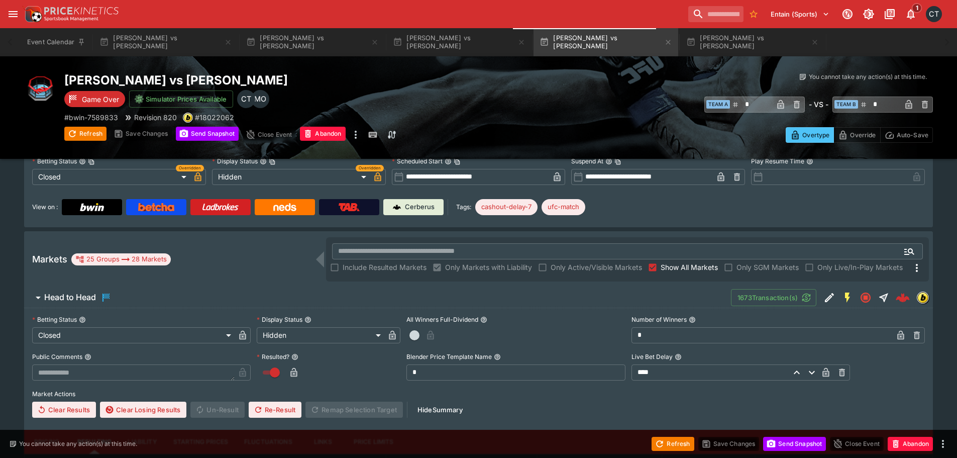
scroll to position [100, 0]
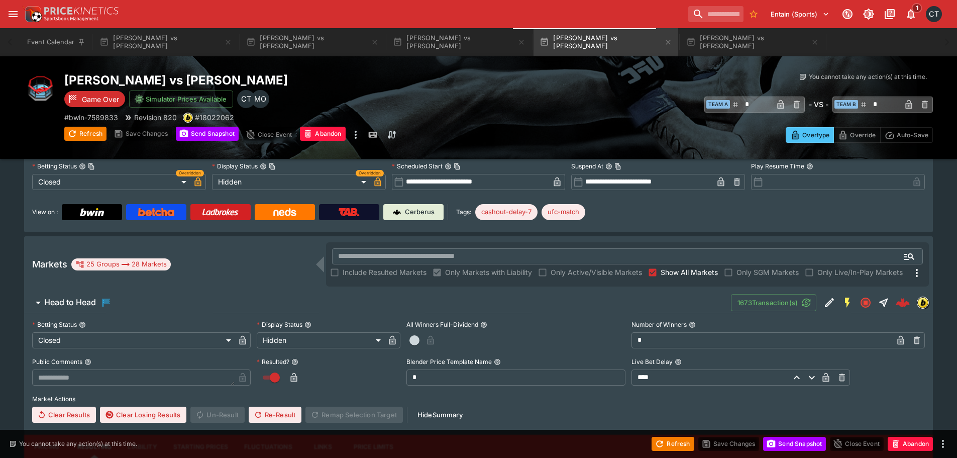
click at [687, 275] on span "Show All Markets" at bounding box center [689, 272] width 57 height 11
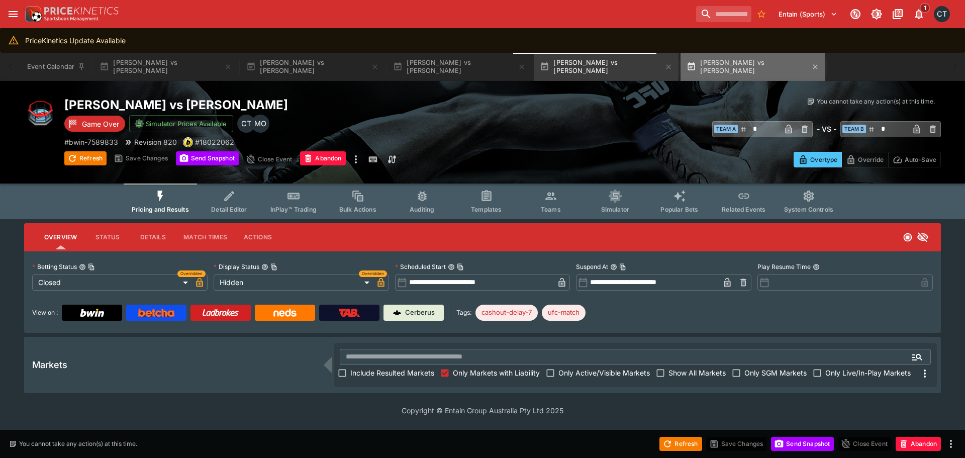
click at [682, 74] on button "[PERSON_NAME] vs [PERSON_NAME]" at bounding box center [752, 67] width 145 height 28
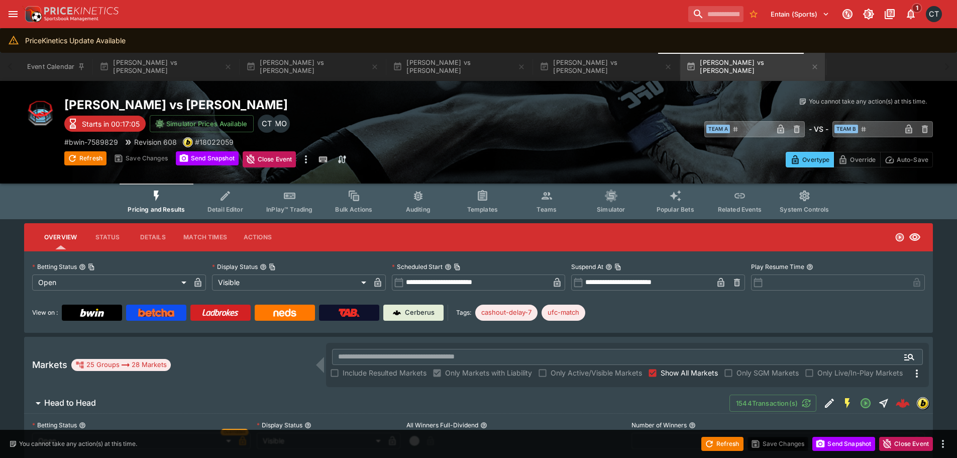
type input "**********"
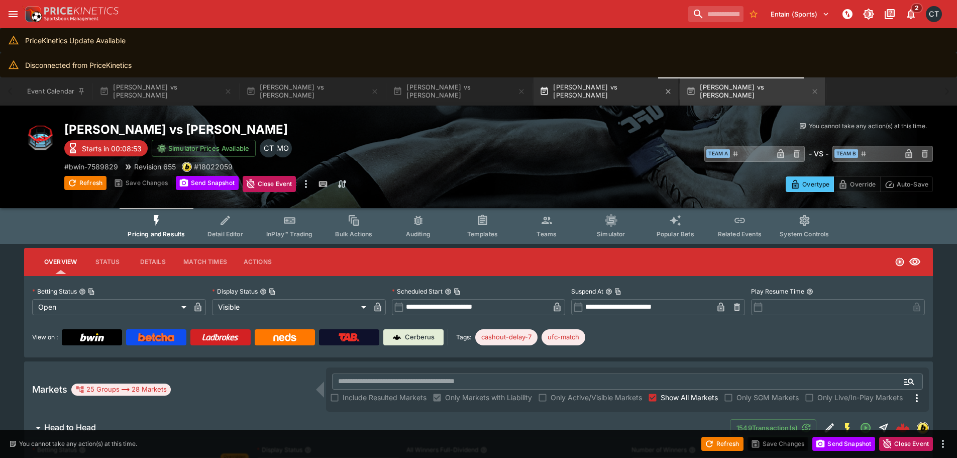
click at [604, 90] on button "[PERSON_NAME] vs [PERSON_NAME]" at bounding box center [606, 91] width 145 height 28
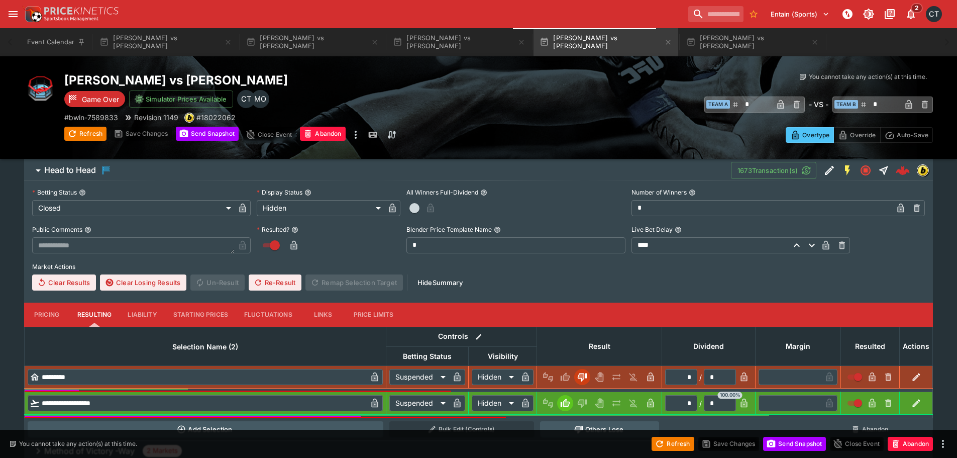
scroll to position [428, 0]
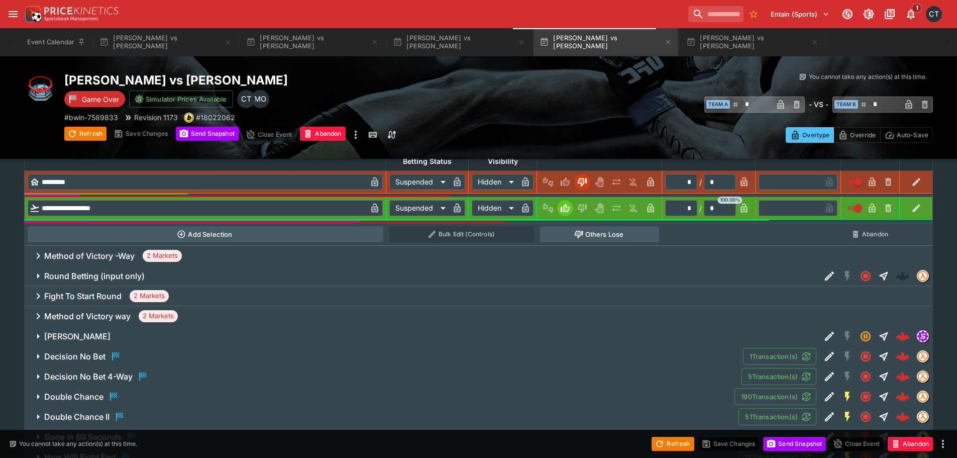
click at [87, 314] on h6 "Method of Victory way" at bounding box center [87, 316] width 86 height 11
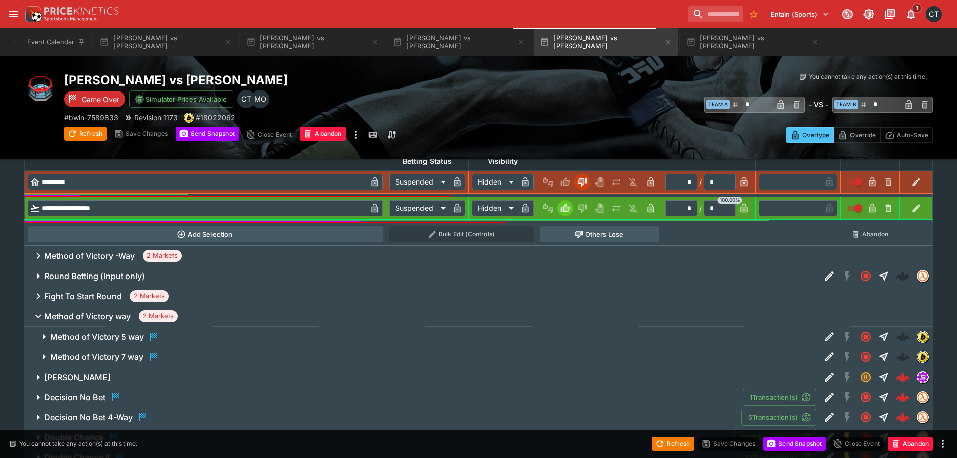
click at [110, 352] on h6 "Method of Victory 7 way" at bounding box center [96, 357] width 93 height 11
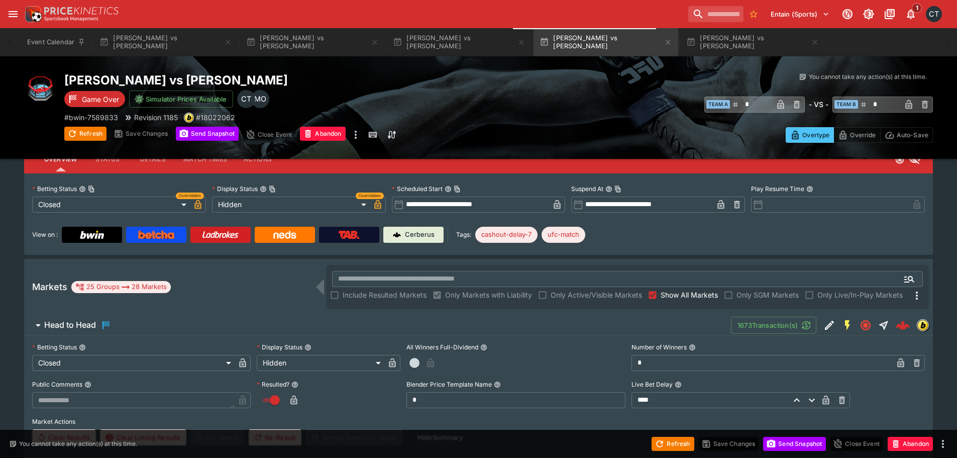
scroll to position [76, 0]
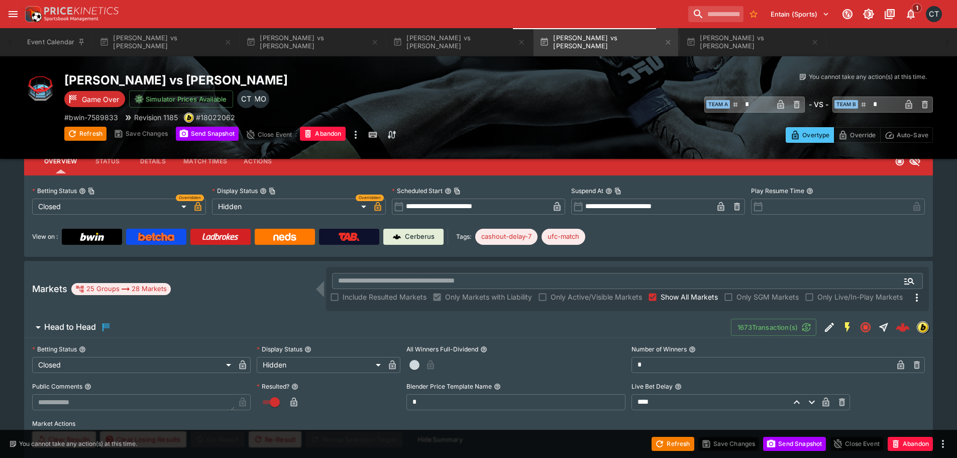
click at [669, 294] on span "Show All Markets" at bounding box center [689, 296] width 57 height 11
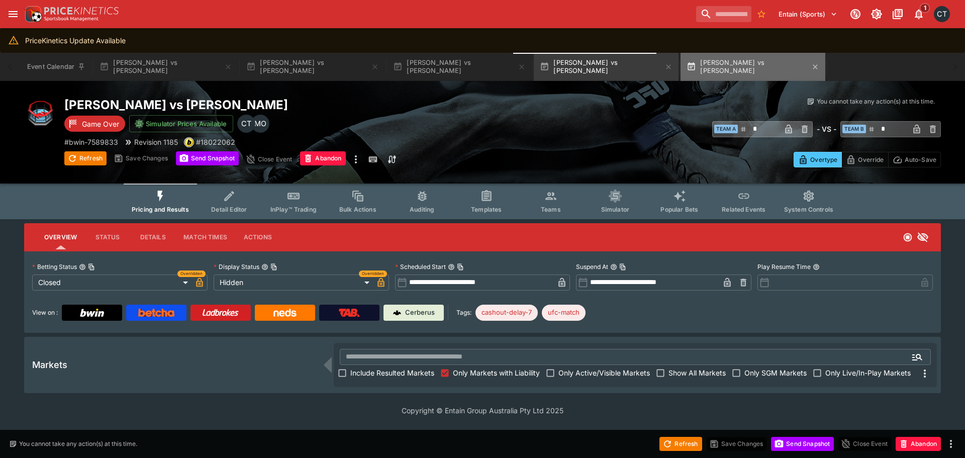
click at [701, 70] on button "[PERSON_NAME] vs [PERSON_NAME]" at bounding box center [752, 67] width 145 height 28
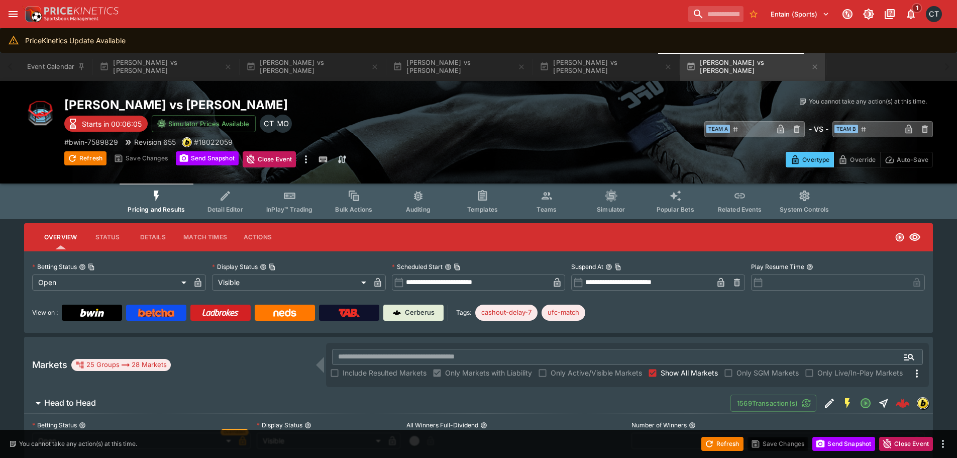
type input "******"
type input "*********"
type input "******"
type input "*********"
type input "******"
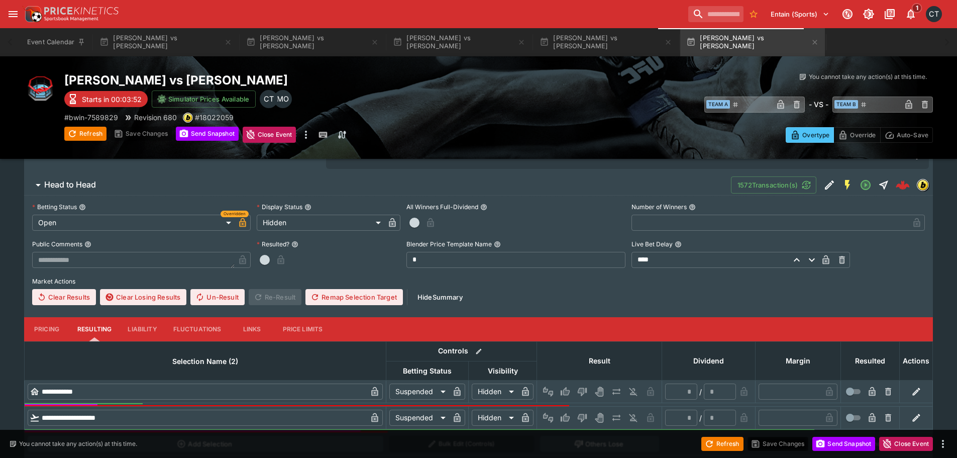
scroll to position [251, 0]
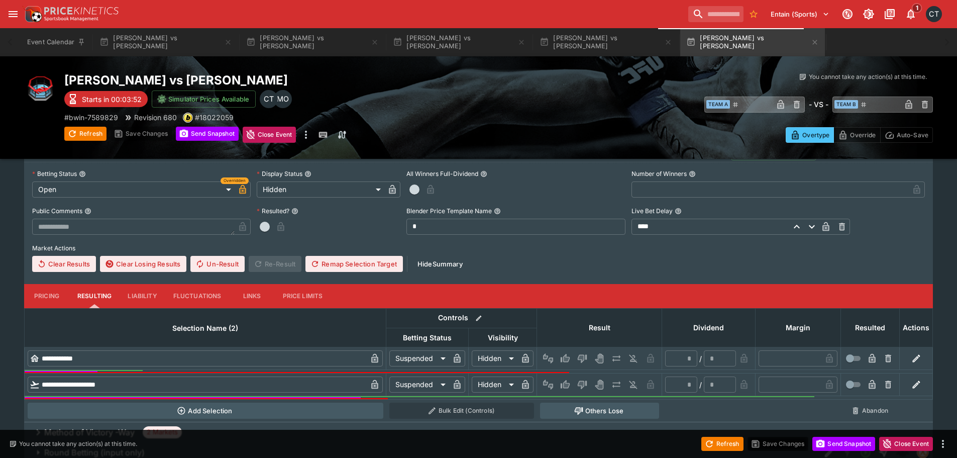
click at [299, 185] on body "**********" at bounding box center [478, 344] width 957 height 1190
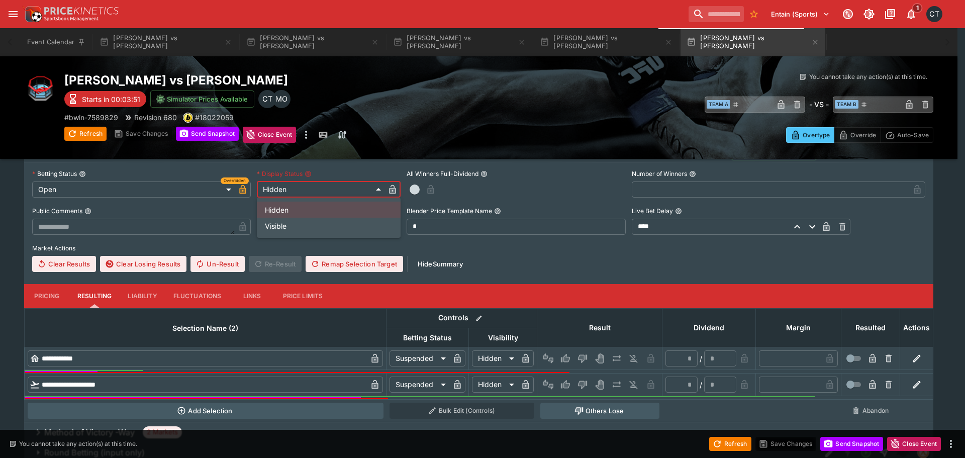
click at [288, 228] on li "Visible" at bounding box center [329, 226] width 144 height 16
type input "*******"
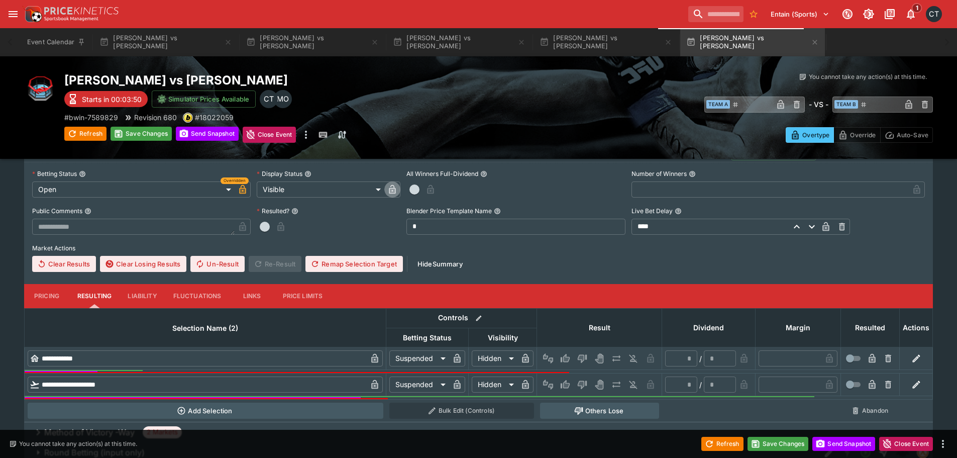
click at [396, 189] on icon "button" at bounding box center [392, 189] width 7 height 9
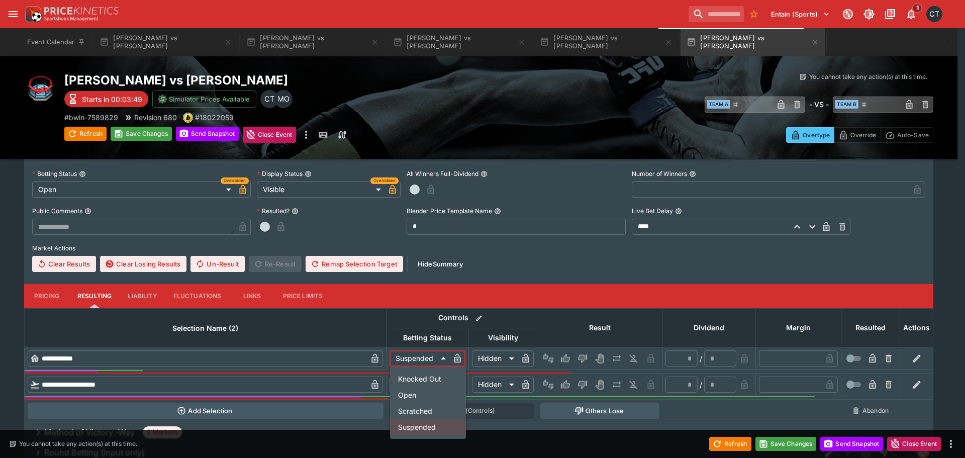
click at [444, 351] on body "**********" at bounding box center [482, 344] width 965 height 1190
click at [420, 396] on li "Open" at bounding box center [428, 394] width 76 height 16
type input "****"
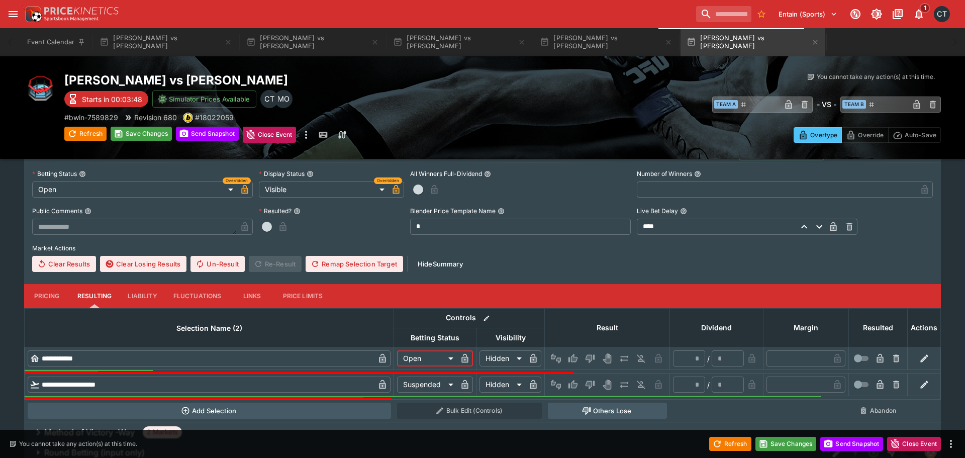
click at [419, 382] on body "**********" at bounding box center [482, 344] width 965 height 1190
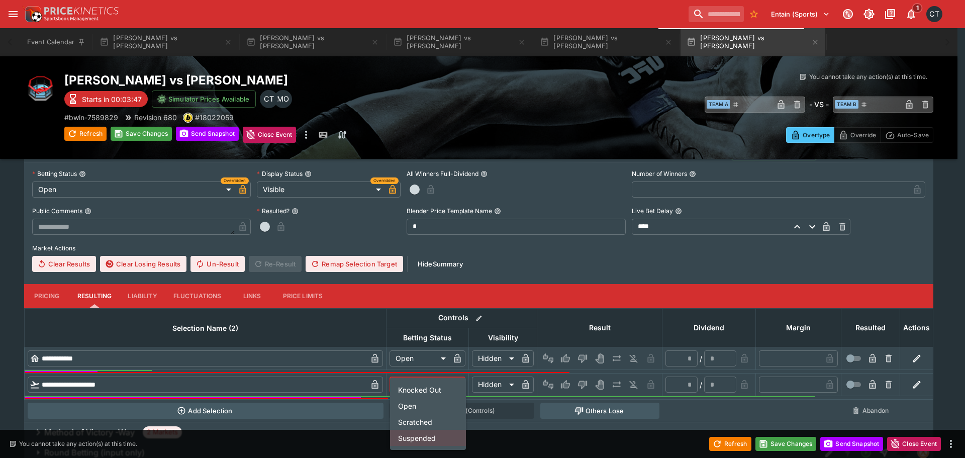
click at [405, 407] on li "Open" at bounding box center [428, 405] width 76 height 16
type input "****"
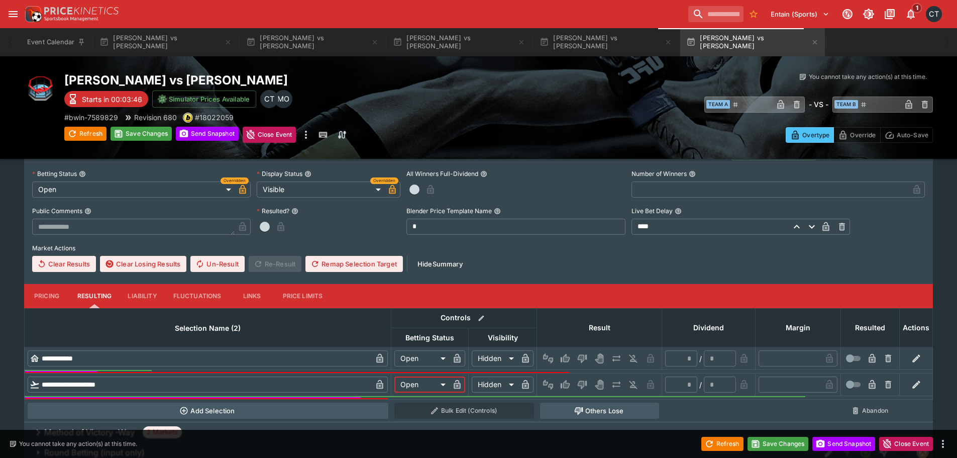
click at [457, 359] on icon "button" at bounding box center [457, 359] width 5 height 4
click at [453, 385] on icon "button" at bounding box center [457, 384] width 10 height 10
click at [492, 363] on body "**********" at bounding box center [478, 344] width 957 height 1190
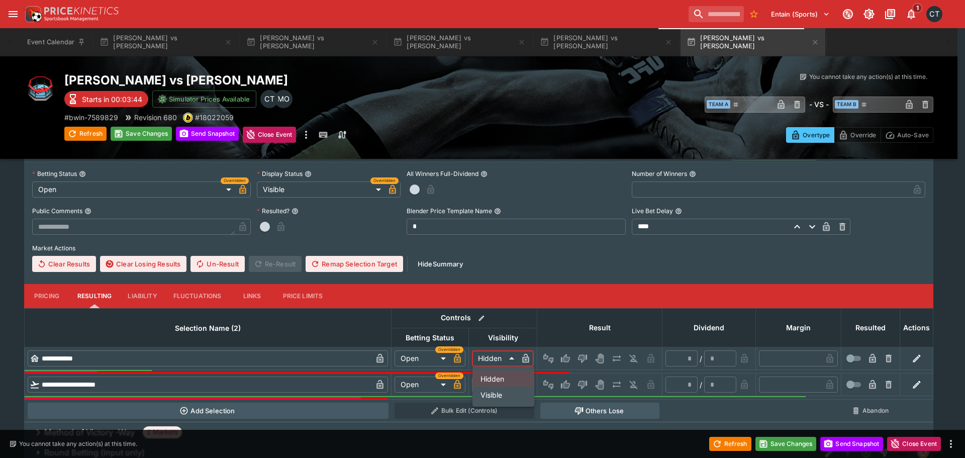
click at [483, 394] on li "Visible" at bounding box center [503, 394] width 62 height 16
type input "*******"
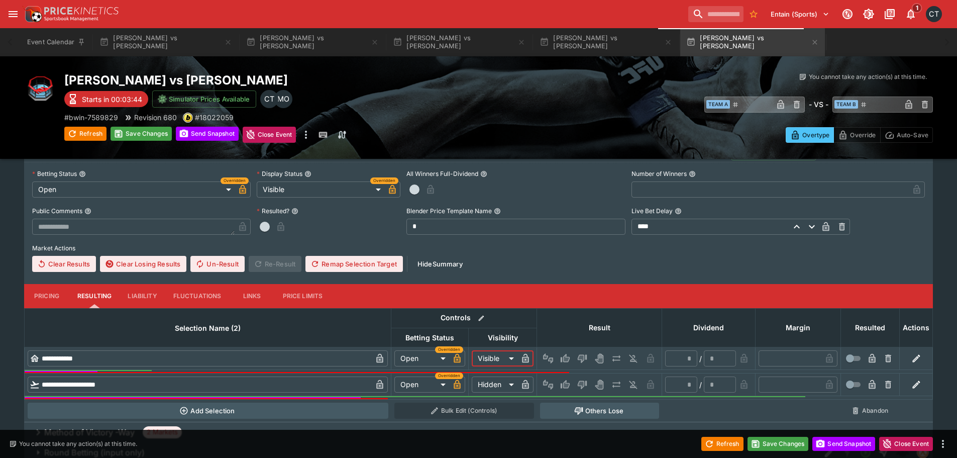
click at [528, 356] on icon "button" at bounding box center [525, 358] width 7 height 9
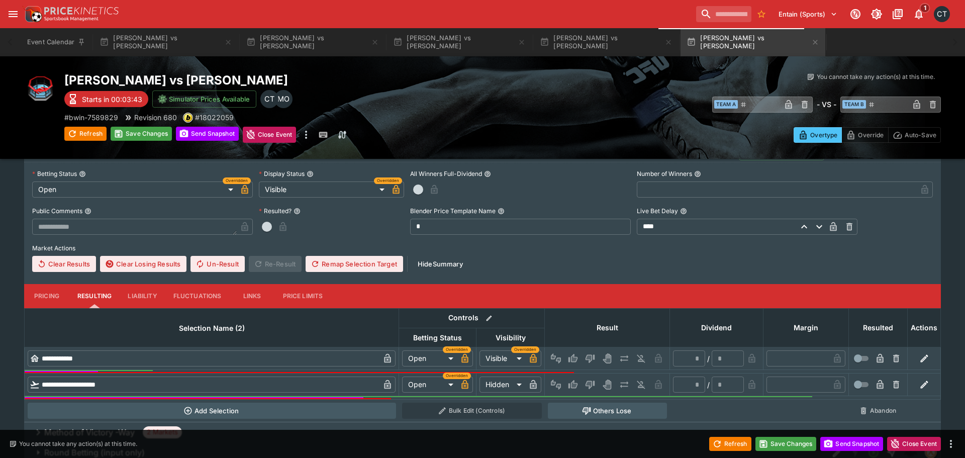
click at [503, 383] on body "**********" at bounding box center [482, 344] width 965 height 1190
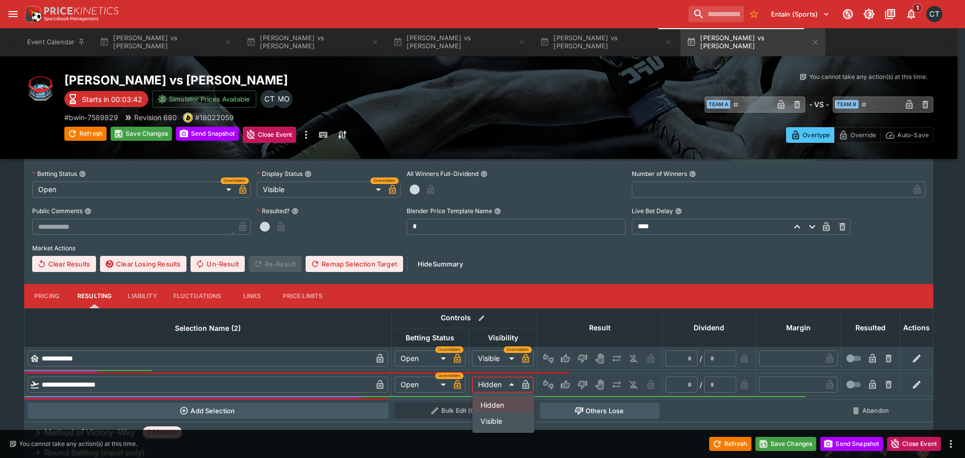
click at [488, 416] on li "Visible" at bounding box center [503, 421] width 62 height 16
type input "*******"
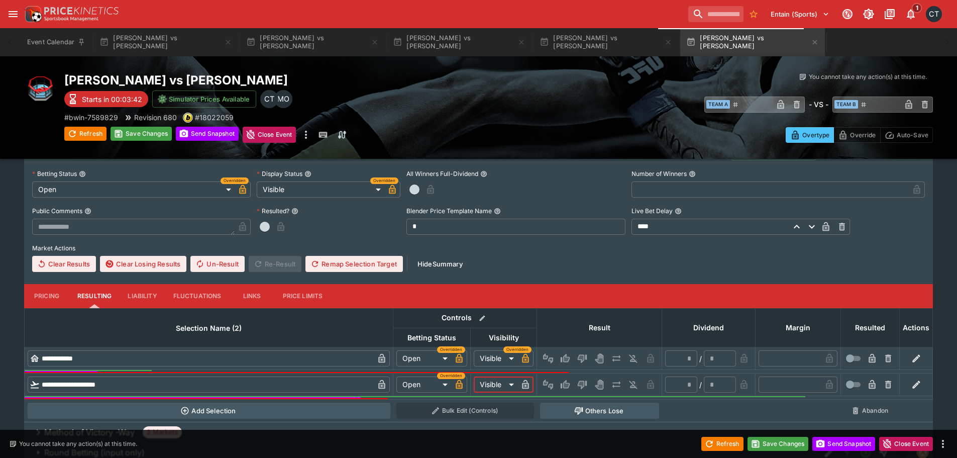
click at [524, 383] on icon "button" at bounding box center [525, 384] width 7 height 9
click at [784, 441] on button "Save Changes" at bounding box center [778, 444] width 61 height 14
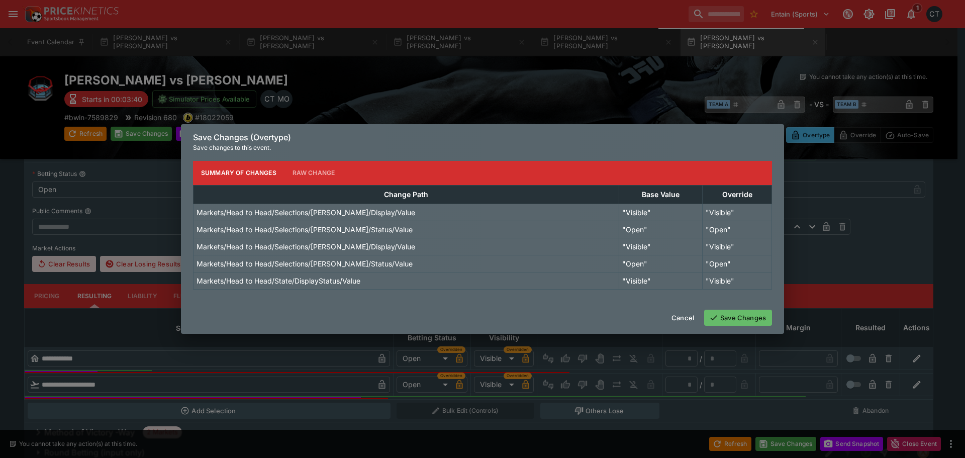
click at [750, 317] on button "Save Changes" at bounding box center [738, 318] width 68 height 16
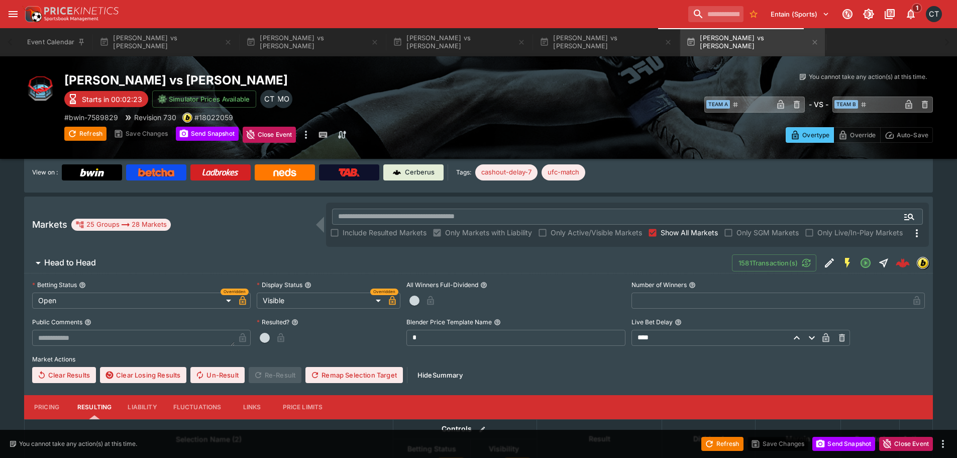
scroll to position [0, 0]
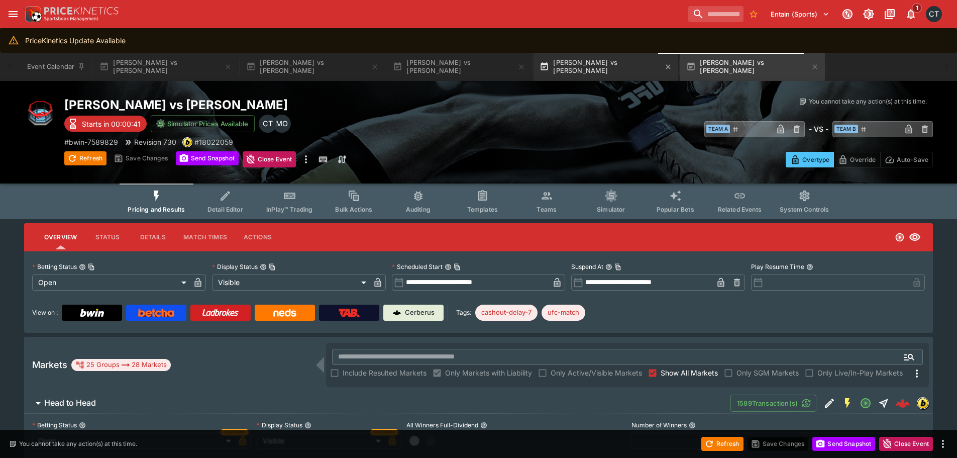
type input "**********"
type input "******"
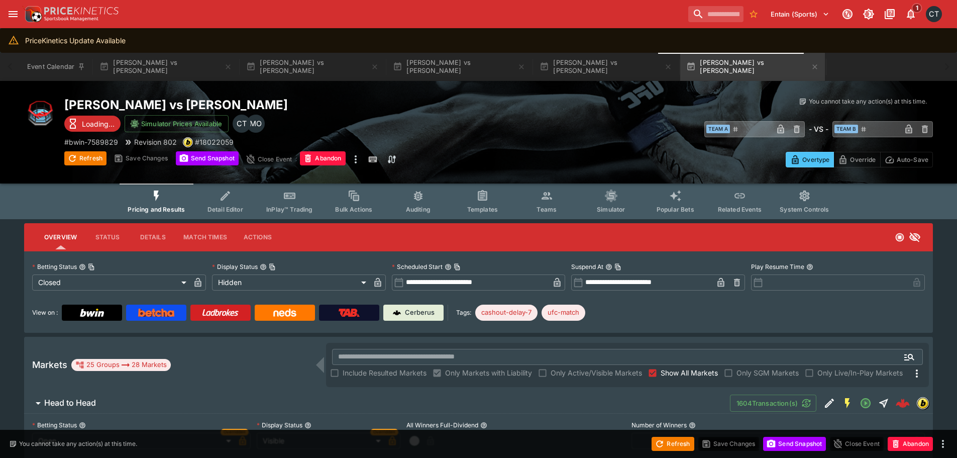
click at [544, 202] on icon "Event type filters" at bounding box center [547, 195] width 13 height 13
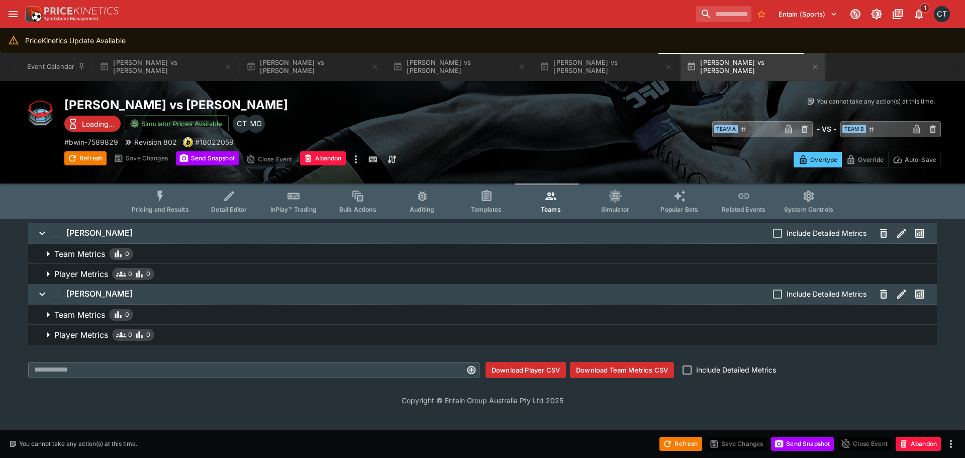
click at [609, 371] on button "Download Team Metrics CSV" at bounding box center [622, 370] width 104 height 16
click at [156, 207] on span "Pricing and Results" at bounding box center [160, 209] width 57 height 8
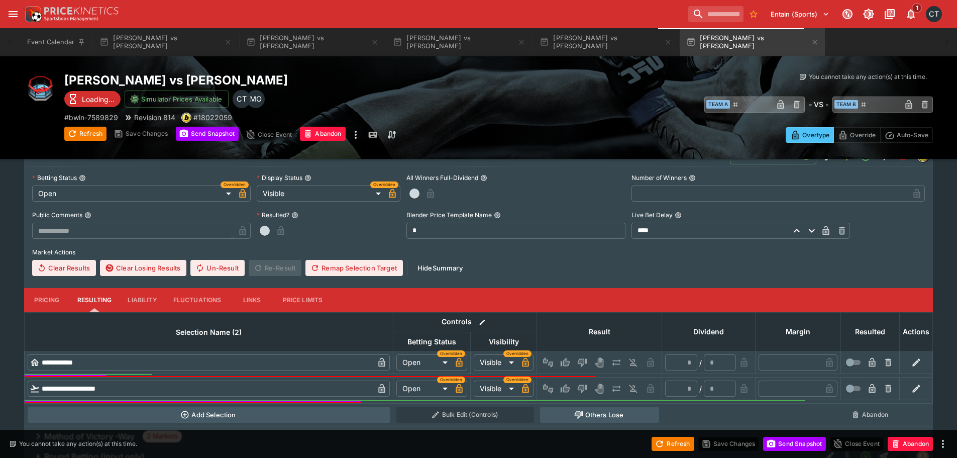
scroll to position [301, 0]
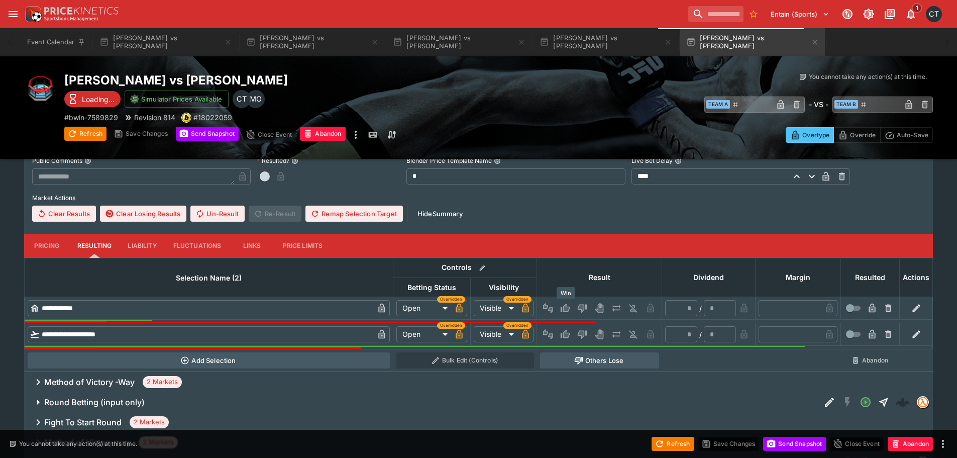
click at [566, 308] on icon "Win" at bounding box center [566, 308] width 5 height 6
type input "*"
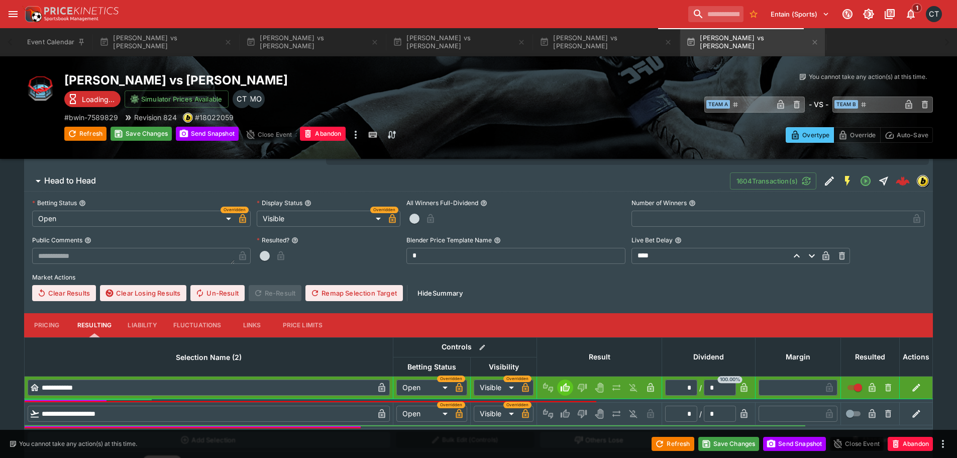
scroll to position [251, 0]
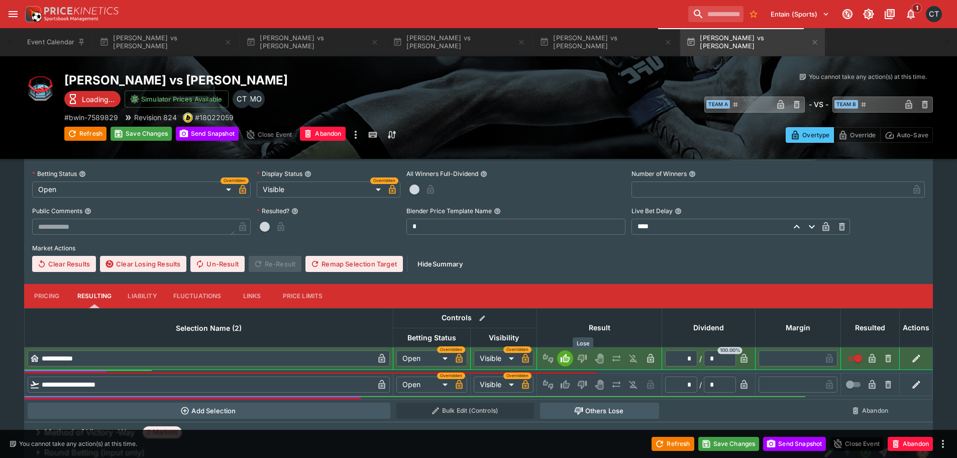
click at [586, 357] on icon "Lose" at bounding box center [582, 358] width 10 height 10
type input "*"
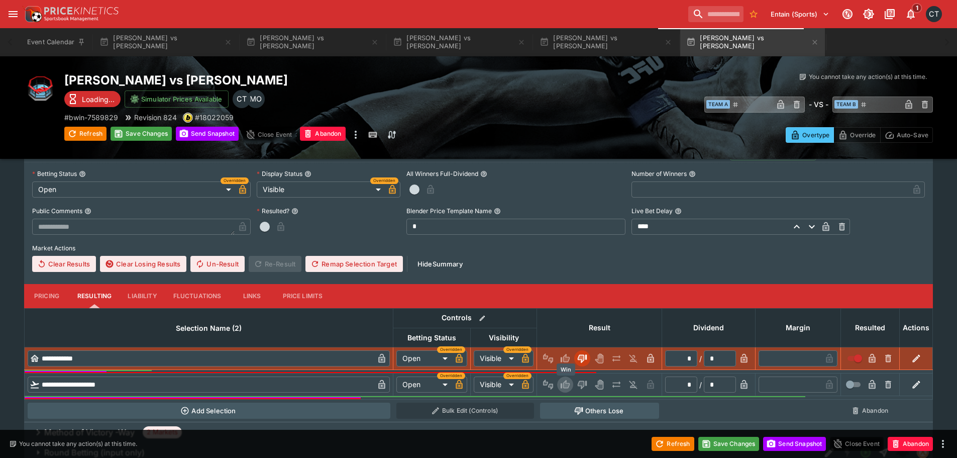
click at [564, 387] on icon "Win" at bounding box center [565, 384] width 9 height 9
type input "*"
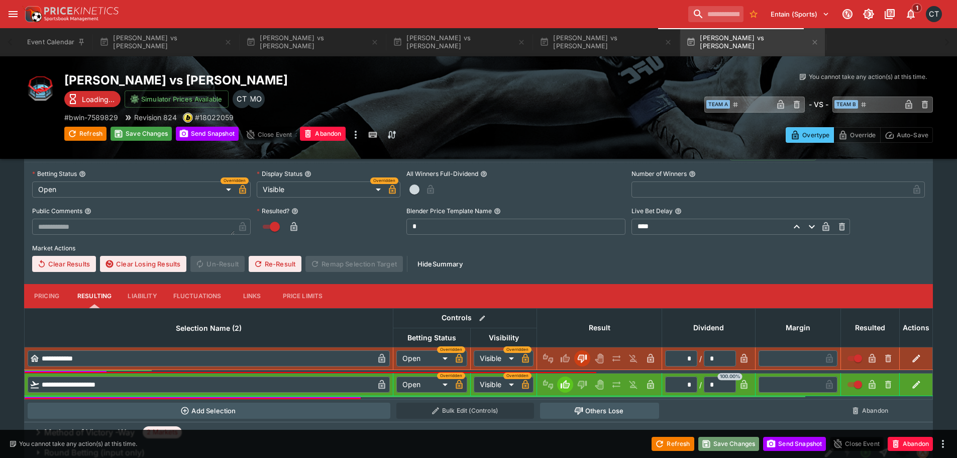
click at [714, 441] on button "Save Changes" at bounding box center [728, 444] width 61 height 14
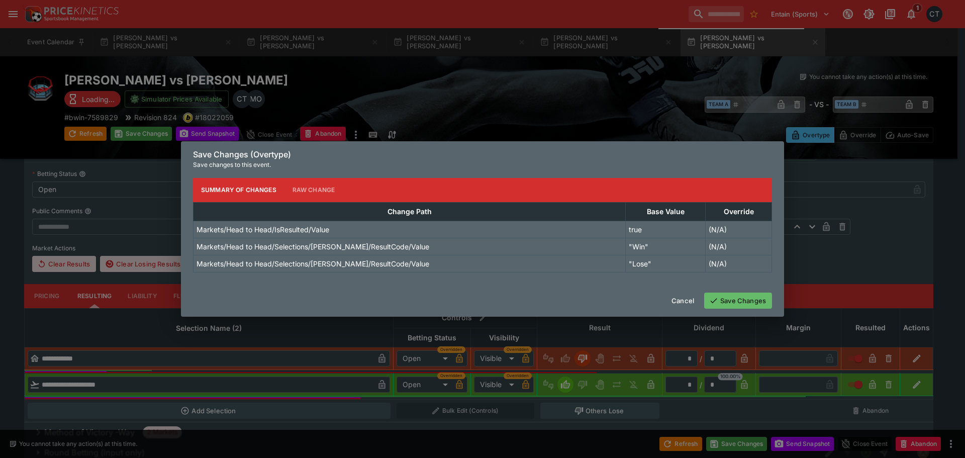
click at [726, 303] on button "Save Changes" at bounding box center [738, 300] width 68 height 16
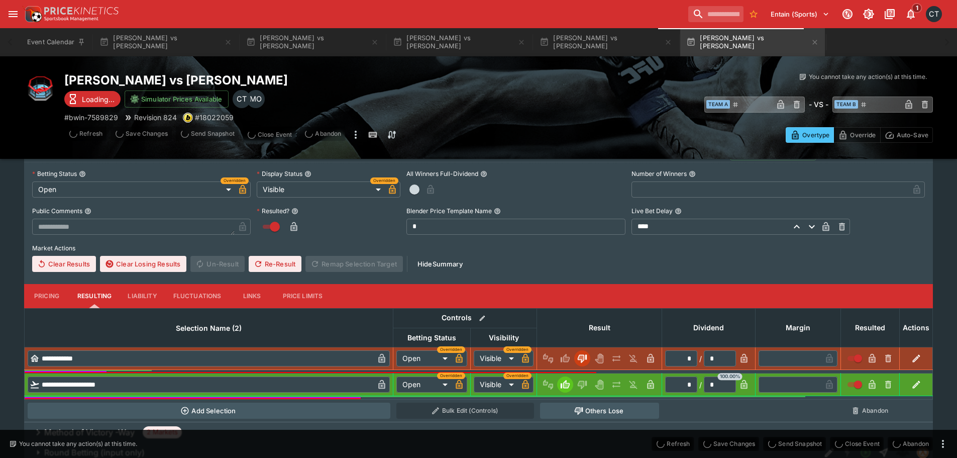
type input "*"
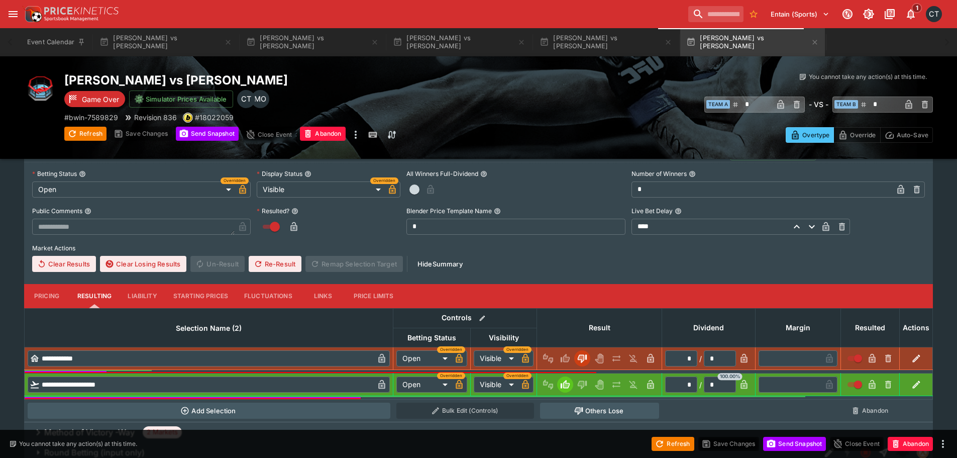
scroll to position [50, 0]
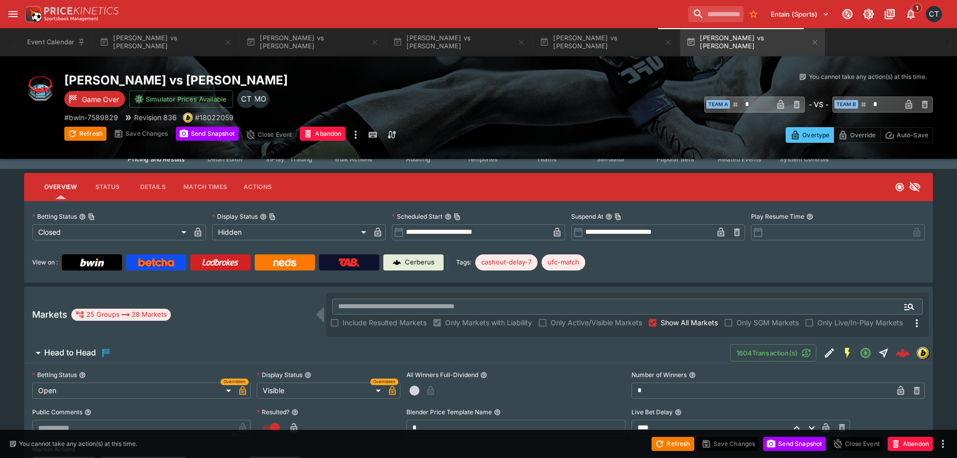
click at [679, 322] on span "Show All Markets" at bounding box center [689, 322] width 57 height 11
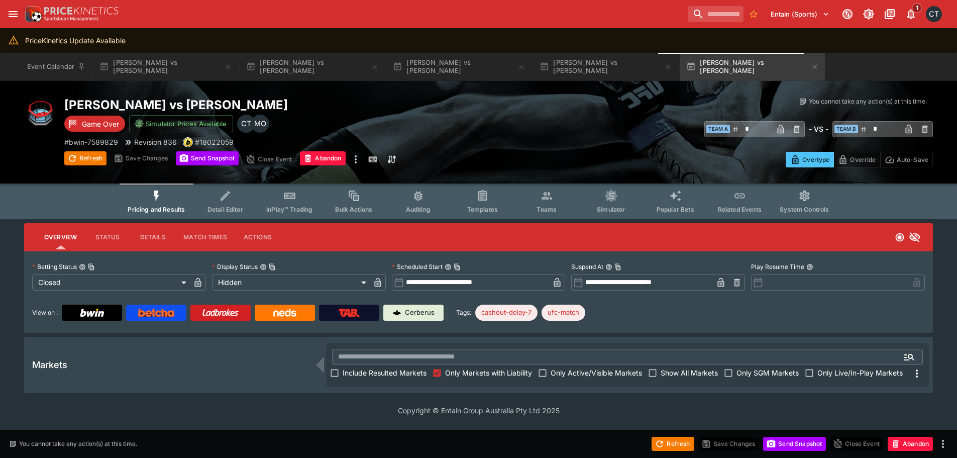
scroll to position [0, 0]
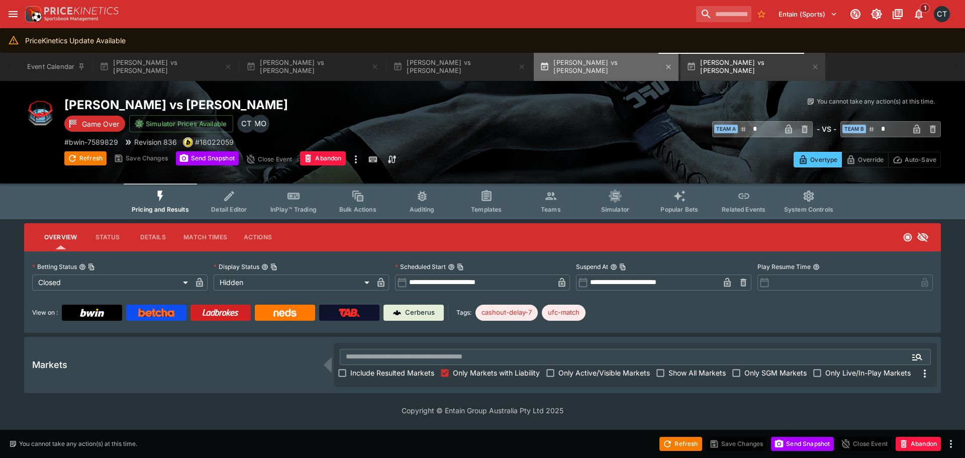
click at [604, 65] on button "[PERSON_NAME] vs [PERSON_NAME]" at bounding box center [606, 67] width 145 height 28
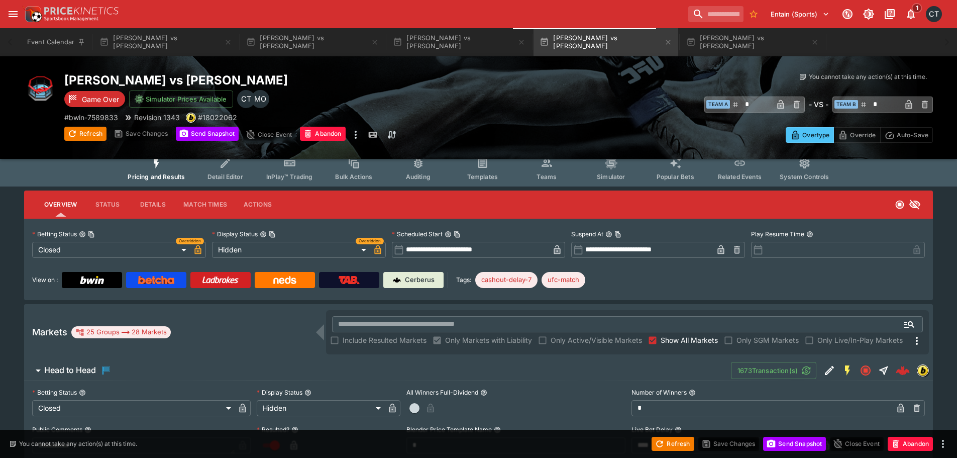
scroll to position [50, 0]
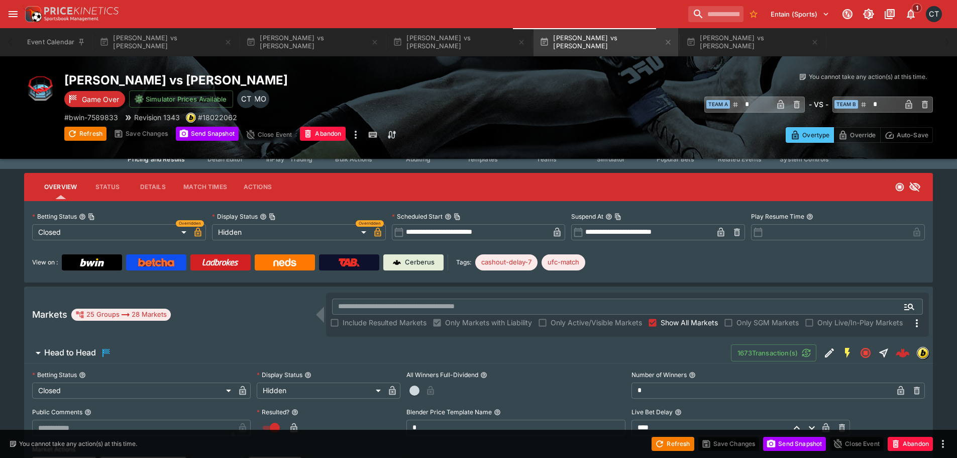
click at [669, 316] on label "Show All Markets" at bounding box center [681, 323] width 73 height 16
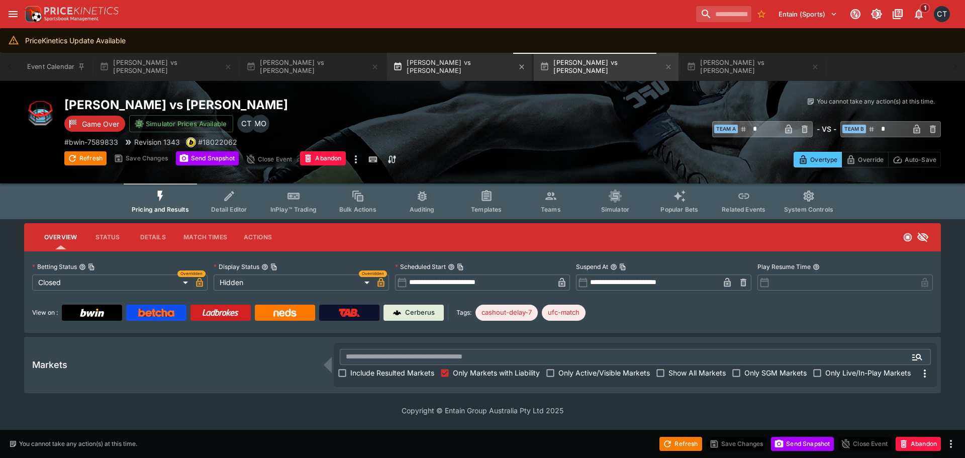
click at [446, 72] on button "[PERSON_NAME] vs [PERSON_NAME]" at bounding box center [459, 67] width 145 height 28
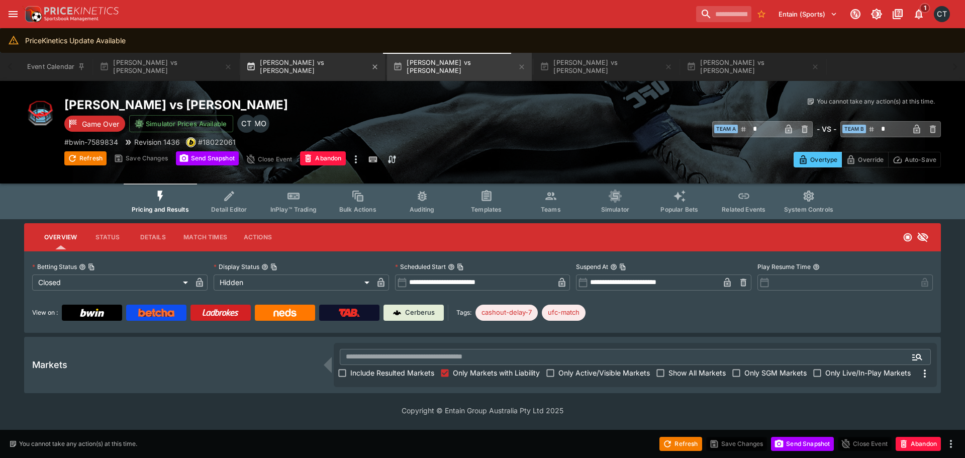
click at [301, 66] on button "[PERSON_NAME] vs [PERSON_NAME]" at bounding box center [312, 67] width 145 height 28
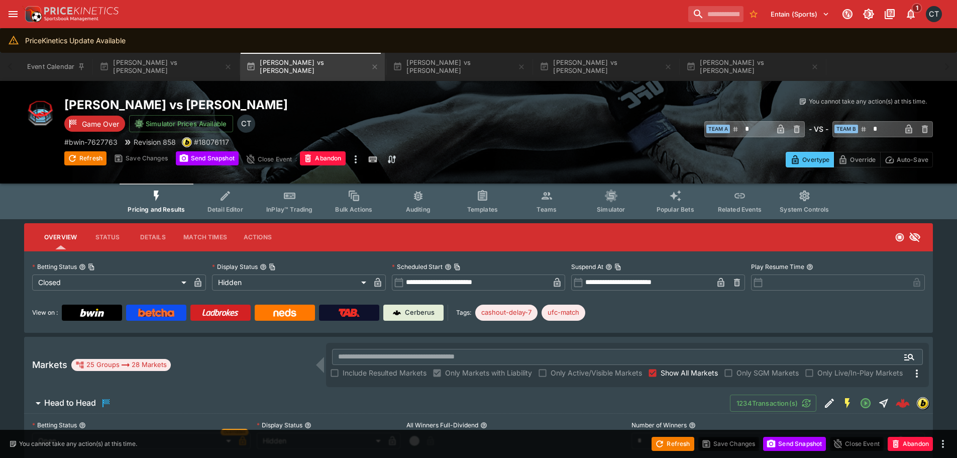
click at [665, 373] on span "Show All Markets" at bounding box center [689, 372] width 57 height 11
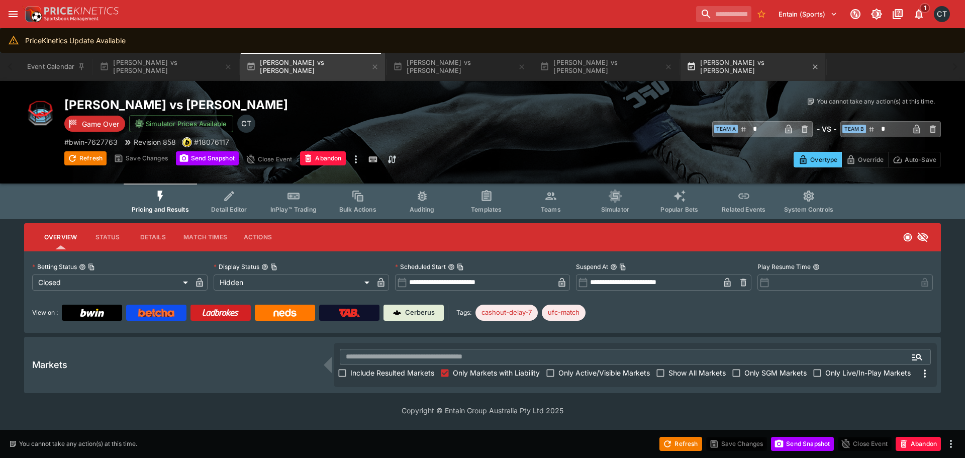
click at [722, 64] on button "[PERSON_NAME] vs [PERSON_NAME]" at bounding box center [752, 67] width 145 height 28
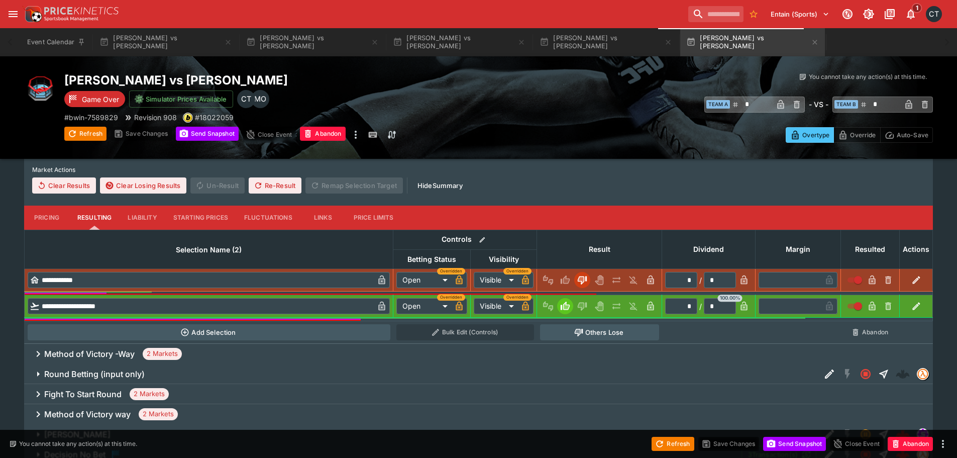
scroll to position [502, 0]
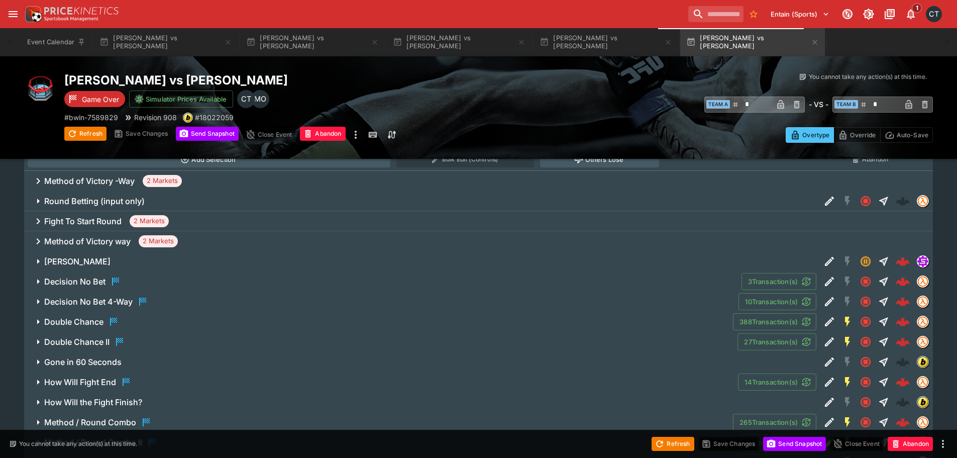
click at [113, 180] on h6 "Method of Victory -Way" at bounding box center [89, 181] width 90 height 11
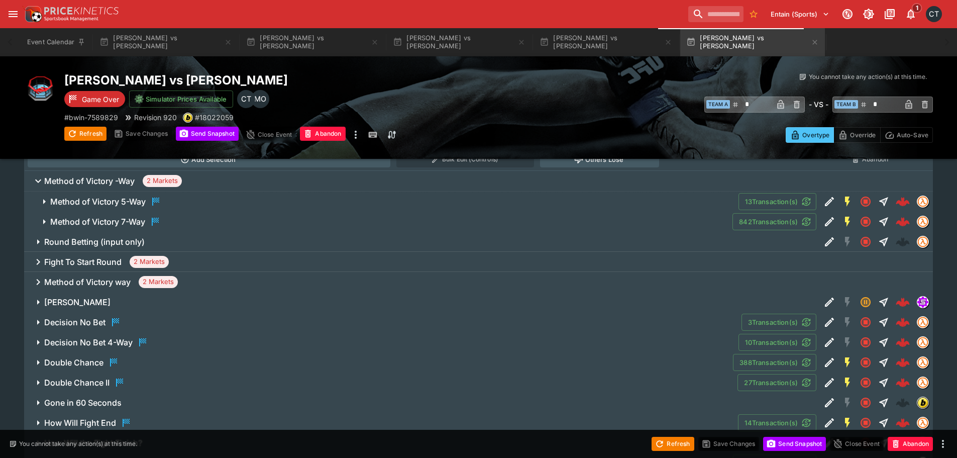
click at [115, 215] on button "Method of Victory 7-Way" at bounding box center [378, 222] width 708 height 20
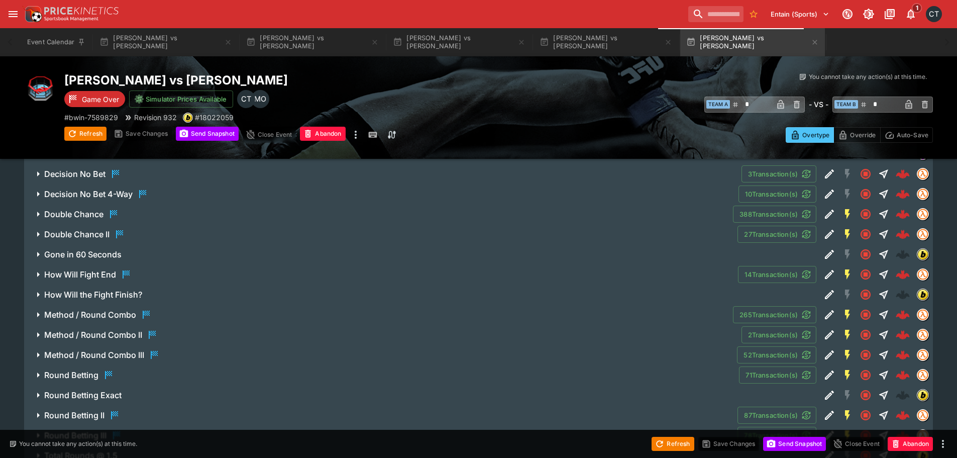
scroll to position [1156, 0]
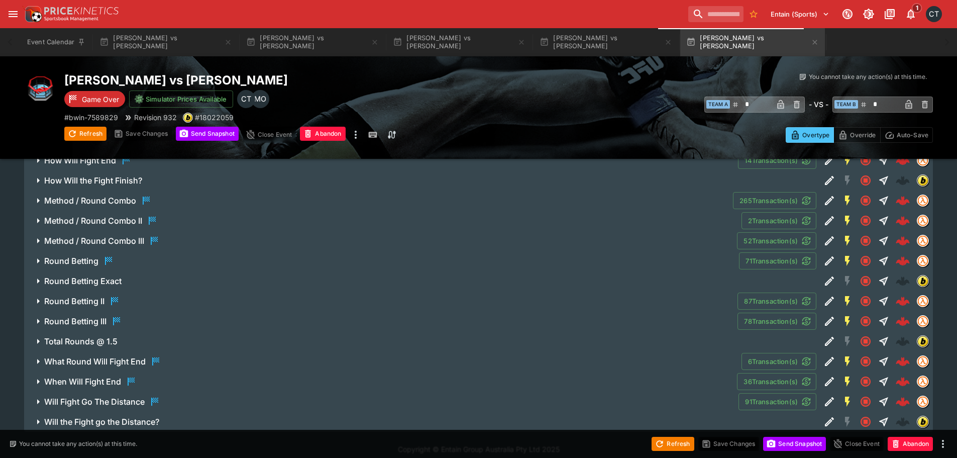
click at [99, 250] on button "Method / Round Combo III" at bounding box center [380, 241] width 713 height 20
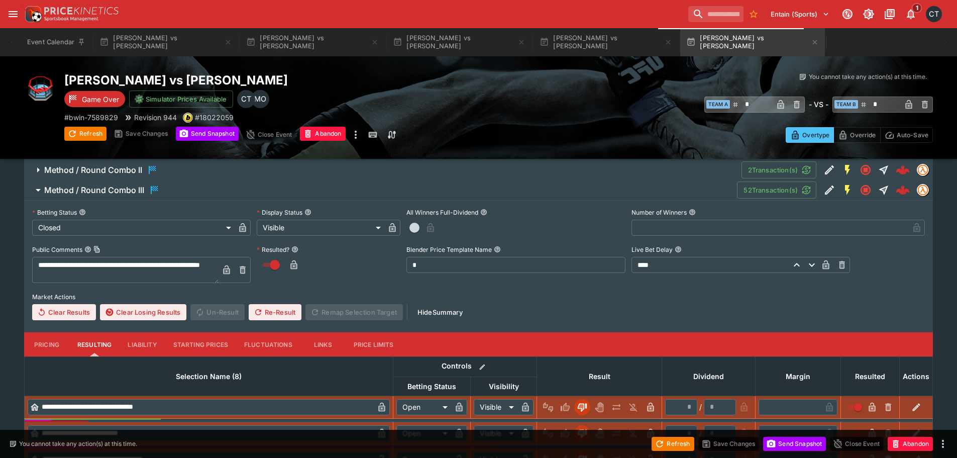
scroll to position [1206, 0]
click at [121, 194] on h6 "Method / Round Combo III" at bounding box center [94, 190] width 100 height 11
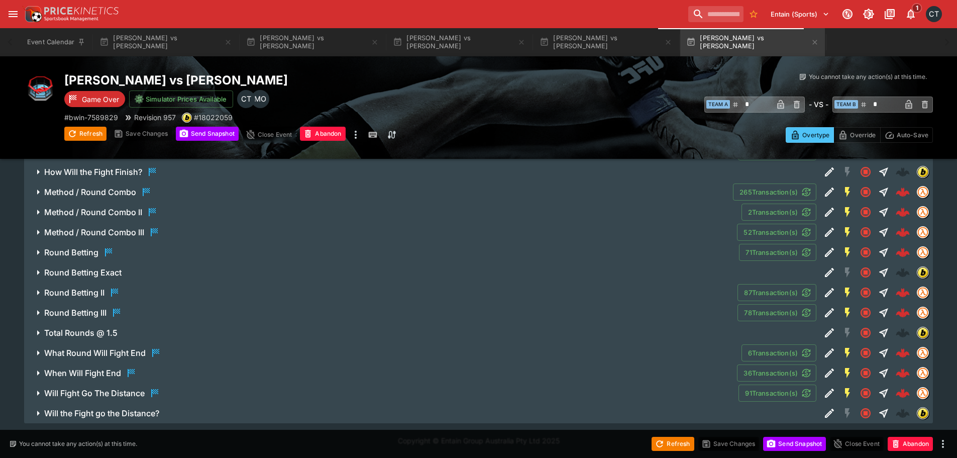
scroll to position [1164, 0]
click at [99, 251] on div "Round Betting" at bounding box center [79, 252] width 70 height 12
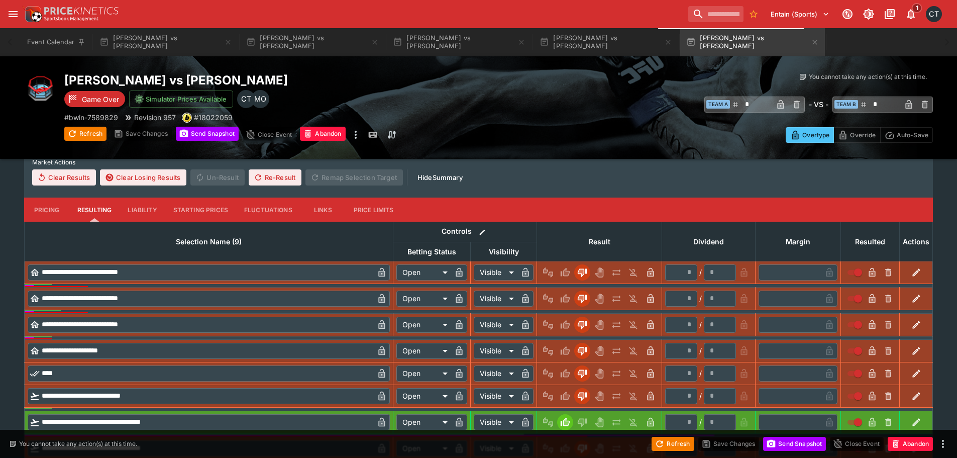
scroll to position [1466, 0]
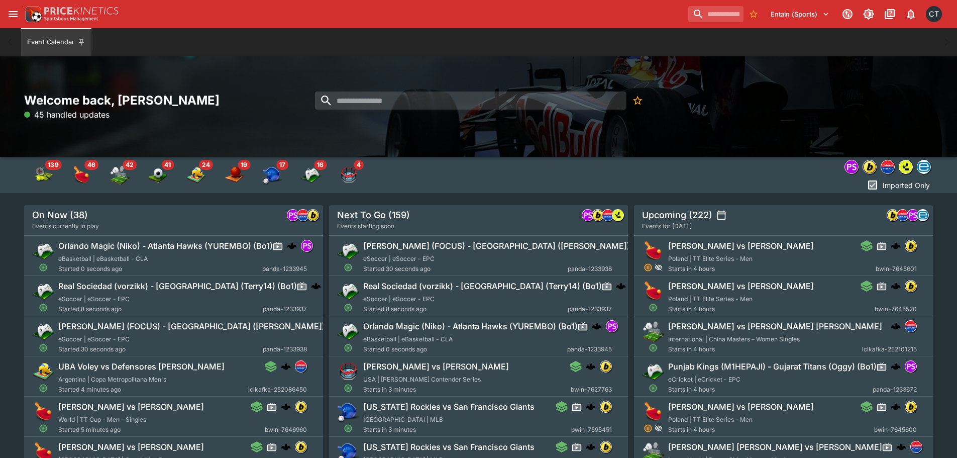
click at [15, 12] on icon "open drawer" at bounding box center [13, 14] width 9 height 6
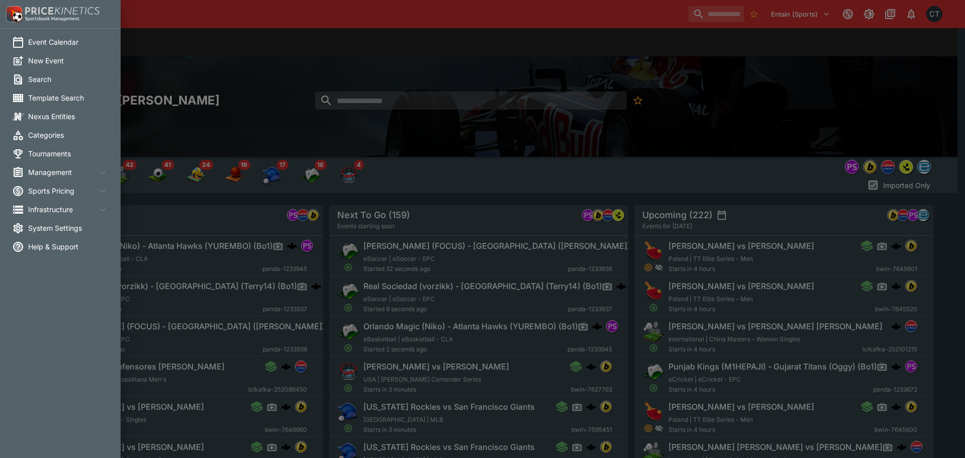
click at [58, 231] on span "System Settings" at bounding box center [68, 228] width 80 height 11
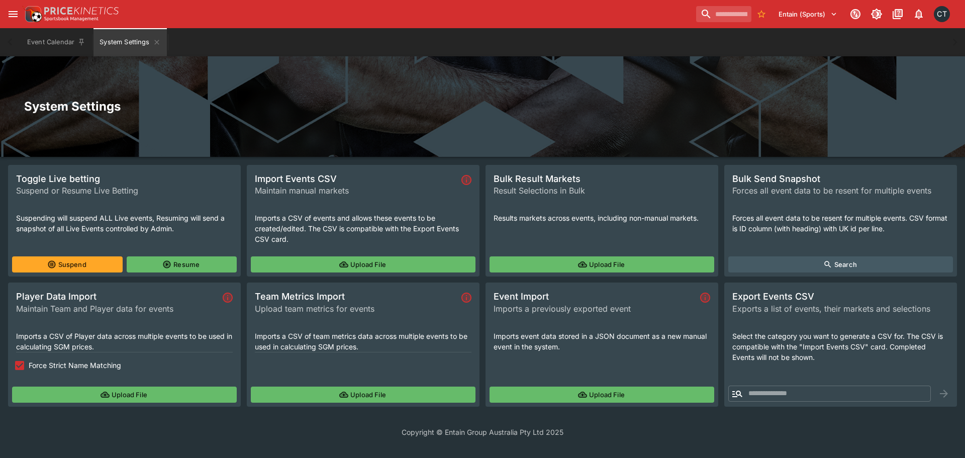
click at [320, 390] on button "Upload File" at bounding box center [363, 394] width 225 height 16
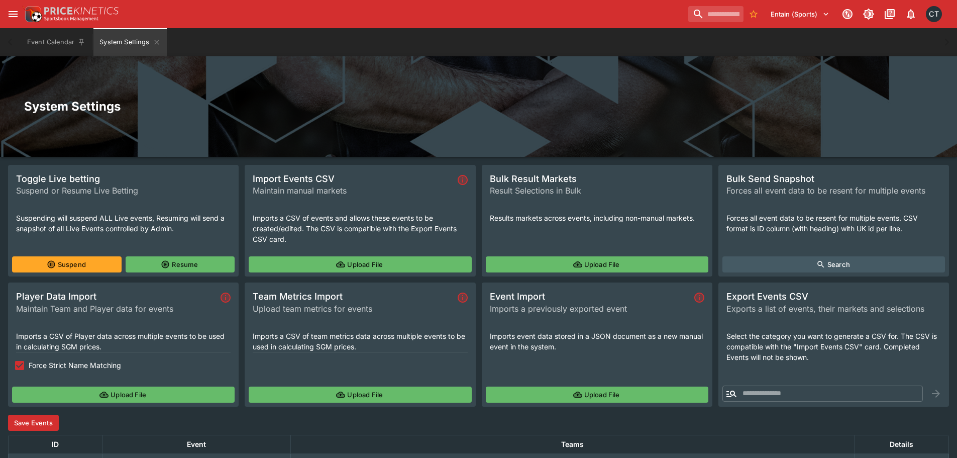
scroll to position [85, 0]
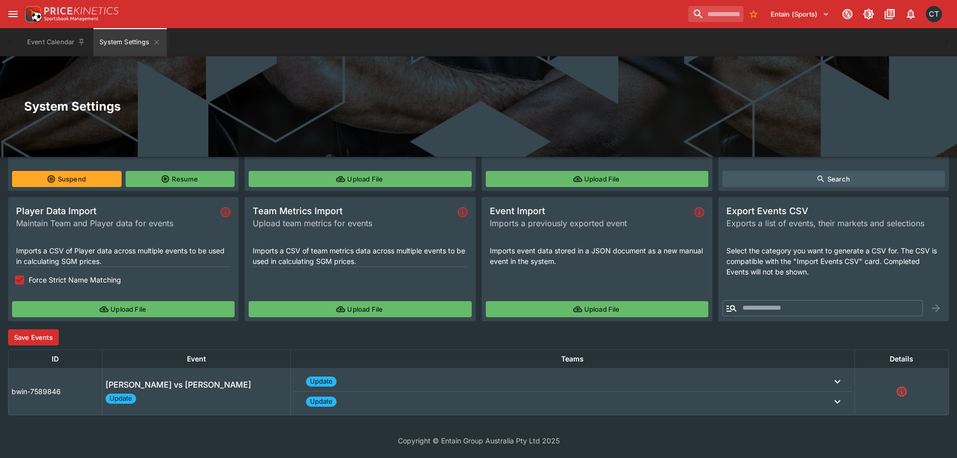
click at [32, 342] on button "Save Events" at bounding box center [33, 337] width 51 height 16
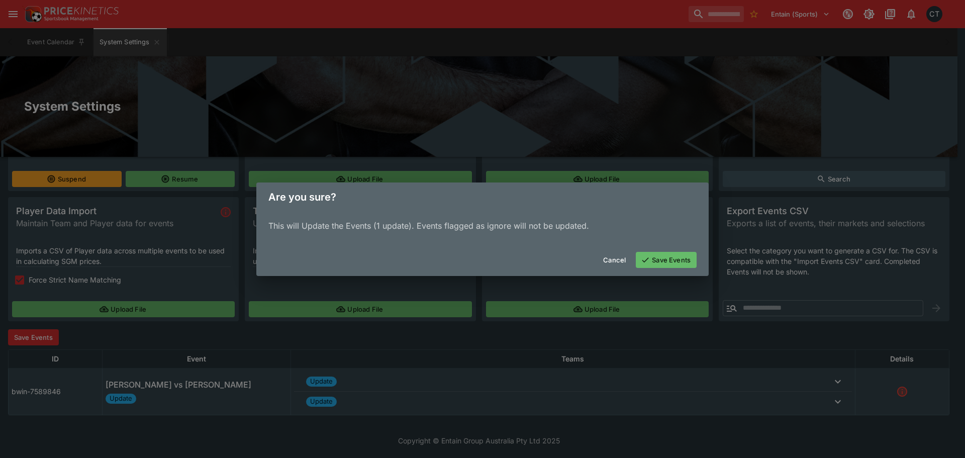
click at [657, 265] on button "Save Events" at bounding box center [666, 260] width 61 height 16
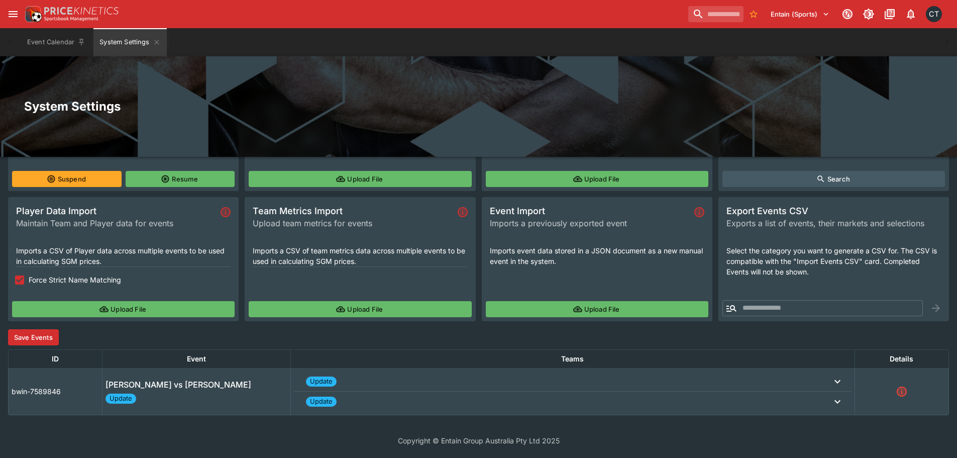
scroll to position [0, 0]
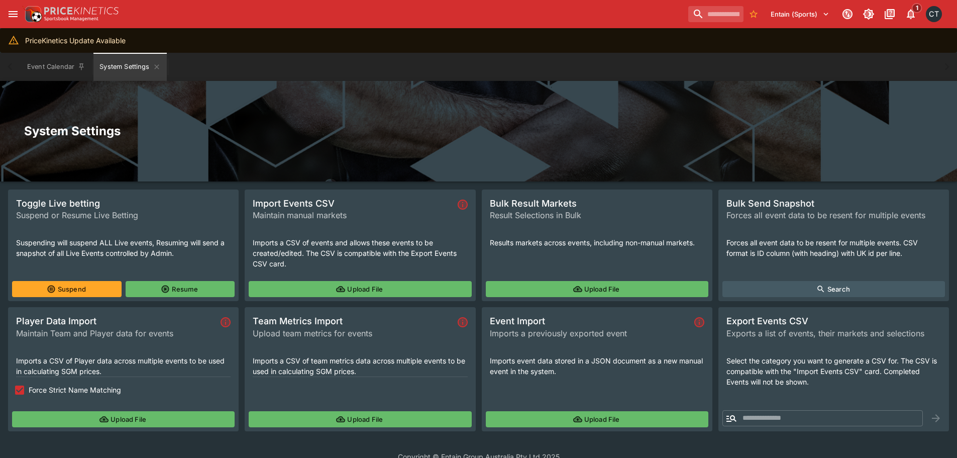
click at [373, 415] on button "Upload File" at bounding box center [360, 419] width 223 height 16
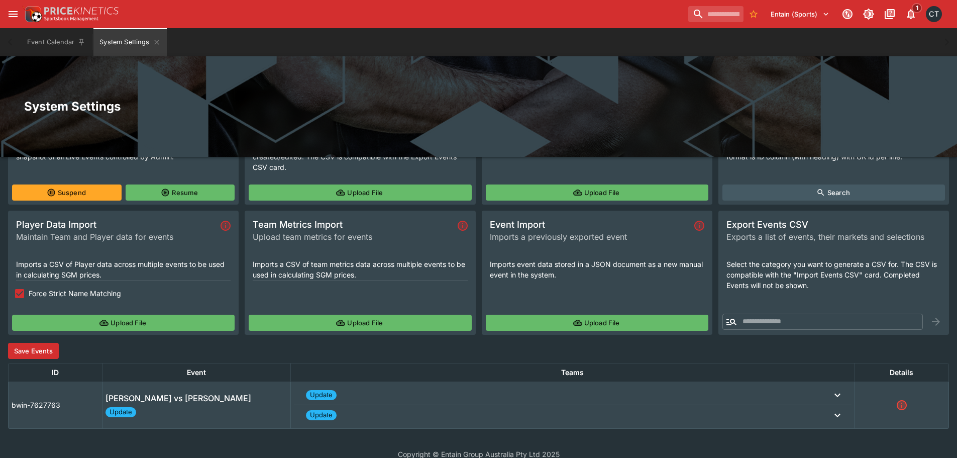
scroll to position [110, 0]
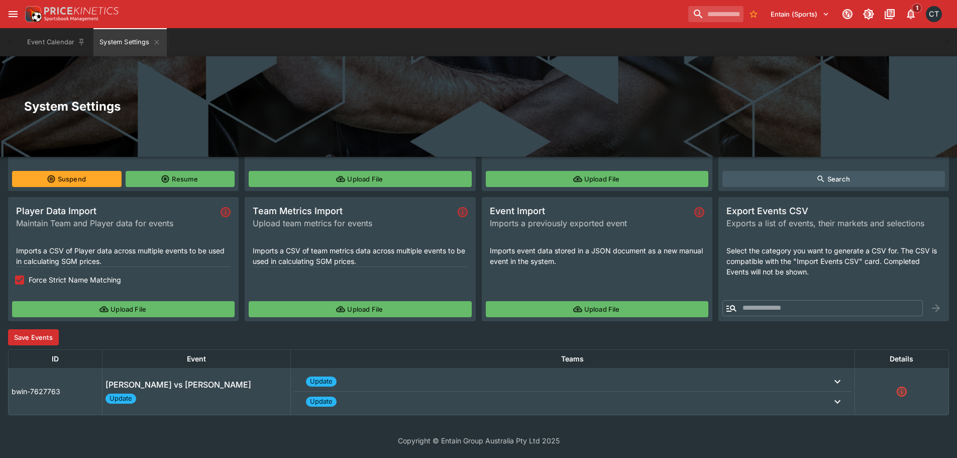
click at [36, 335] on button "Save Events" at bounding box center [33, 337] width 51 height 16
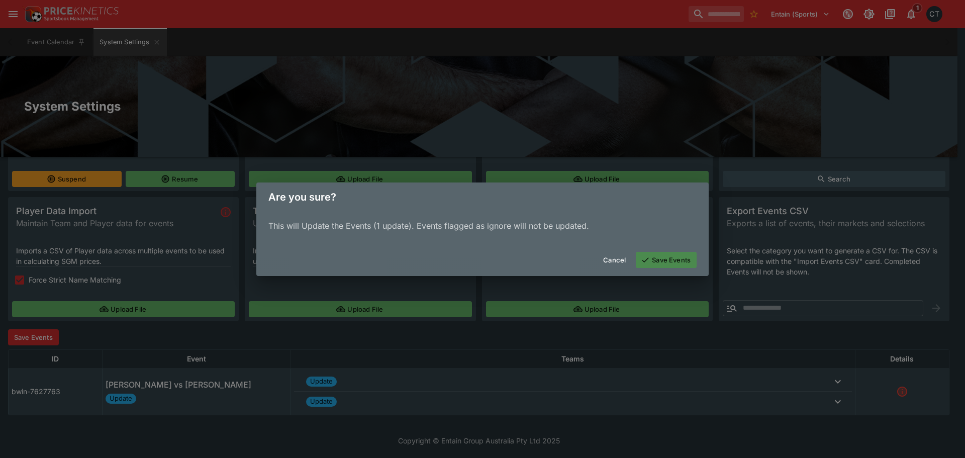
click at [669, 264] on button "Save Events" at bounding box center [666, 260] width 61 height 16
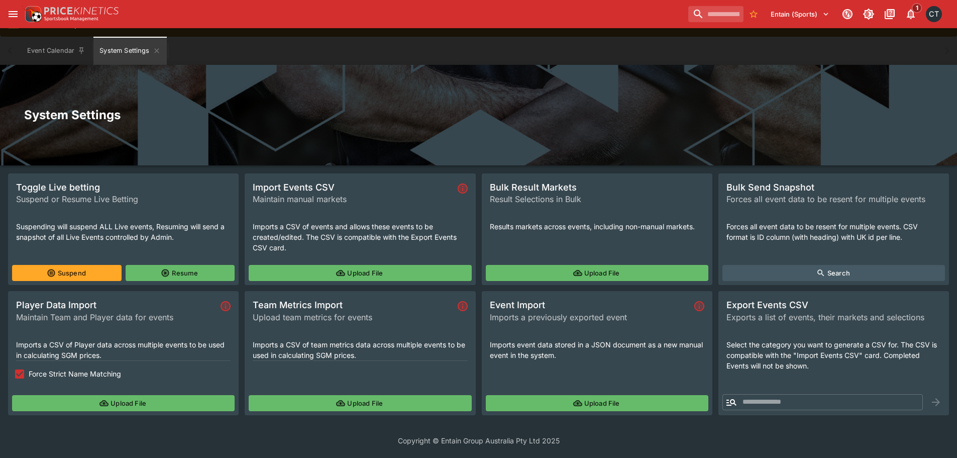
scroll to position [16, 0]
click at [399, 409] on button "Upload File" at bounding box center [360, 403] width 223 height 16
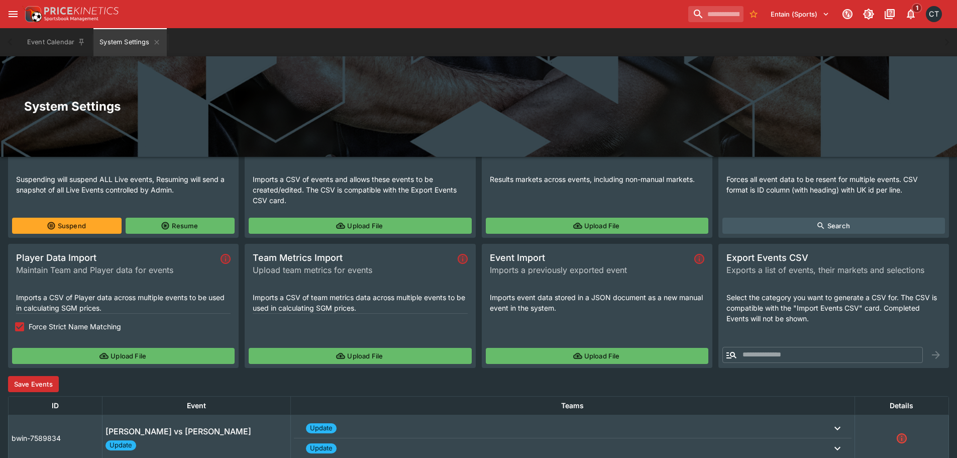
scroll to position [110, 0]
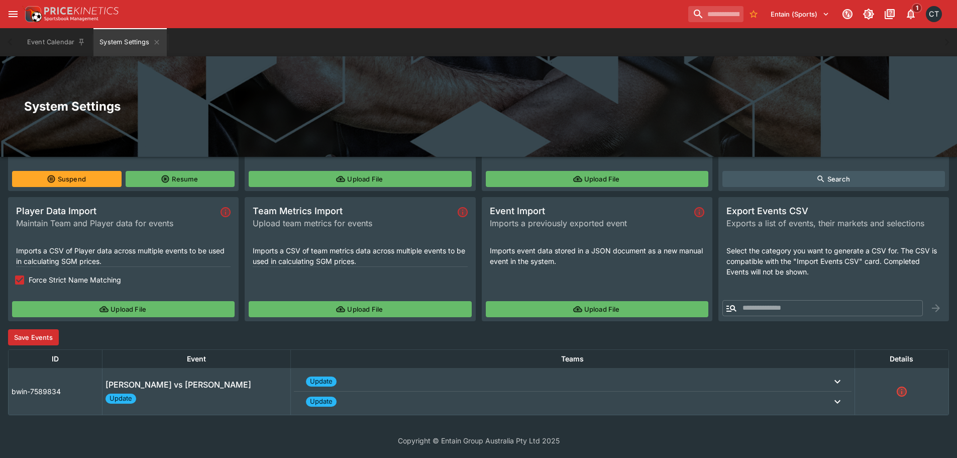
click at [35, 342] on button "Save Events" at bounding box center [33, 337] width 51 height 16
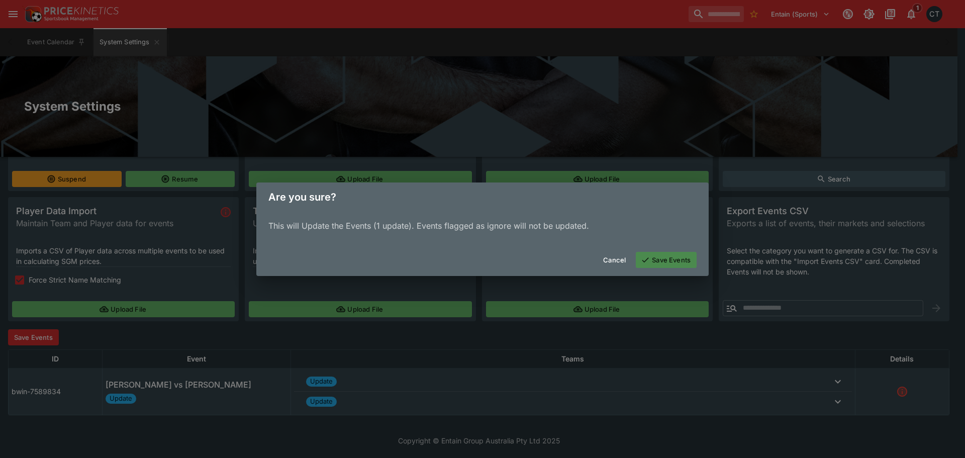
click at [663, 259] on button "Save Events" at bounding box center [666, 260] width 61 height 16
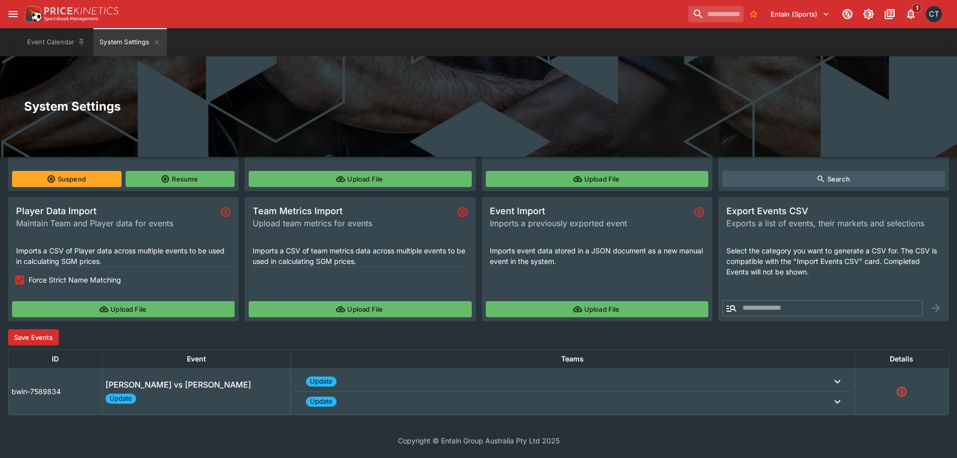
scroll to position [16, 0]
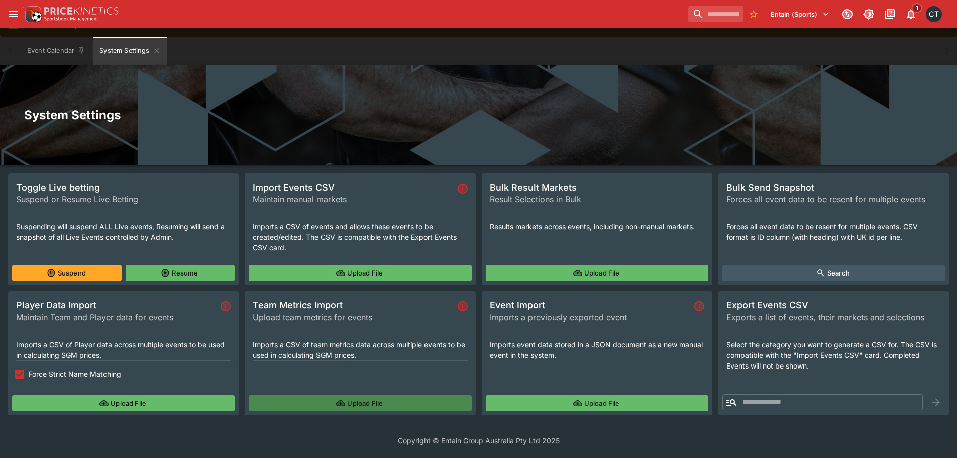
click at [317, 398] on button "Upload File" at bounding box center [360, 403] width 223 height 16
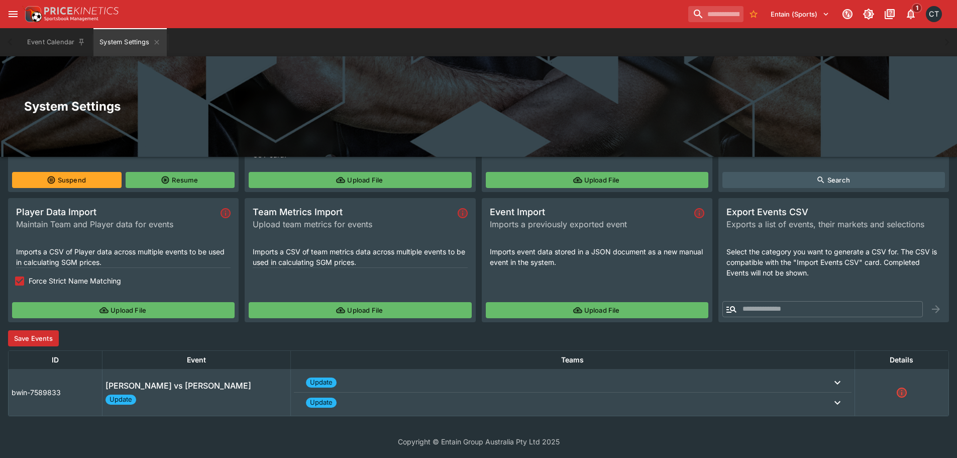
scroll to position [110, 0]
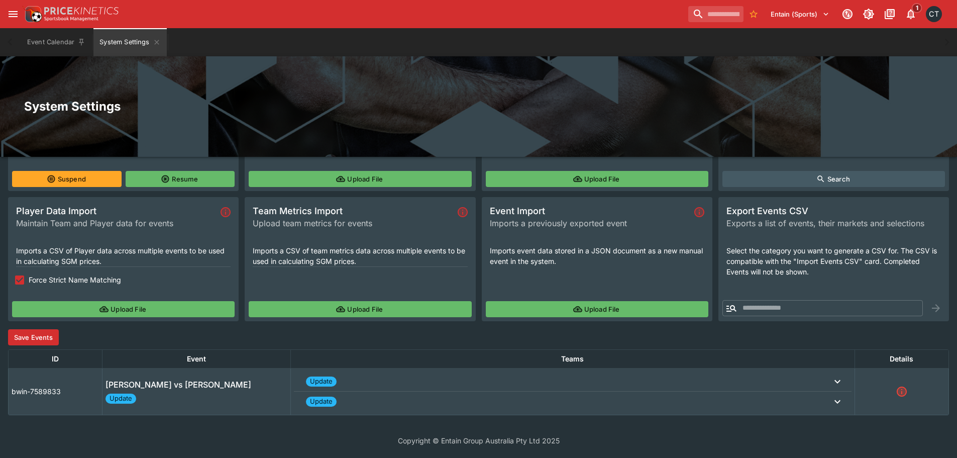
click at [23, 337] on button "Save Events" at bounding box center [33, 337] width 51 height 16
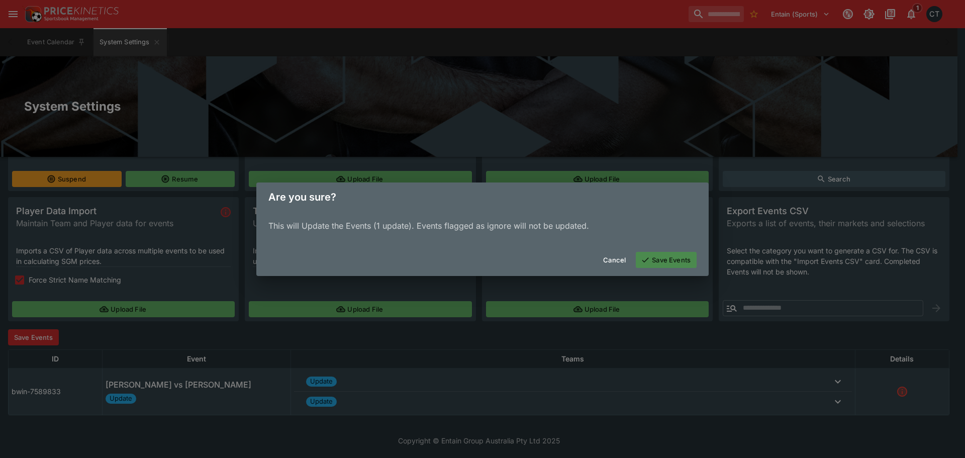
click at [655, 258] on button "Save Events" at bounding box center [666, 260] width 61 height 16
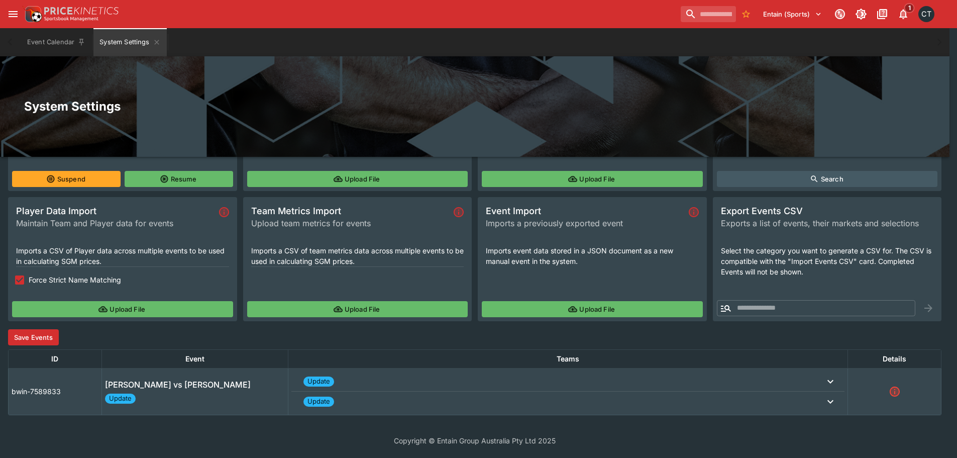
scroll to position [16, 0]
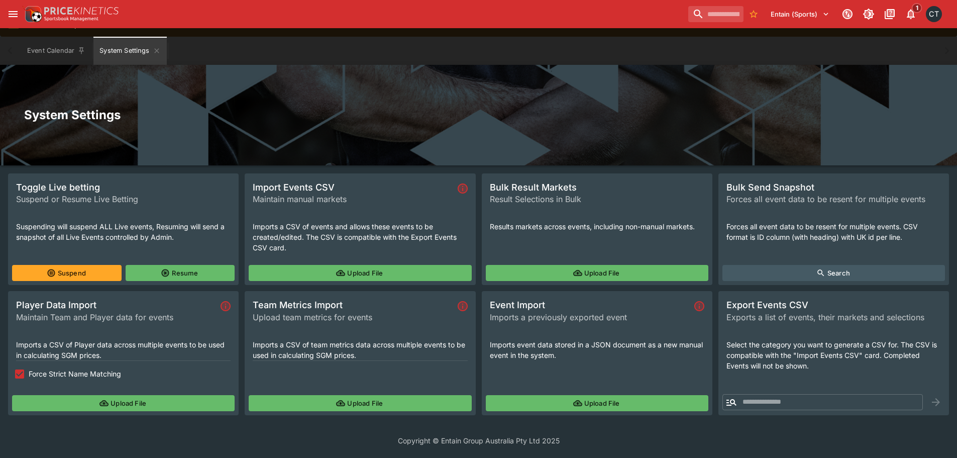
click at [350, 399] on button "Upload File" at bounding box center [360, 403] width 223 height 16
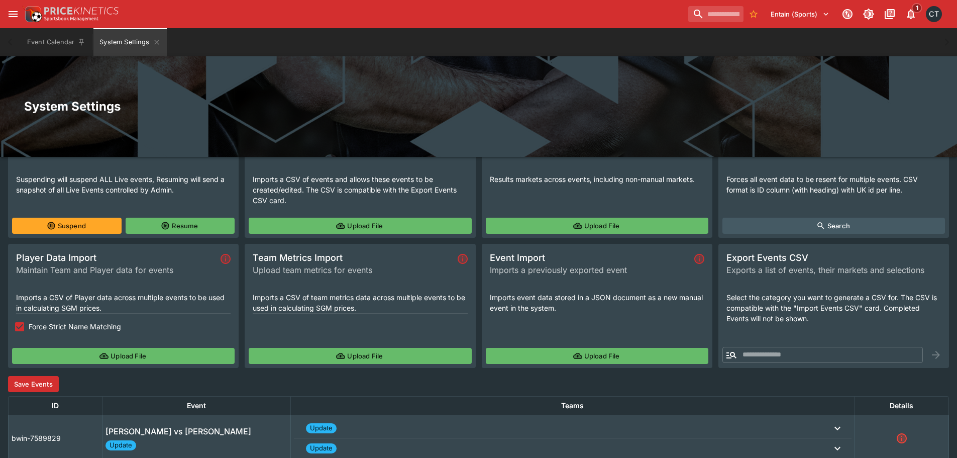
scroll to position [110, 0]
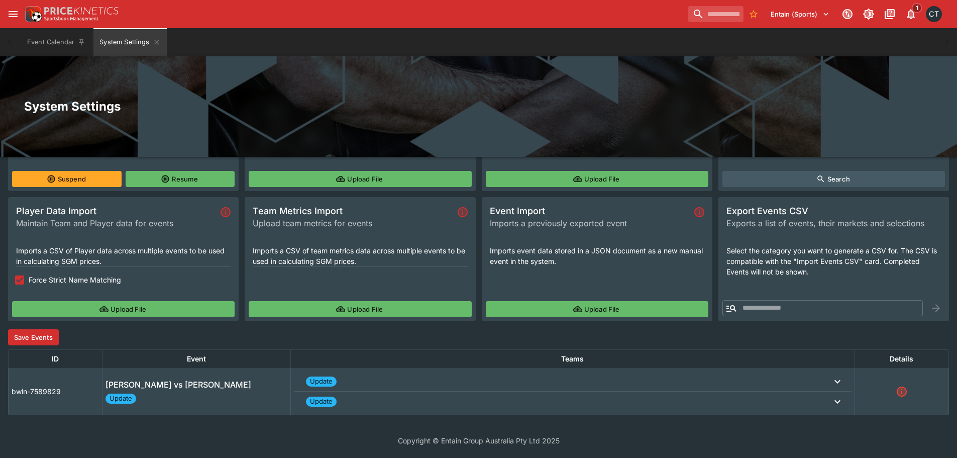
click at [46, 335] on button "Save Events" at bounding box center [33, 337] width 51 height 16
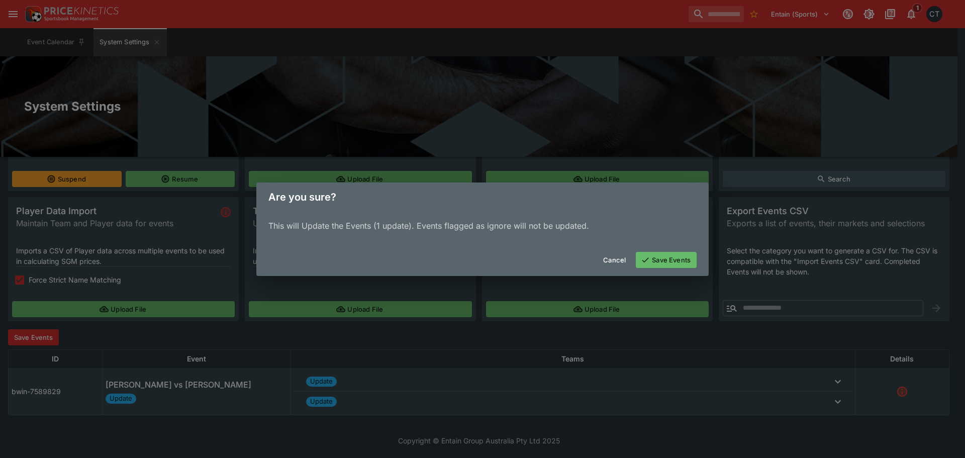
click at [669, 265] on button "Save Events" at bounding box center [666, 260] width 61 height 16
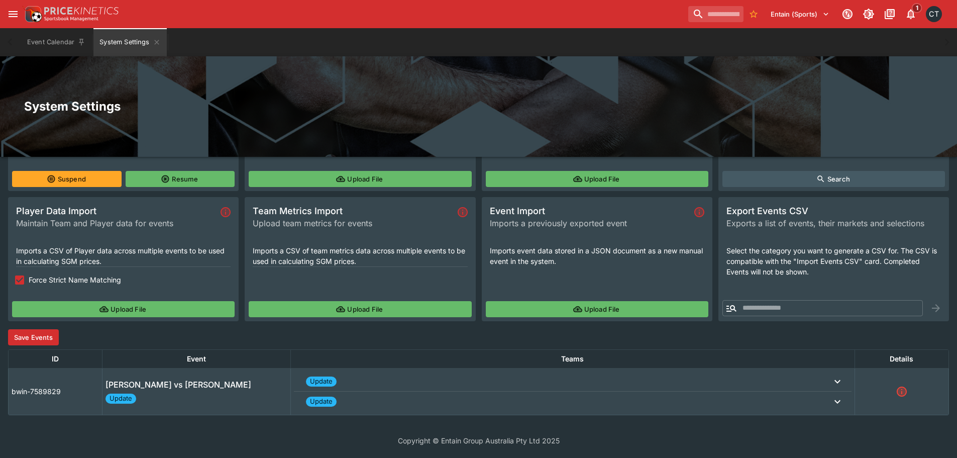
scroll to position [16, 0]
